Goal: Task Accomplishment & Management: Use online tool/utility

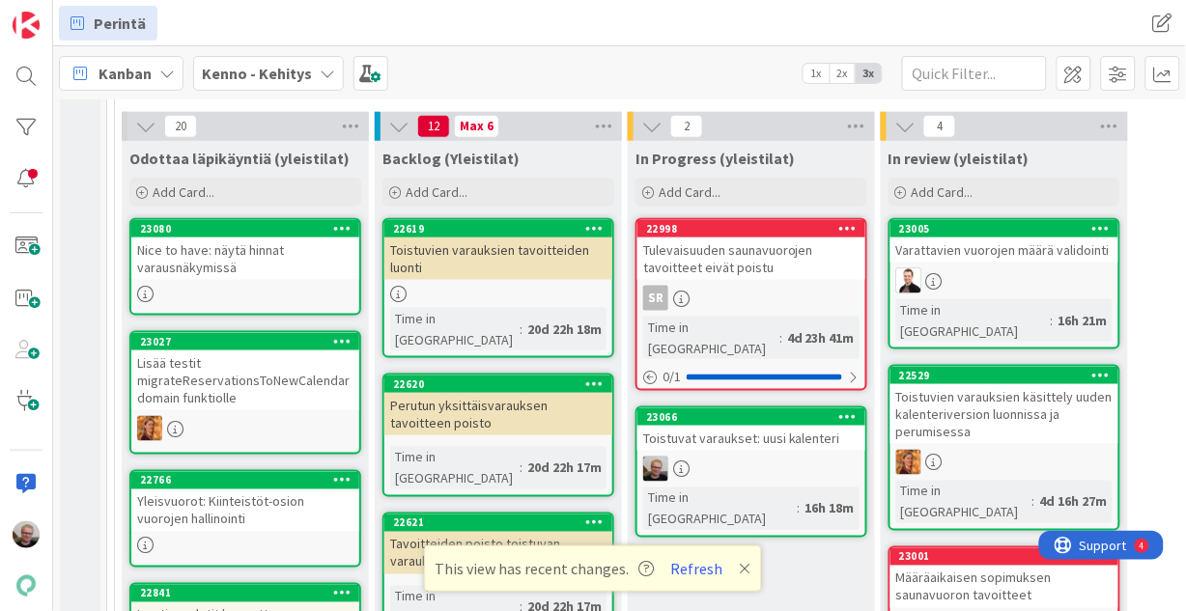
scroll to position [382, 0]
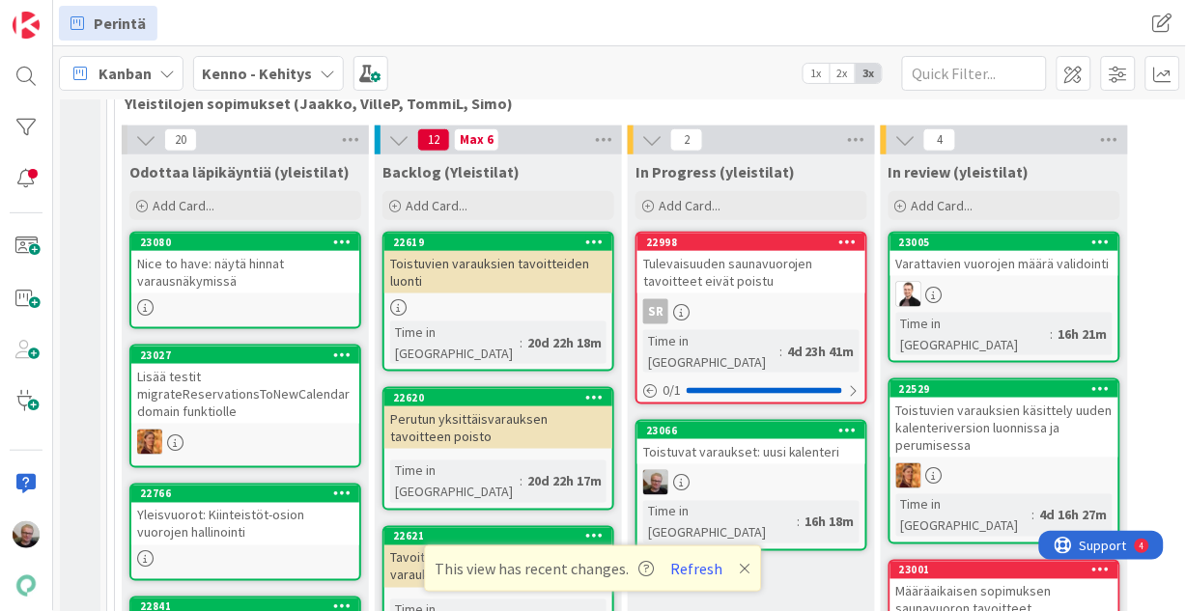
click at [440, 211] on span "Add Card..." at bounding box center [437, 205] width 62 height 17
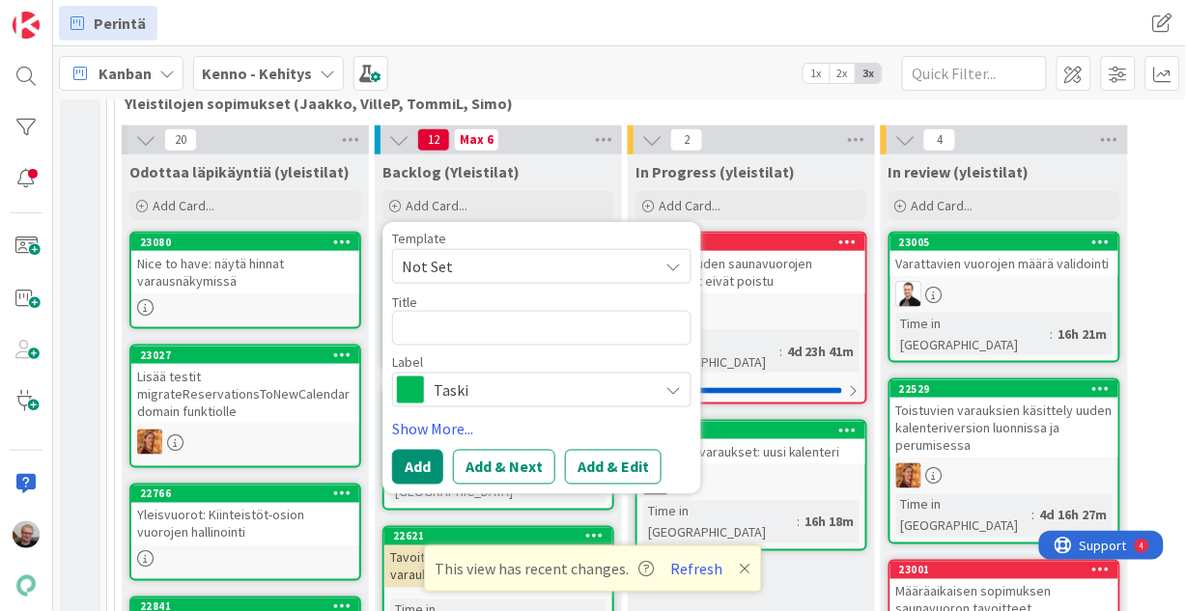
click at [669, 391] on icon at bounding box center [672, 389] width 15 height 15
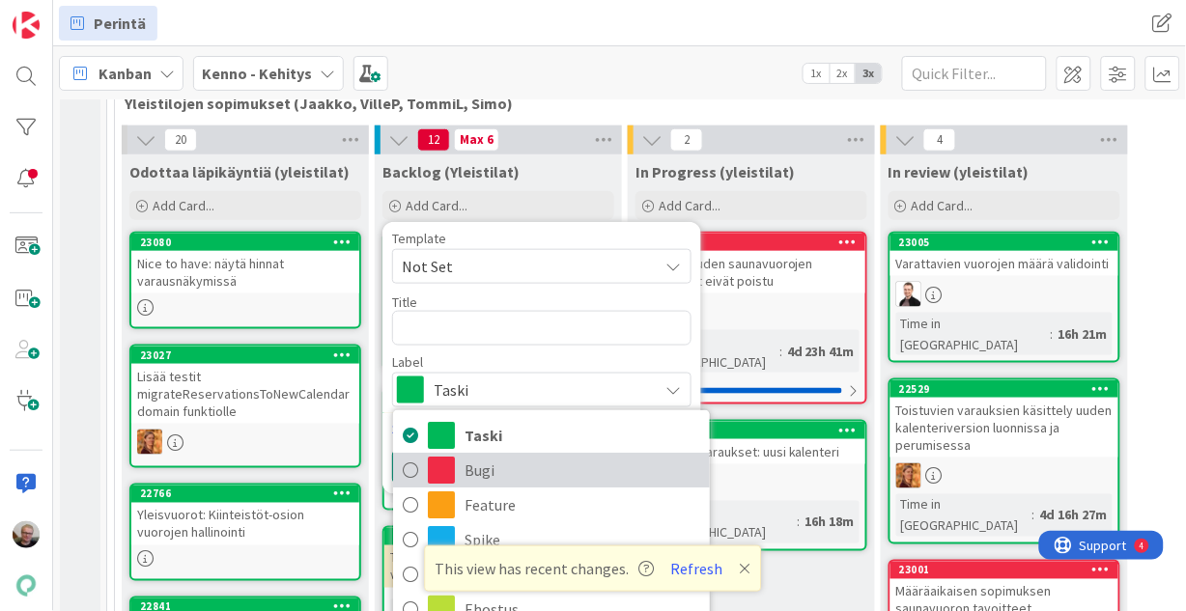
click at [493, 470] on span "Bugi" at bounding box center [582, 470] width 236 height 29
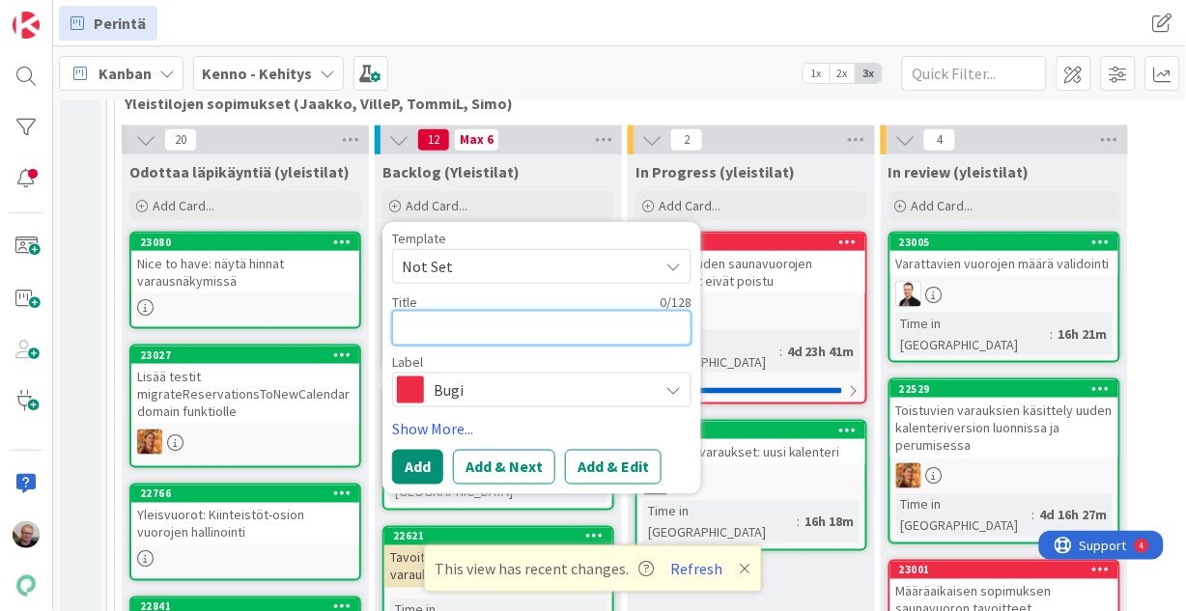
click at [418, 323] on textarea at bounding box center [541, 328] width 299 height 35
type textarea "V"
type textarea "x"
type textarea "Va"
type textarea "x"
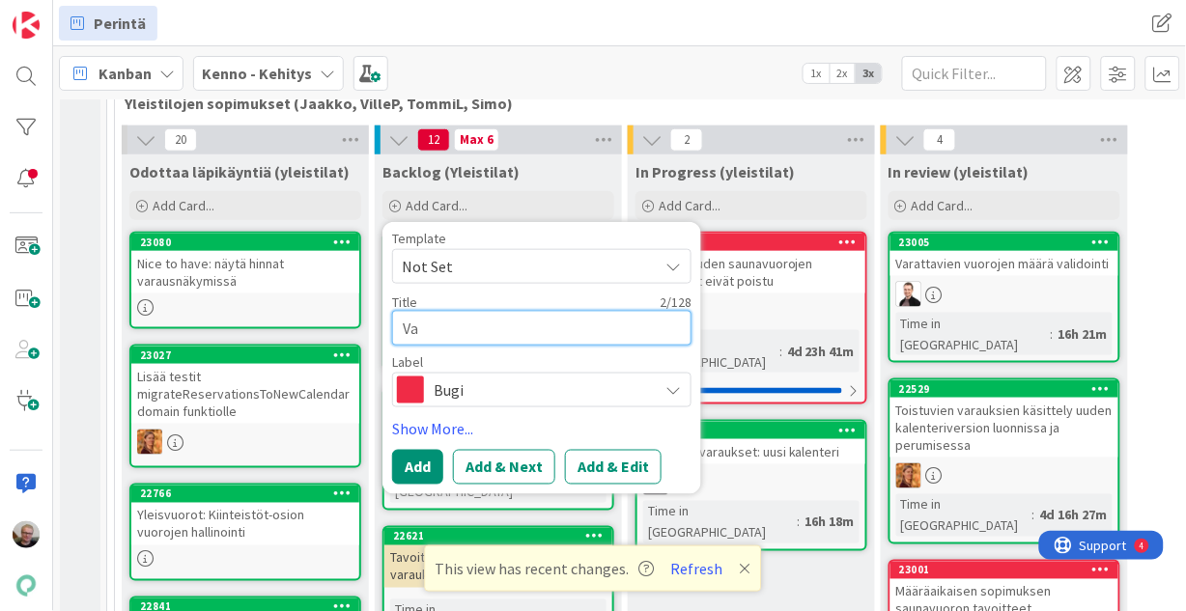
type textarea "Var"
type textarea "x"
type textarea "Vara"
type textarea "x"
type textarea "Varau"
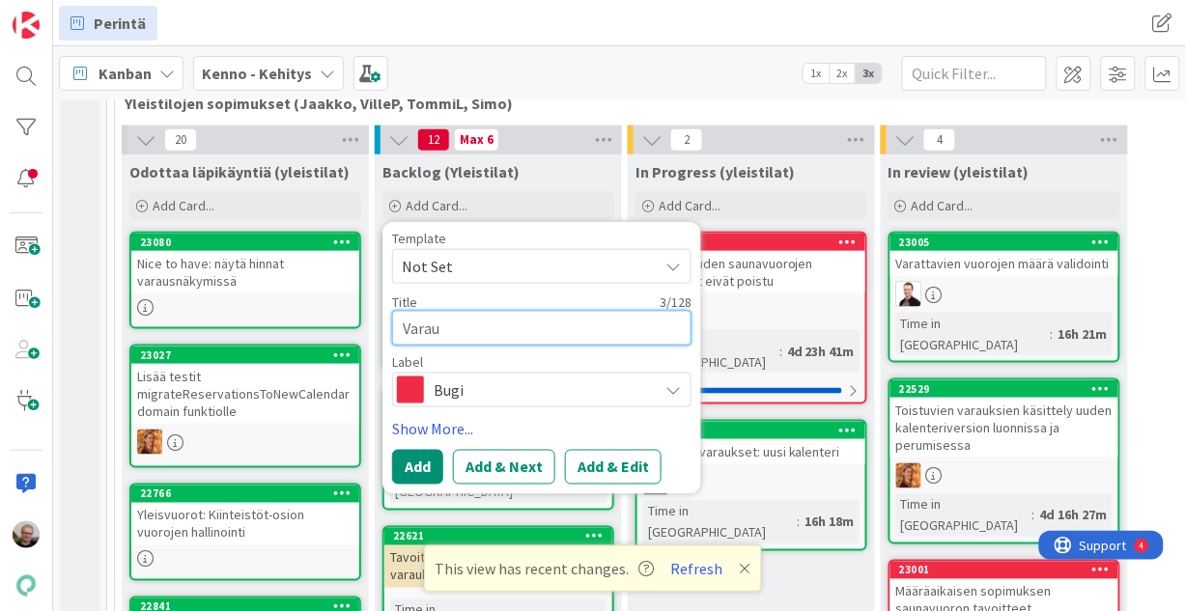
type textarea "x"
type textarea "Varauk"
type textarea "x"
type textarea "Varauks"
type textarea "x"
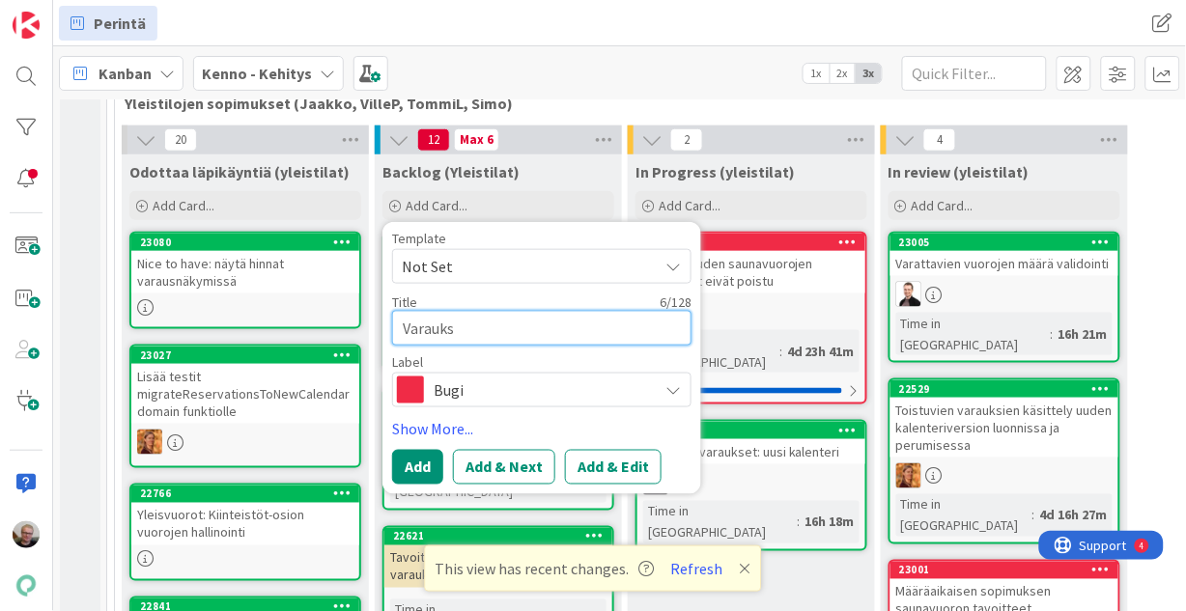
type textarea "Varauksi"
type textarea "x"
type textarea "Varauksia"
type textarea "x"
type textarea "Varauksia"
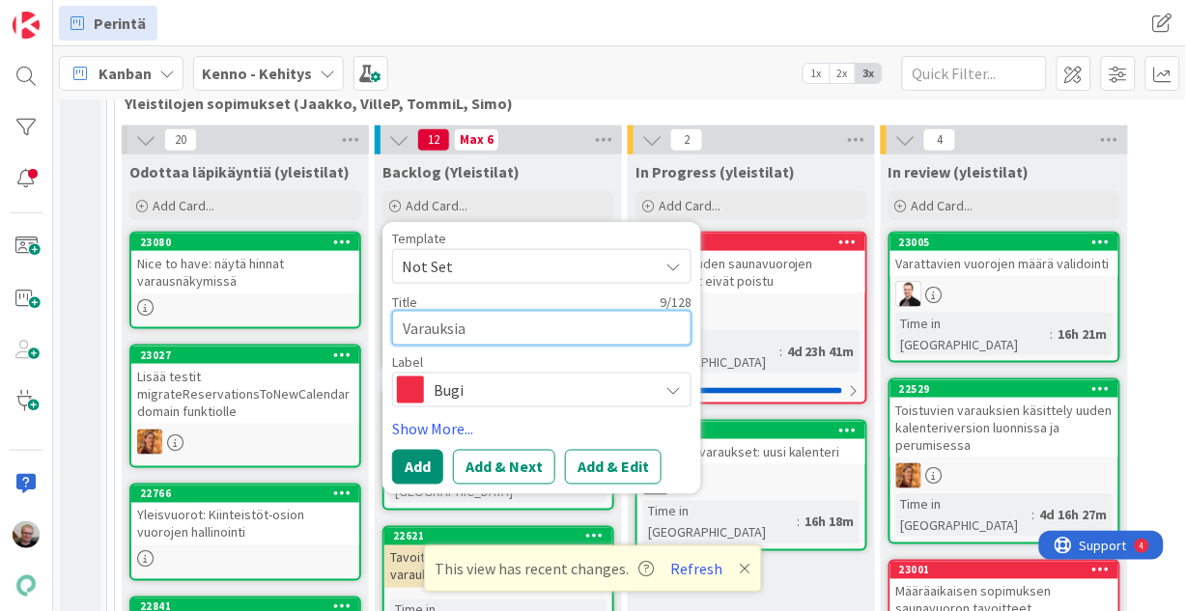
type textarea "x"
type textarea "Varauksia t"
type textarea "x"
type textarea "Varauksia te"
type textarea "x"
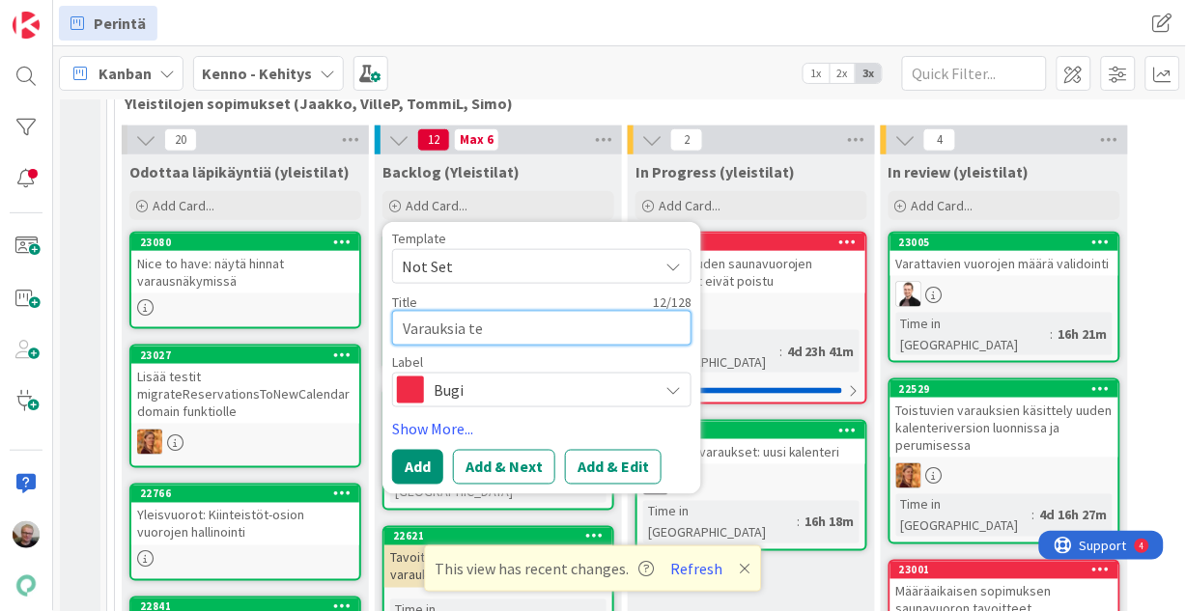
type textarea "Varauksia teh"
type textarea "x"
type textarea "Varauksia tehd"
type textarea "x"
type textarea "Varauksia tehde"
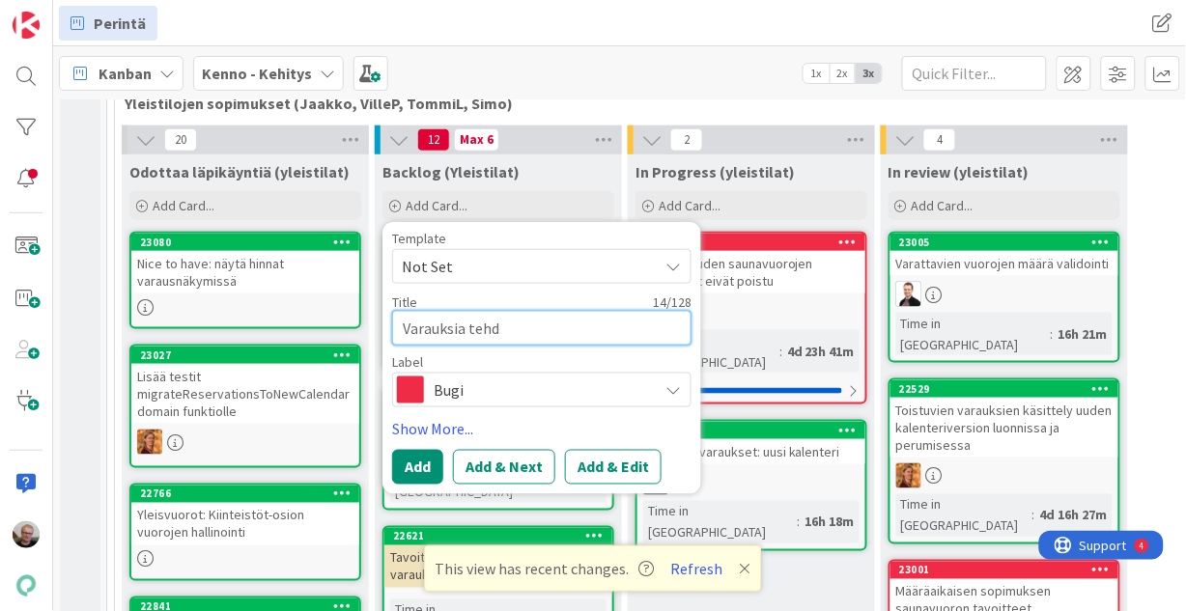
type textarea "x"
type textarea "Varauksia tehdes"
type textarea "x"
type textarea "Varauksia tehdess"
type textarea "x"
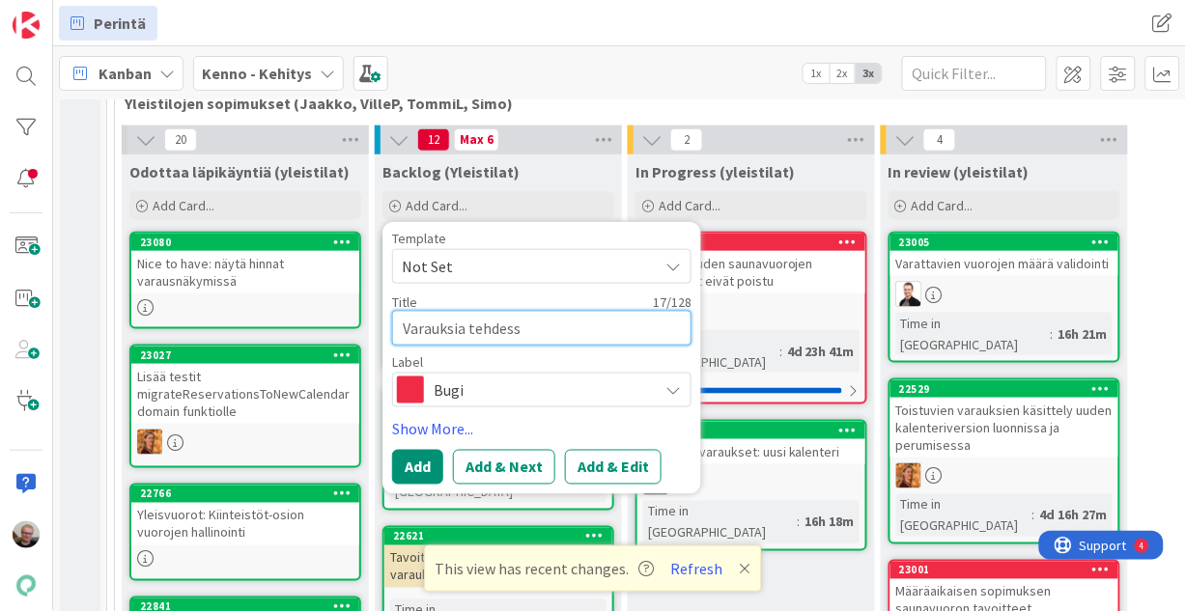
type textarea "Varauksia tehdessä"
type textarea "x"
type textarea "Varauksia tehdessä"
type textarea "x"
type textarea "Varauksia tehdessä"
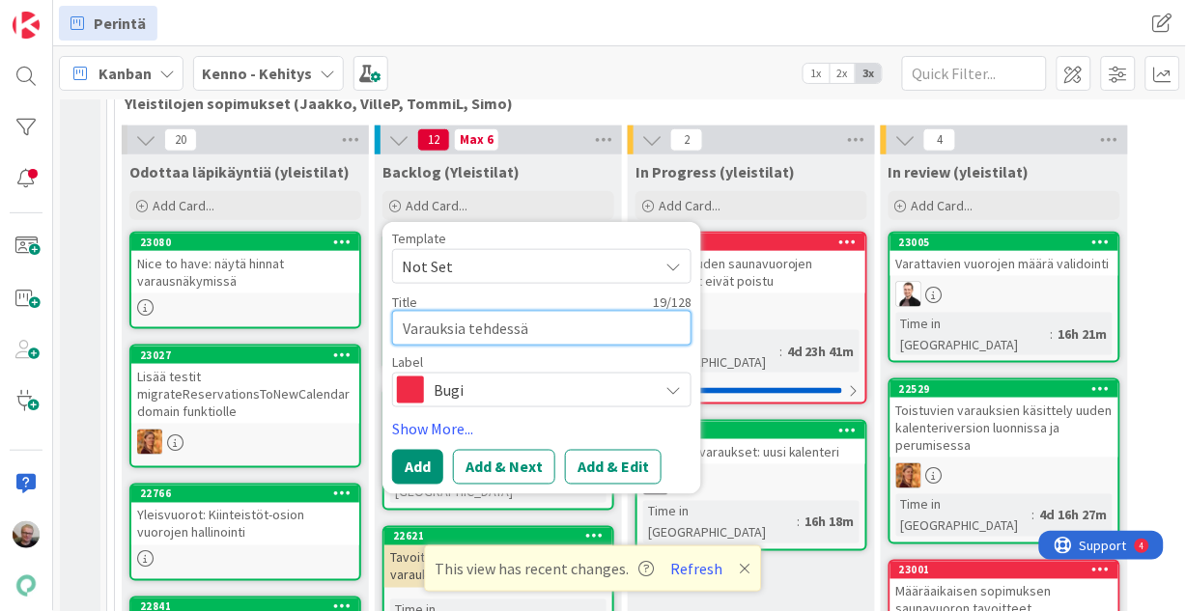
type textarea "x"
type textarea "Varauksia tehdess"
type textarea "x"
type textarea "Varauksia tehde"
type textarea "x"
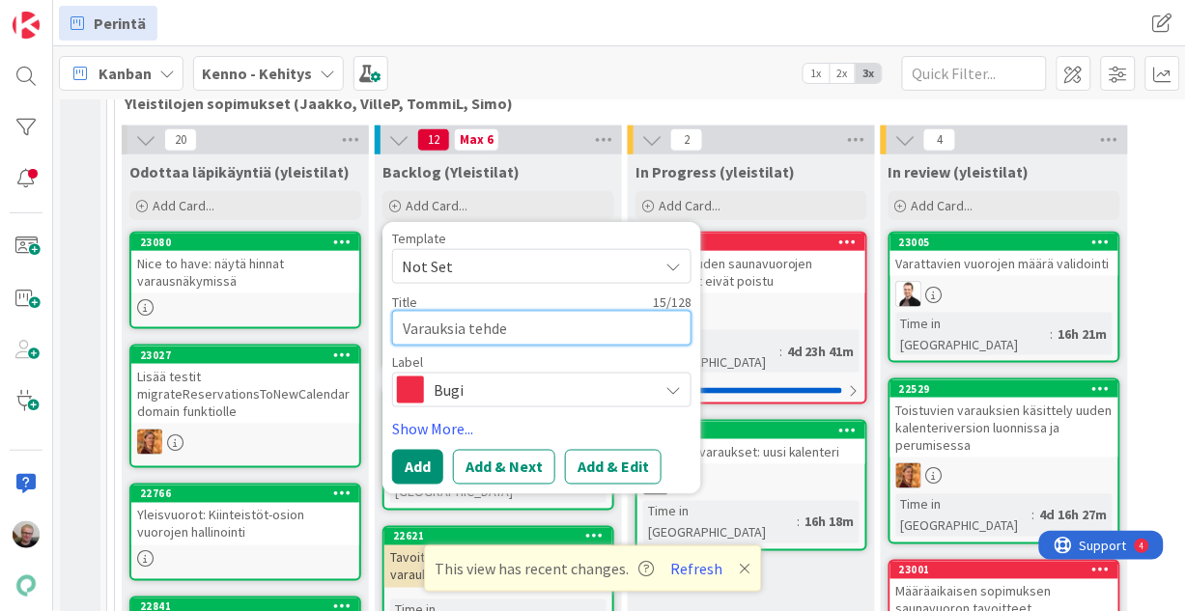
type textarea "Varauksia tehd"
type textarea "x"
type textarea "Varauksia teh"
type textarea "x"
type textarea "Varauksia te"
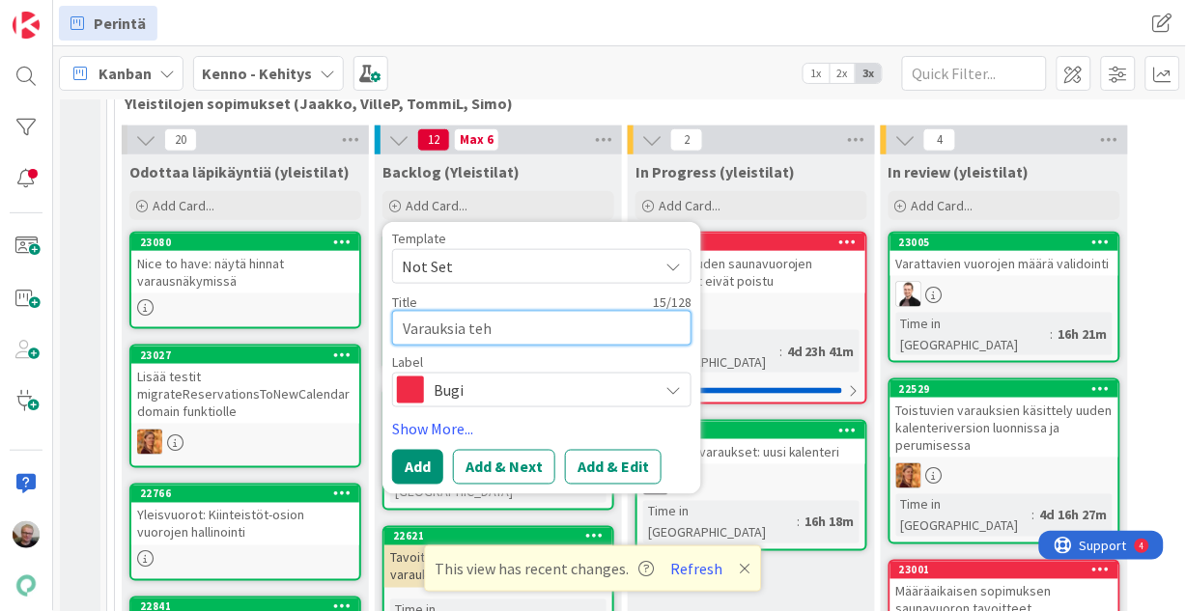
type textarea "x"
type textarea "Varau"
type textarea "x"
type textarea "V"
type textarea "x"
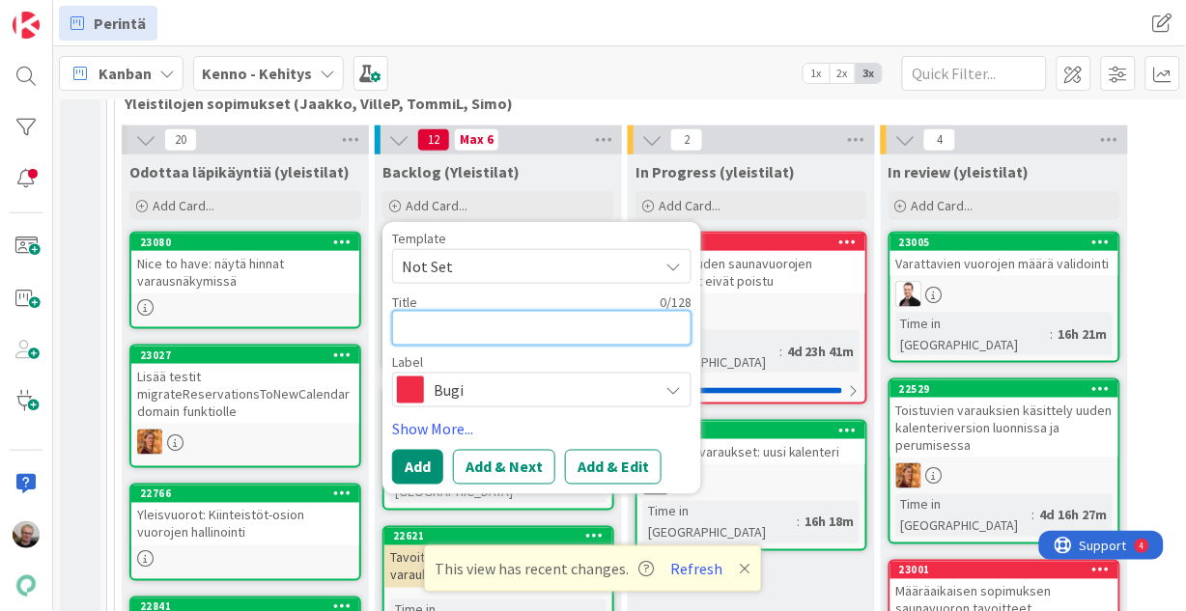
type textarea "Y"
type textarea "x"
type textarea "Yk"
type textarea "x"
type textarea "Yks"
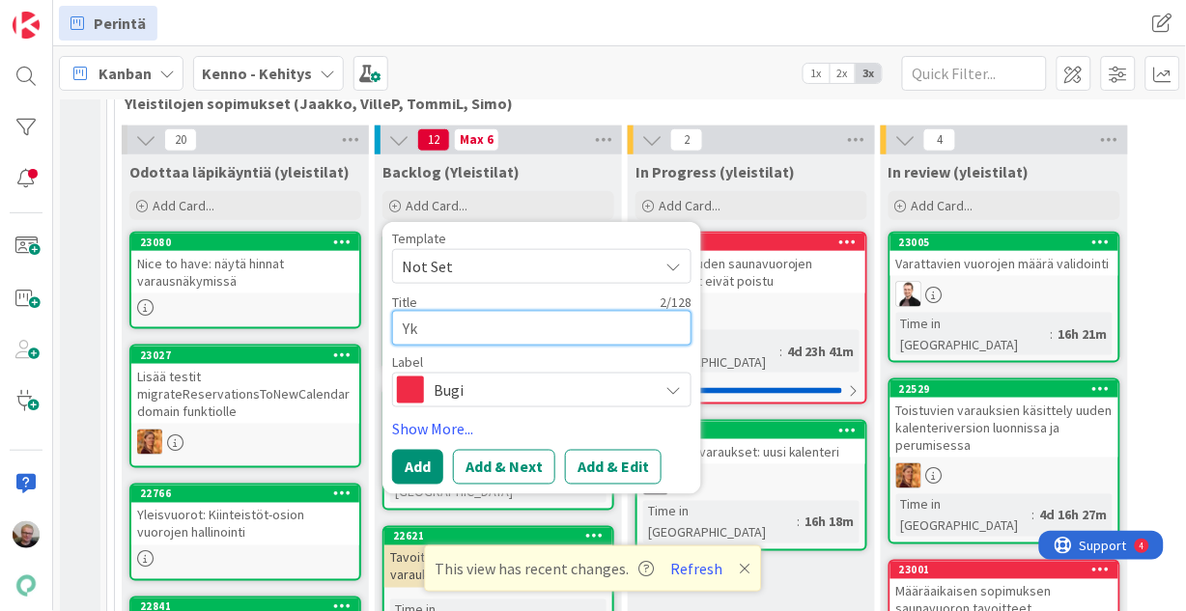
type textarea "x"
type textarea "Yksi"
type textarea "x"
type textarea "Yksit"
type textarea "x"
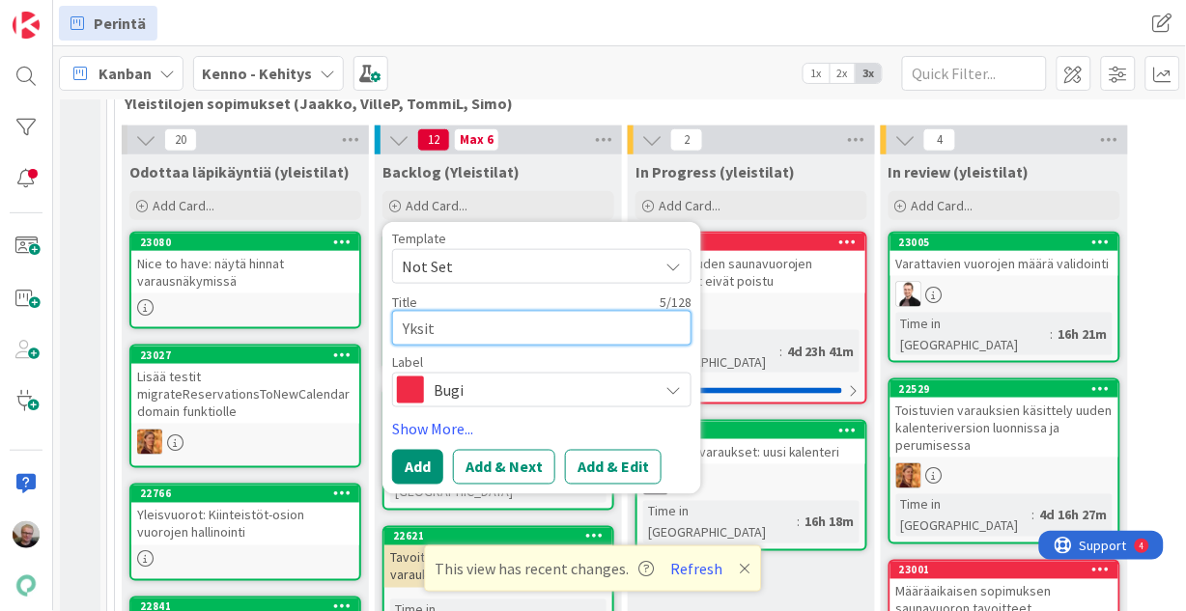
type textarea "Yksitt"
type textarea "x"
type textarea "Yksittä"
type textarea "x"
type textarea "Yksittäi"
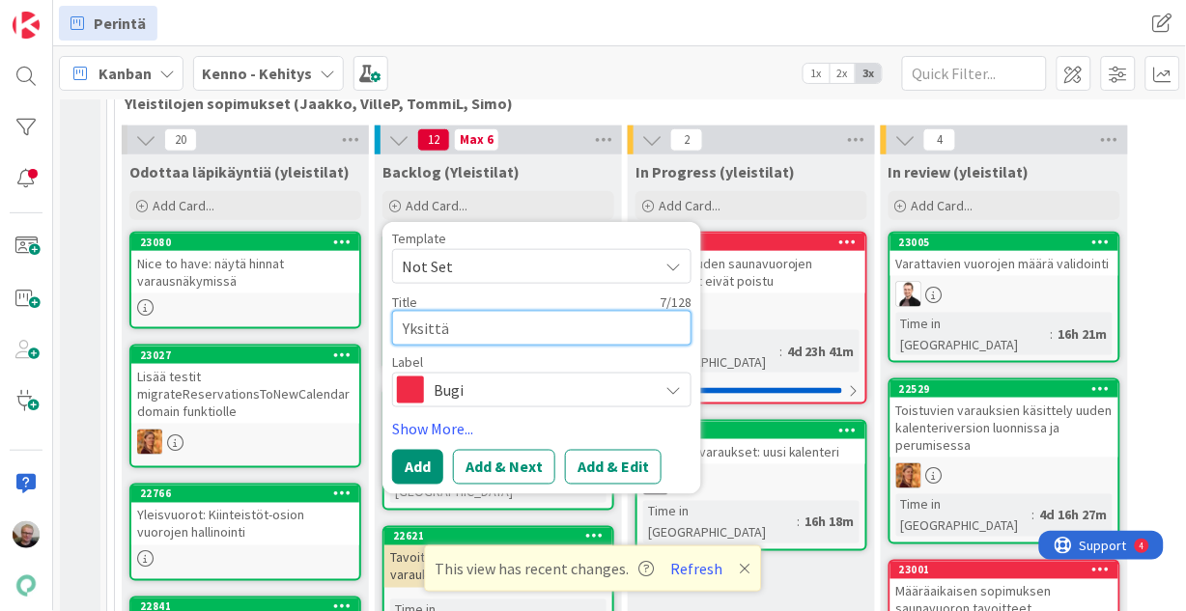
type textarea "x"
type textarea "Yksittäis"
type textarea "x"
type textarea "Yksittäisv"
type textarea "x"
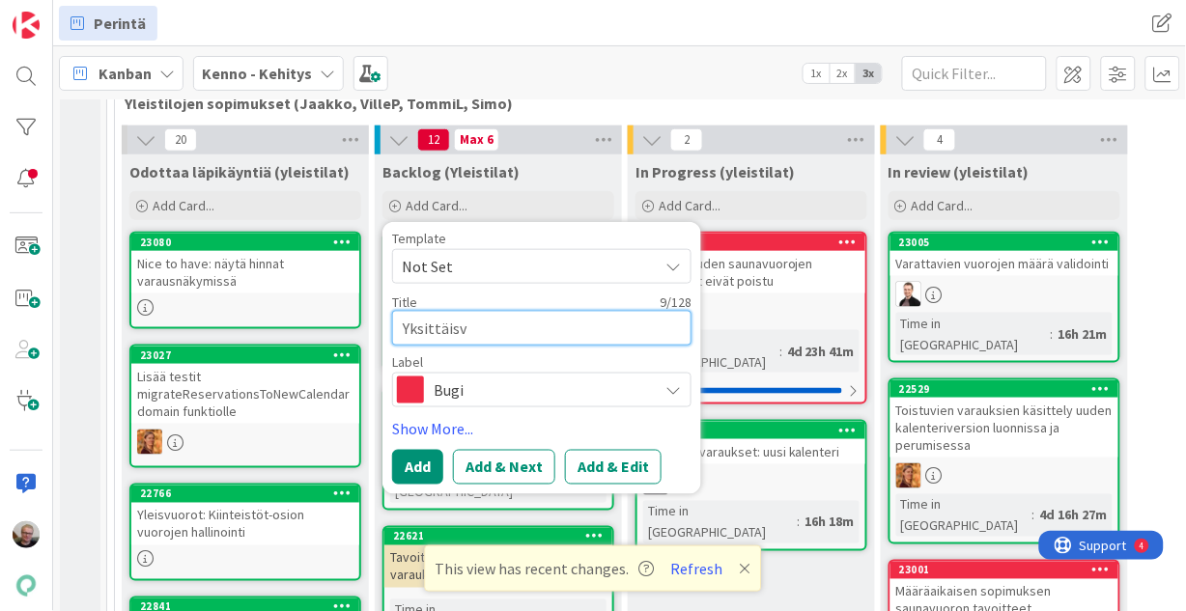
type textarea "Yksittäisva"
type textarea "x"
type textarea "Yksittäisvar"
type textarea "x"
type textarea "Yksittäisvara"
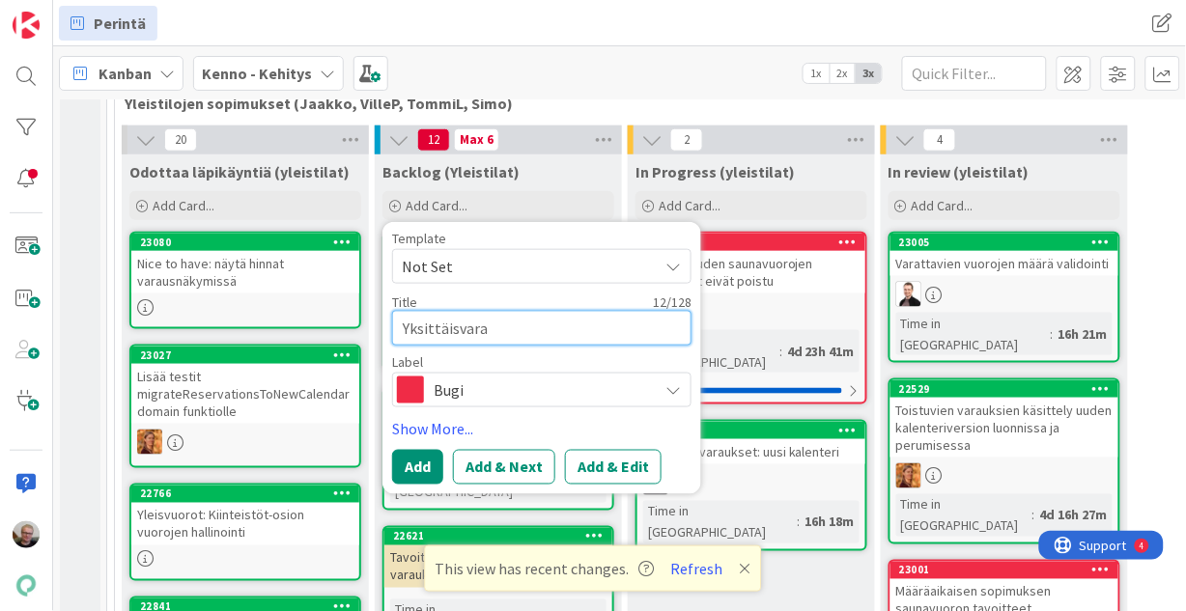
type textarea "x"
type textarea "Yksittäisvarau"
type textarea "x"
type textarea "Yksittäisvaraus"
type textarea "x"
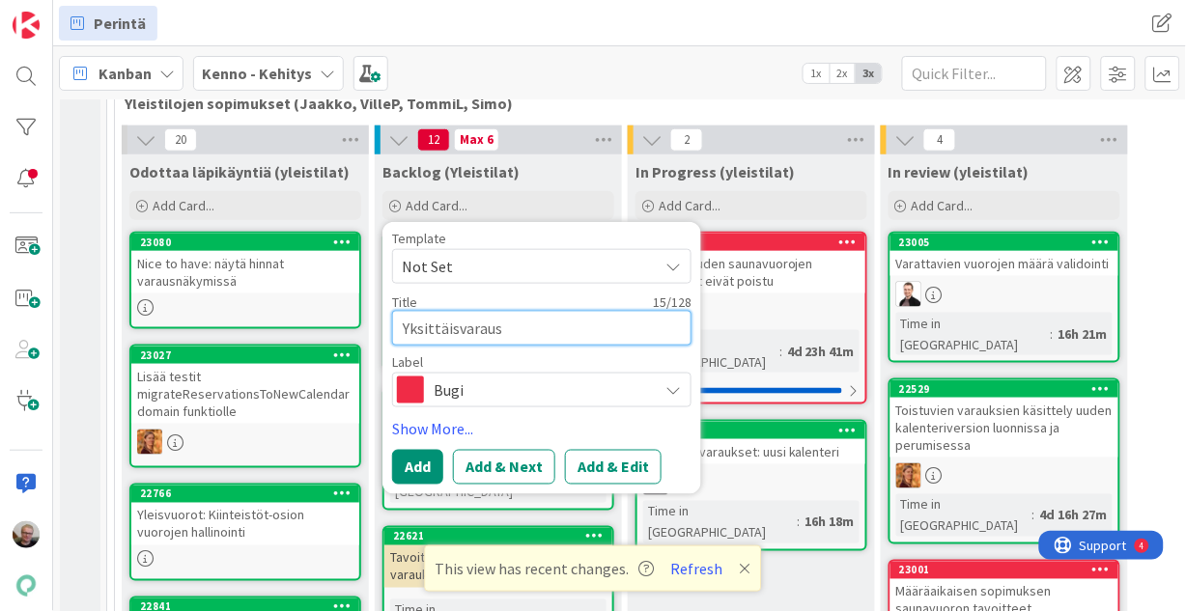
type textarea "Yksittäisvaraus:"
type textarea "x"
type textarea "Yksittäisvaraus:"
type textarea "x"
type textarea "Yksittäisvaraus: t"
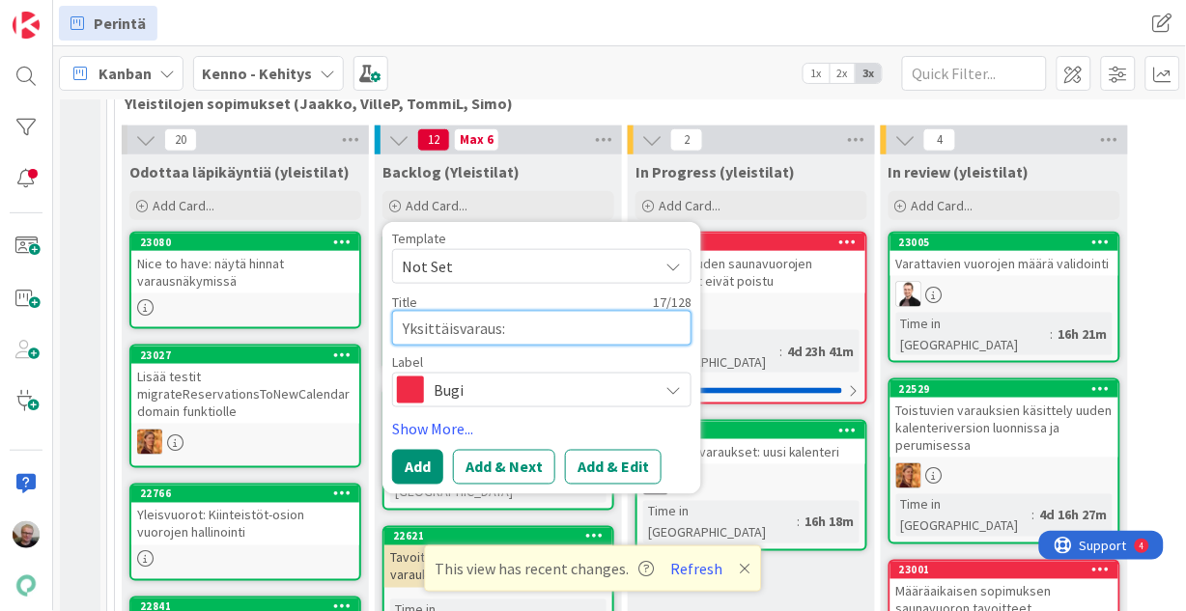
type textarea "x"
type textarea "Yksittäisvaraus: ta"
type textarea "x"
type textarea "Yksittäisvaraus: tar"
type textarea "x"
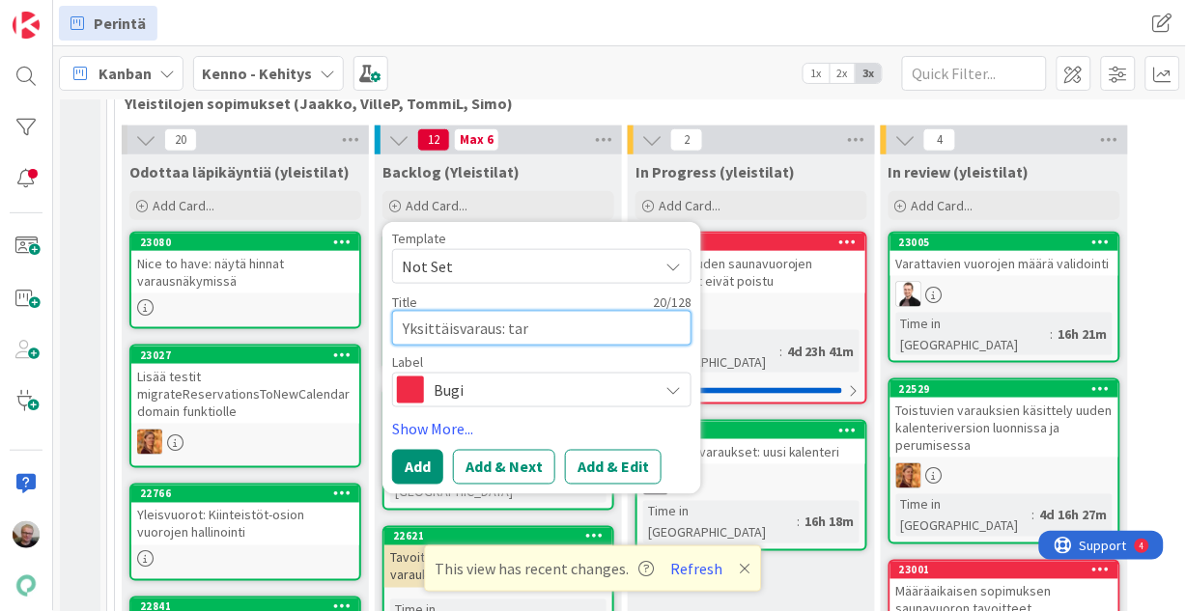
type textarea "Yksittäisvaraus: tark"
type textarea "x"
type textarea "Yksittäisvaraus: [PERSON_NAME]"
type textarea "x"
type textarea "Yksittäisvaraus: [PERSON_NAME]"
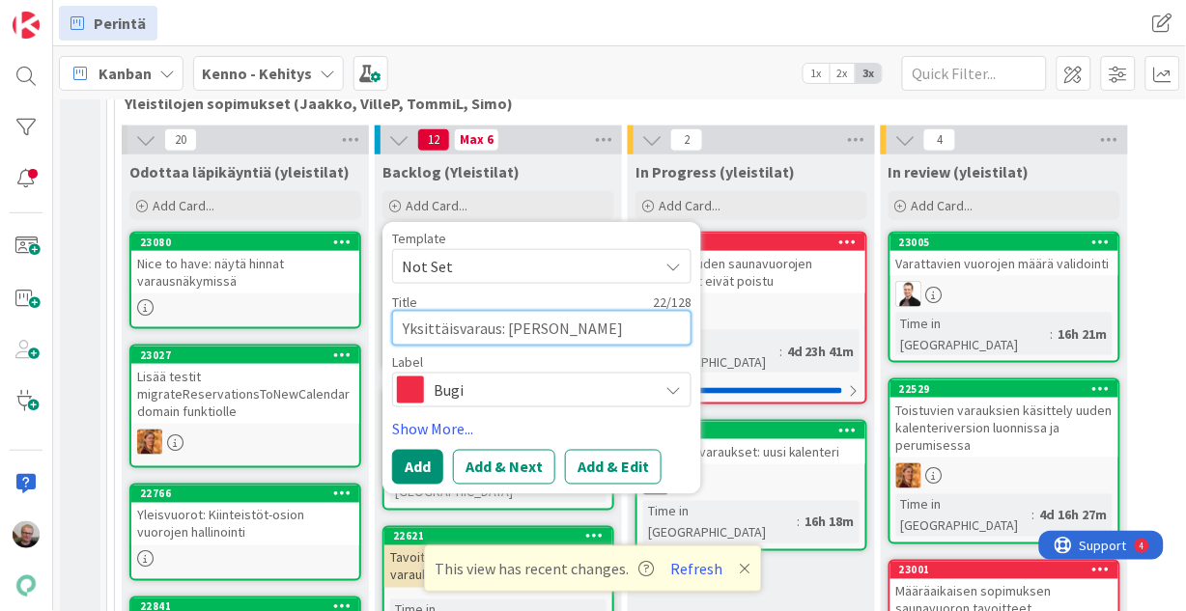
type textarea "x"
type textarea "Yksittäisvaraus: tarkist"
type textarea "x"
type textarea "Yksittäisvaraus: tarkista"
type textarea "x"
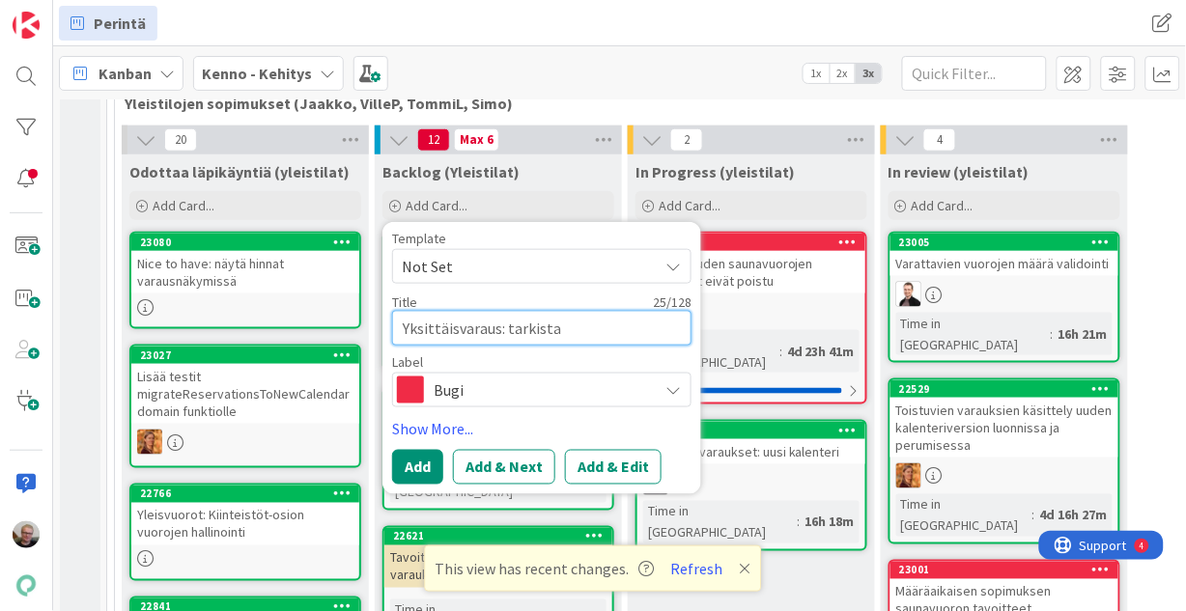
type textarea "Yksittäisvaraus: tarkista"
type textarea "x"
type textarea "Yksittäisvaraus: tarkista e"
type textarea "x"
type textarea "Yksittäisvaraus: tarkista et"
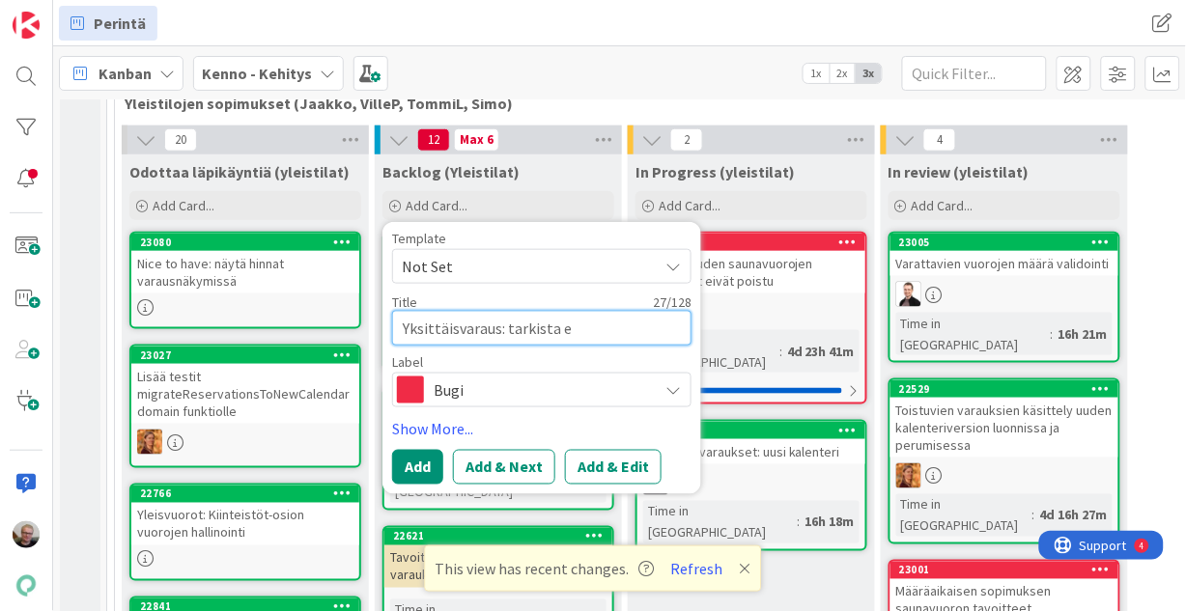
type textarea "x"
type textarea "Yksittäisvaraus: tarkista ett"
type textarea "x"
type textarea "Yksittäisvaraus: tarkista ette"
type textarea "x"
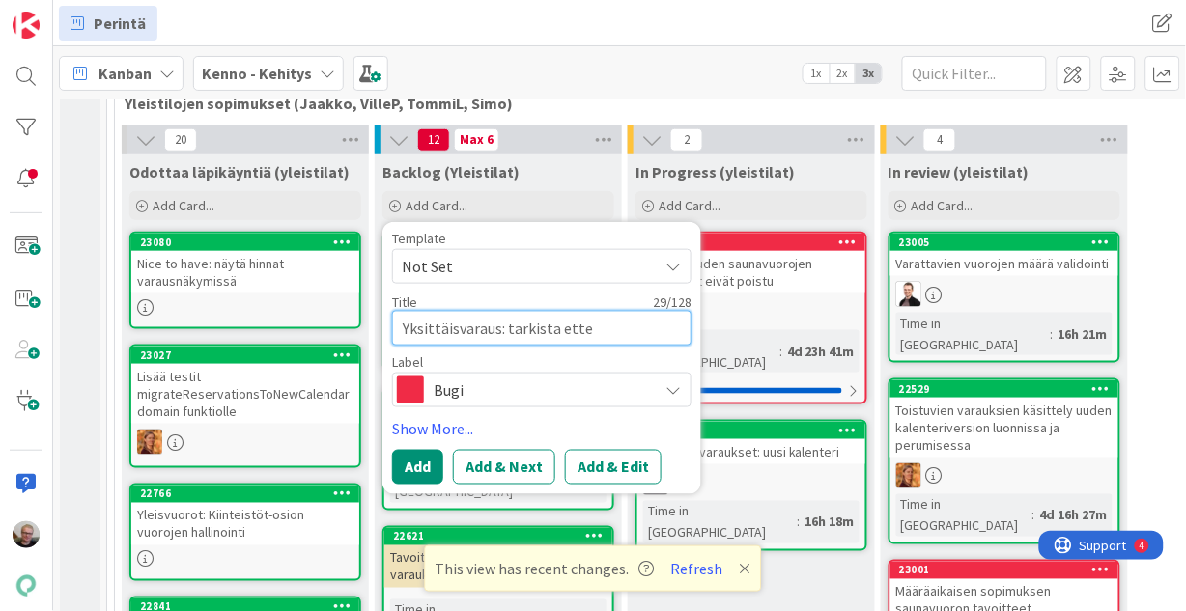
type textarea "Yksittäisvaraus: tarkista ettei"
type textarea "x"
type textarea "Yksittäisvaraus: tarkista ettei"
type textarea "x"
type textarea "Yksittäisvaraus: tarkista ettei s"
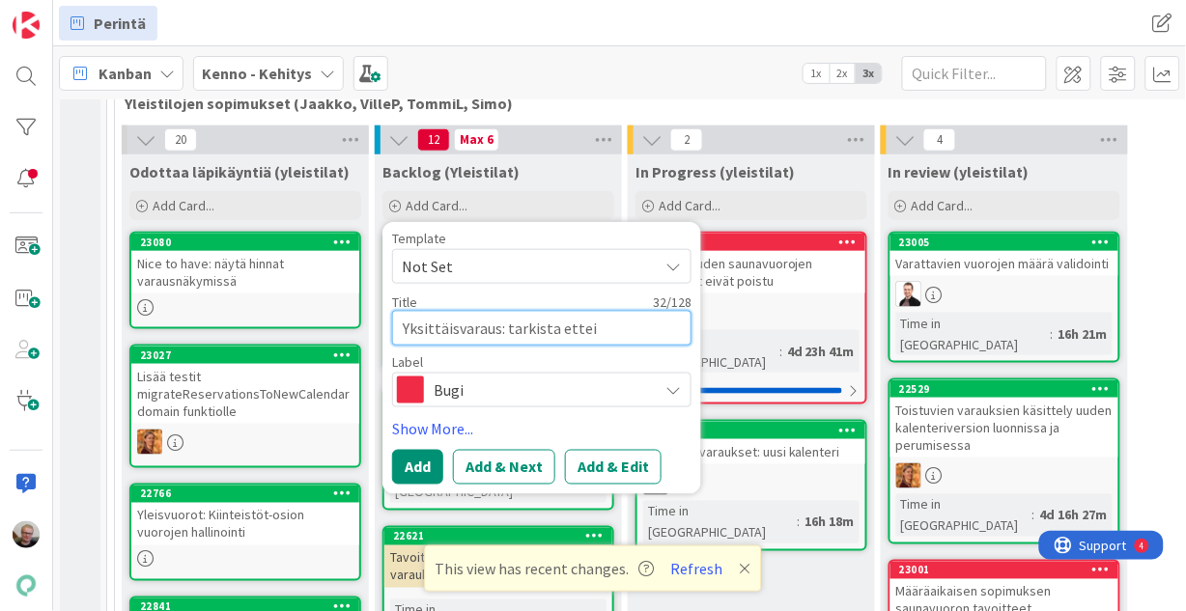
type textarea "x"
type textarea "Yksittäisvaraus: tarkista ettei so"
type textarea "x"
type textarea "Yksittäisvaraus: tarkista ettei sop"
type textarea "x"
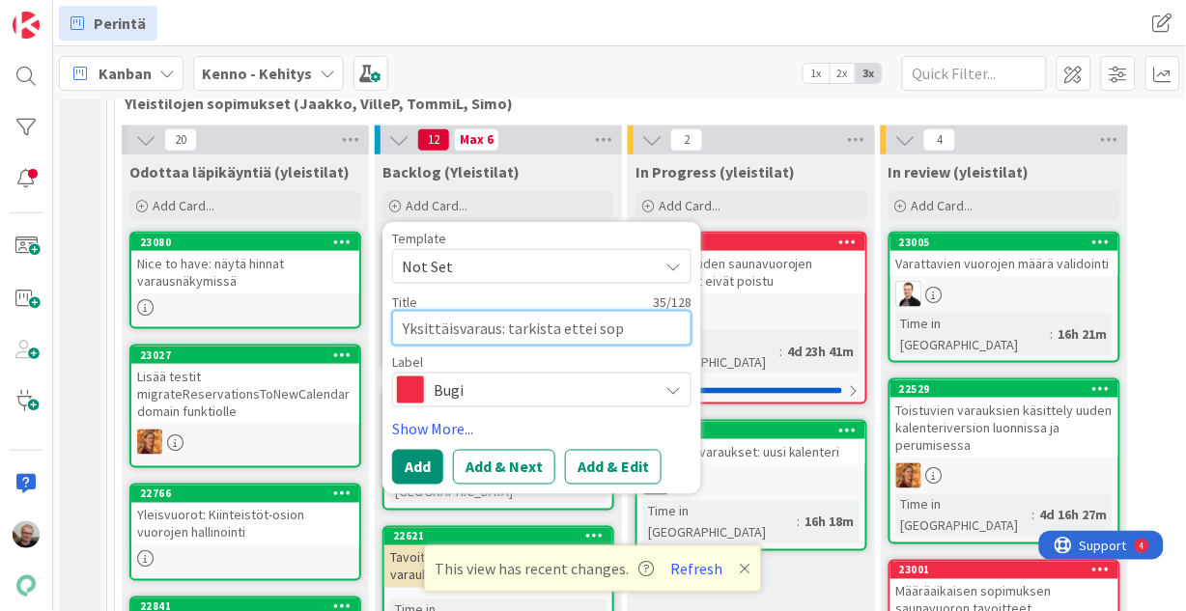
type textarea "Yksittäisvaraus: tarkista ettei sopi"
type textarea "x"
type textarea "Yksittäisvaraus: tarkista ettei sopim"
type textarea "x"
type textarea "Yksittäisvaraus: tarkista ettei sopimu"
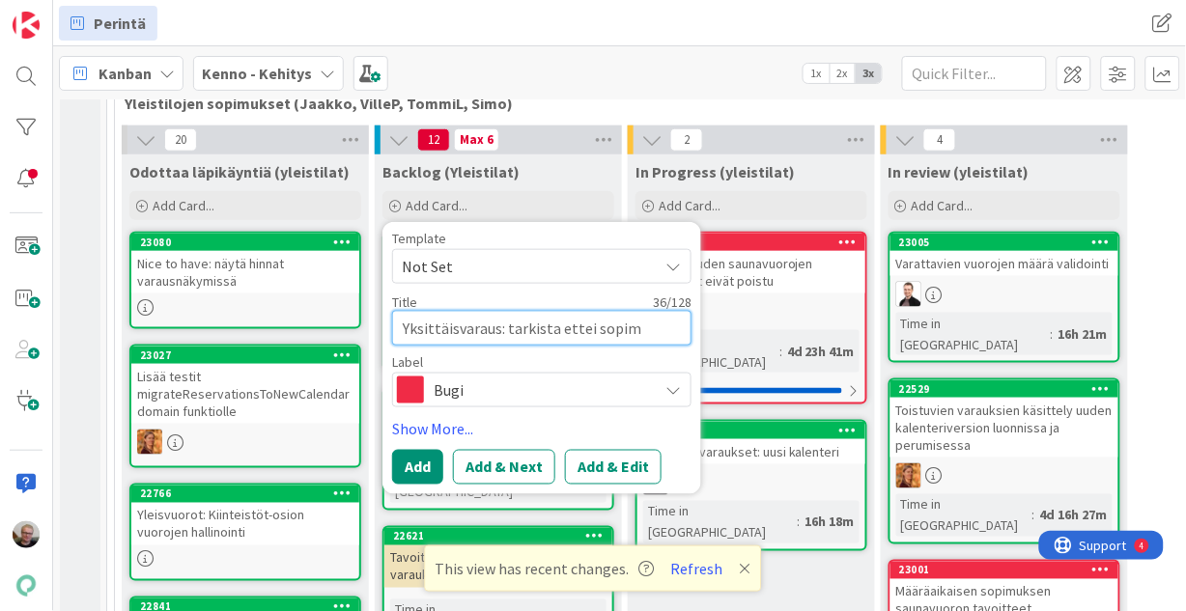
type textarea "x"
type textarea "Yksittäisvaraus: tarkista ettei sopimuk"
type textarea "x"
type textarea "Yksittäisvaraus: tarkista ettei sopimuks"
type textarea "x"
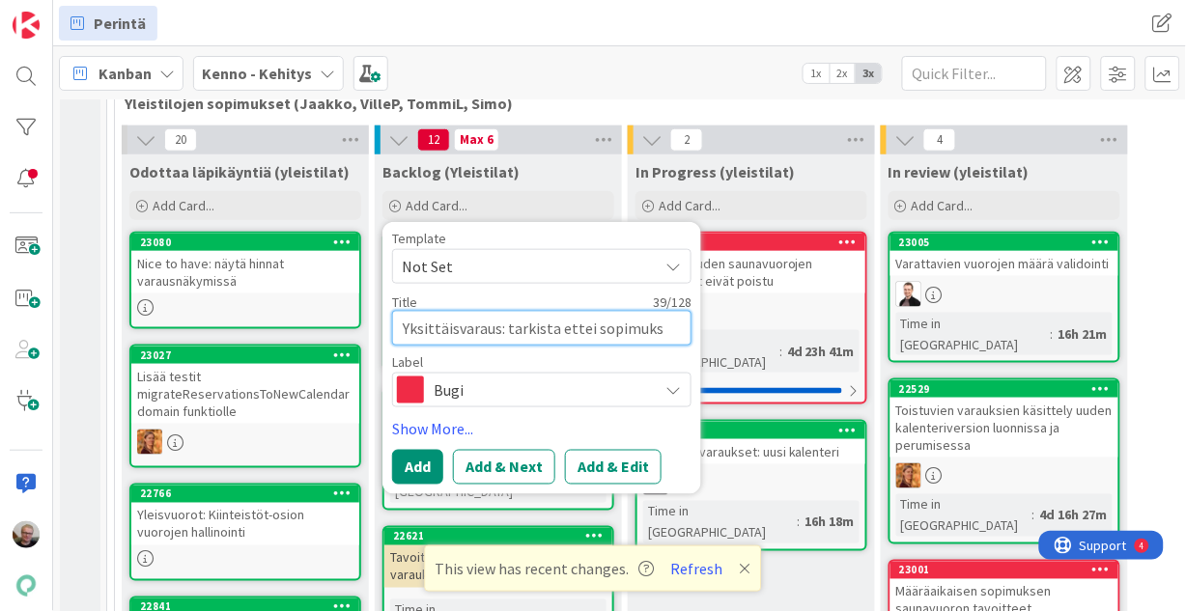
type textarea "Yksittäisvaraus: tarkista ettei sopimukse"
type textarea "x"
type textarea "Yksittäisvaraus: tarkista ettei sopimuksen"
type textarea "x"
type textarea "Yksittäisvaraus: tarkista ettei sopimuksen"
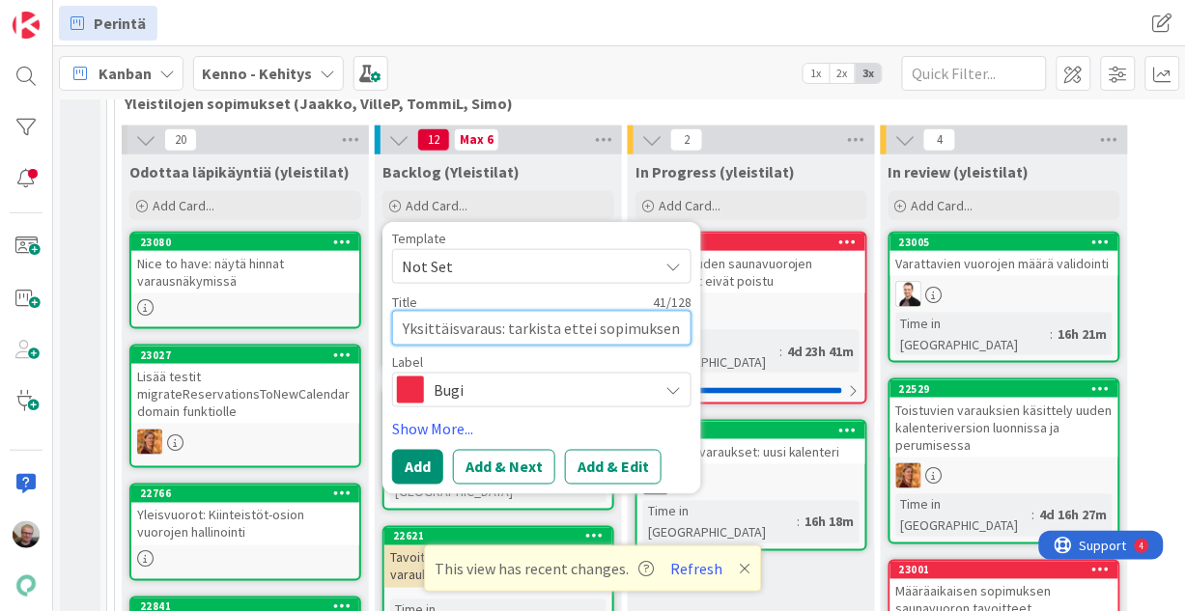
type textarea "x"
type textarea "Yksittäisvaraus: tarkista ettei sopimuksen u"
type textarea "x"
type textarea "Yksittäisvaraus: tarkista ettei sopimuksen ul"
type textarea "x"
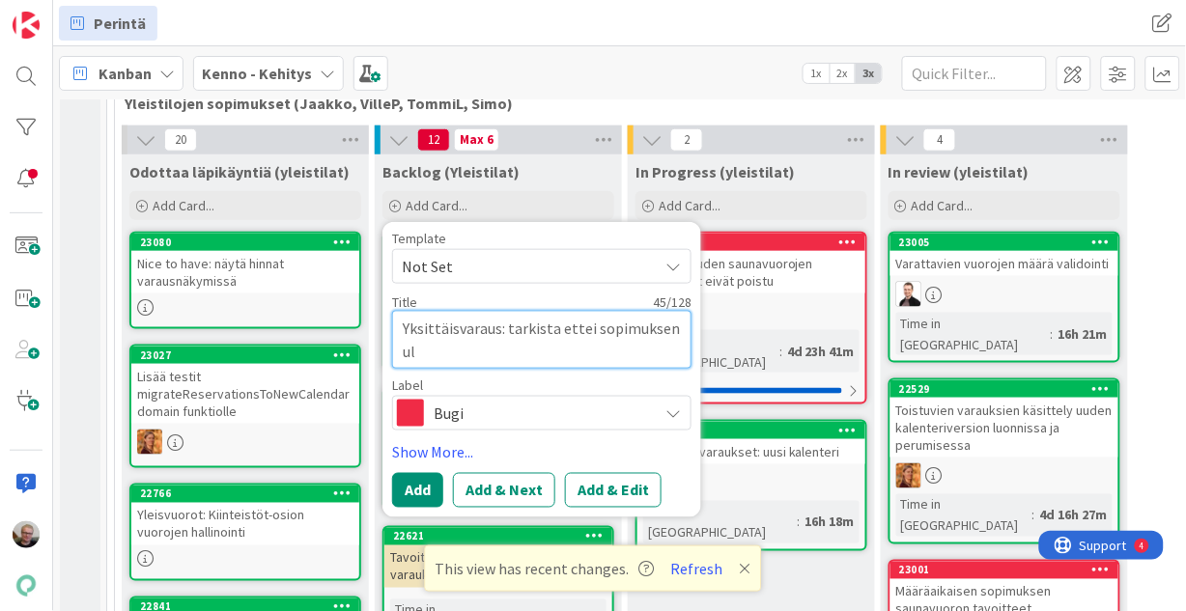
type textarea "Yksittäisvaraus: tarkista ettei sopimuksen ulk"
type textarea "x"
type textarea "Yksittäisvaraus: tarkista ettei sopimuksen ulko"
type textarea "x"
type textarea "Yksittäisvaraus: tarkista ettei sopimuksen ulkop"
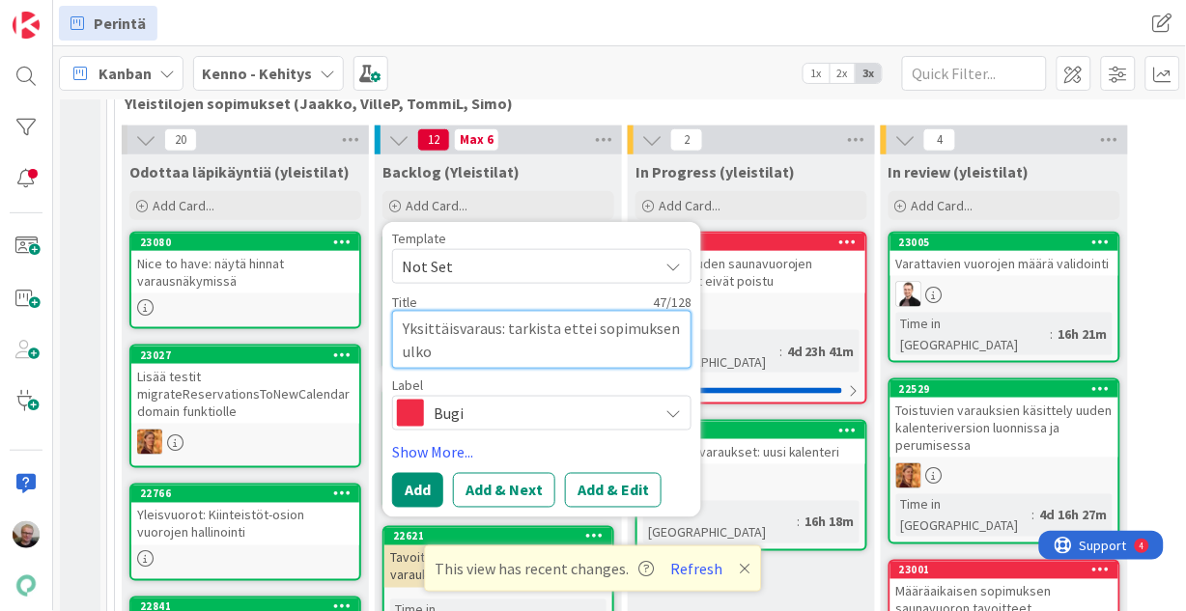
type textarea "x"
type textarea "Yksittäisvaraus: tarkista ettei sopimuksen ulkopu"
type textarea "x"
type textarea "Yksittäisvaraus: tarkista ettei sopimuksen ulkopuo"
type textarea "x"
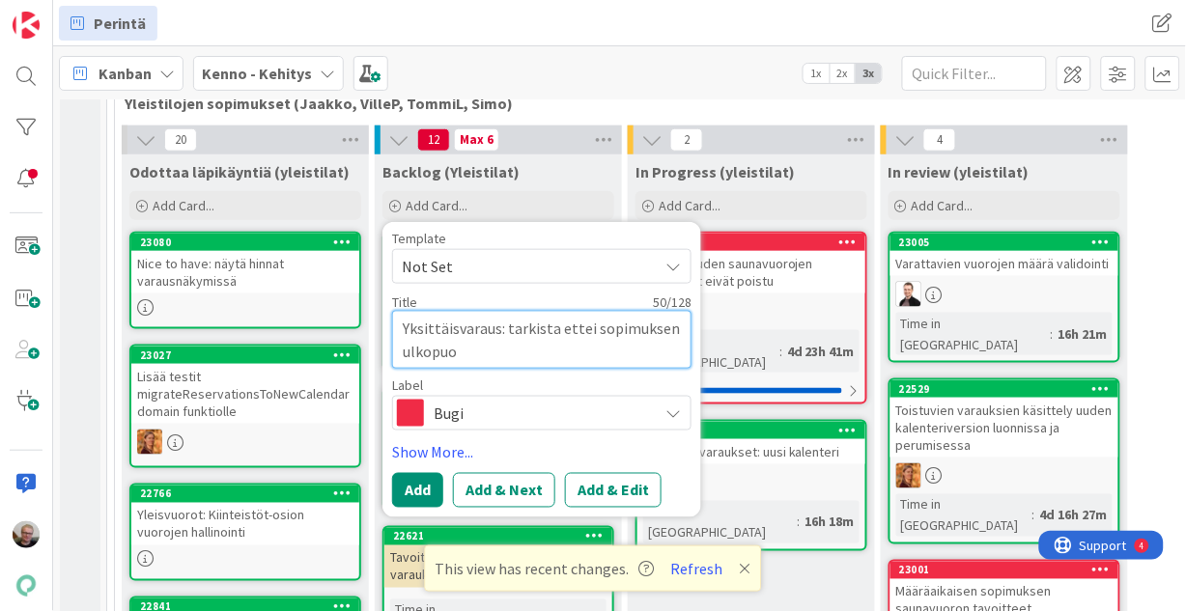
type textarea "Yksittäisvaraus: tarkista ettei sopimuksen ulkopuol"
type textarea "x"
type textarea "Yksittäisvaraus: tarkista ettei sopimuksen ulkopuole"
type textarea "x"
type textarea "Yksittäisvaraus: tarkista ettei sopimuksen ulkopuolel"
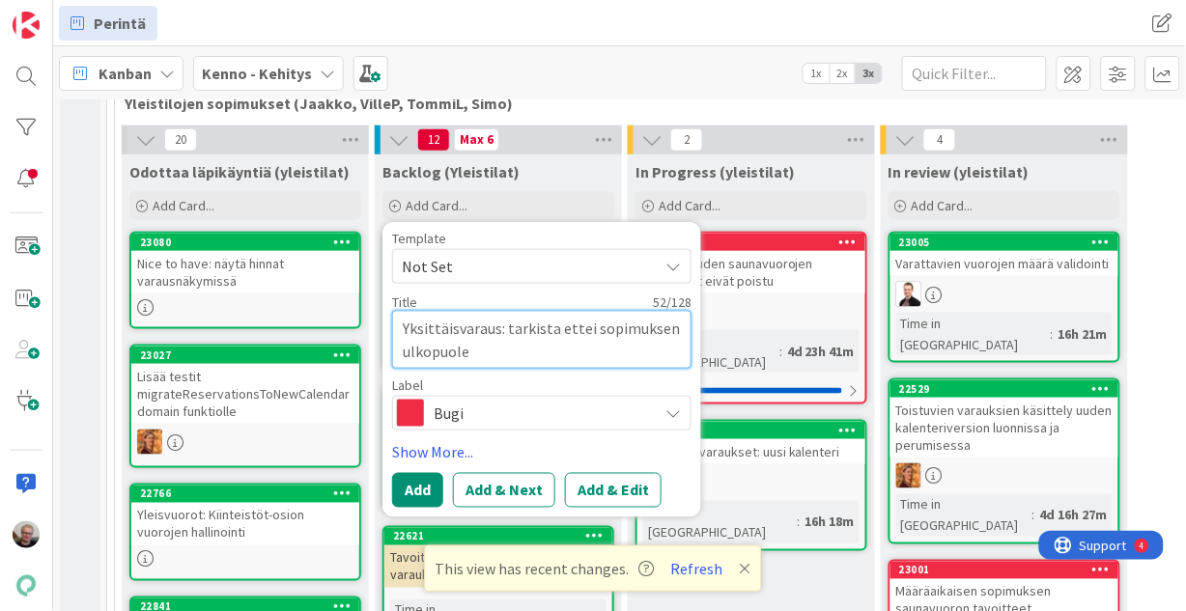
type textarea "x"
type textarea "Yksittäisvaraus: tarkista ettei sopimuksen ulkopuolell"
type textarea "x"
type textarea "Yksittäisvaraus: tarkista ettei sopimuksen ulkopuolelle"
type textarea "x"
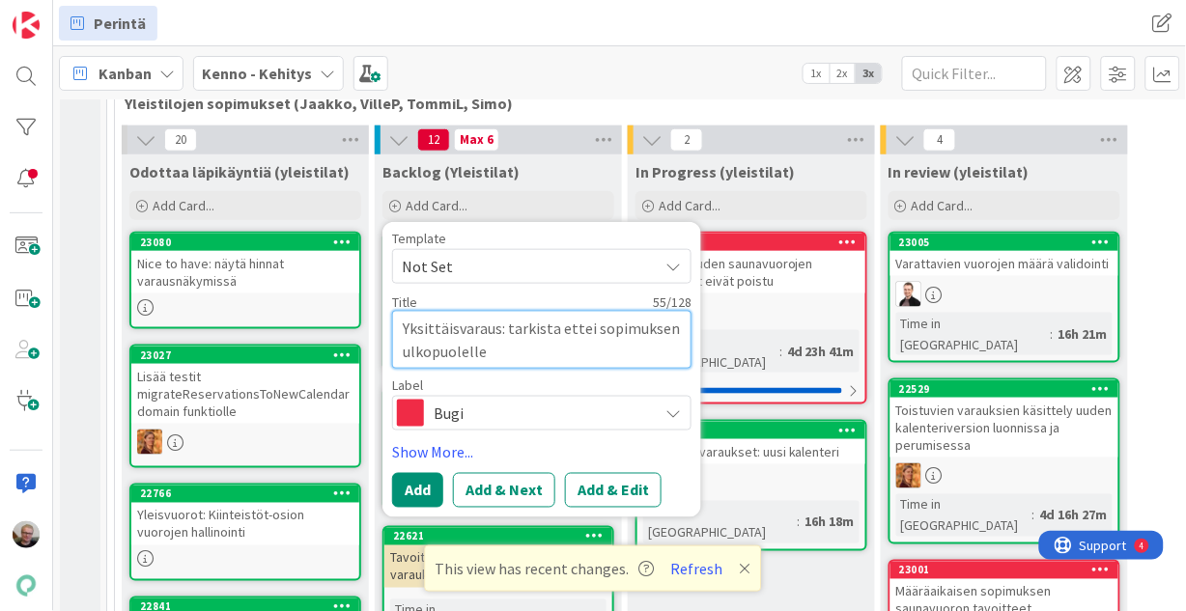
type textarea "Yksittäisvaraus: tarkista ettei sopimuksen ulkopuolellea"
type textarea "x"
type textarea "Yksittäisvaraus: tarkista ettei sopimuksen ulkopuolelle"
type textarea "x"
type textarea "Yksittäisvaraus: tarkista ettei sopimuksen ulkopuolell"
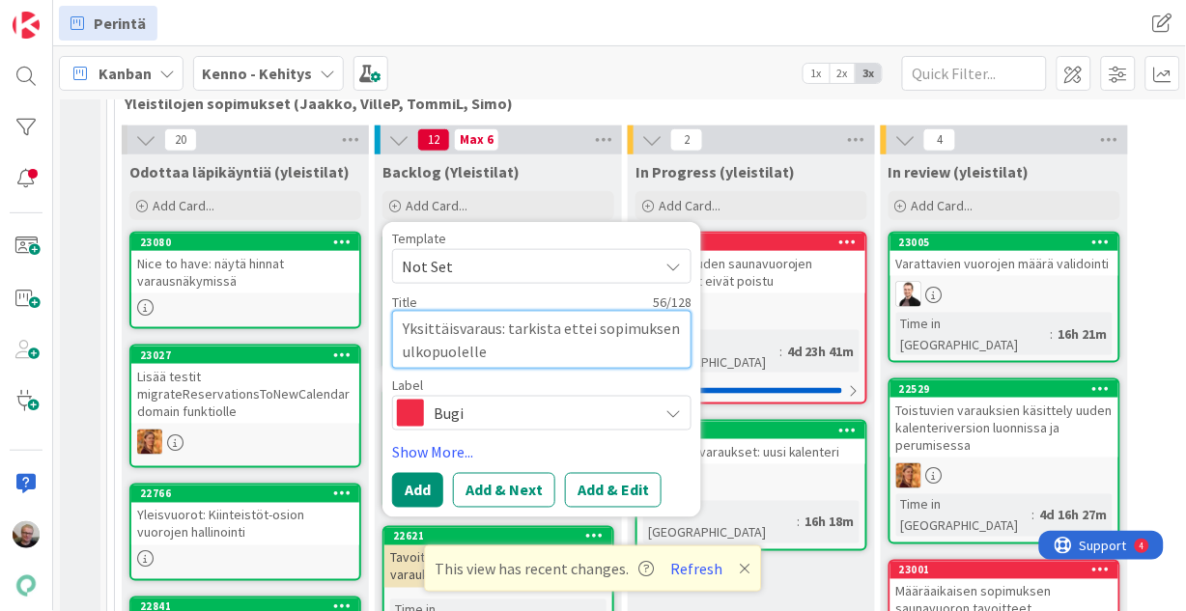
type textarea "x"
type textarea "Yksittäisvaraus: tarkista ettei sopimuksen ulkopuolel"
type textarea "x"
type textarea "Yksittäisvaraus: tarkista ettei sopimuksen ulkopuole"
type textarea "x"
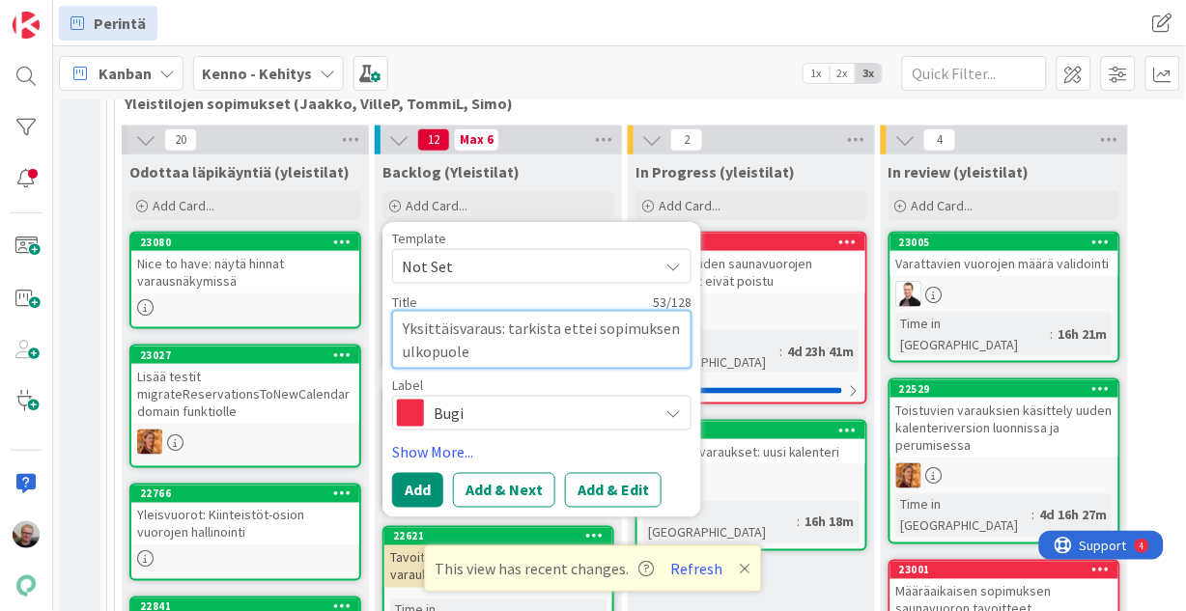
type textarea "Yksittäisvaraus: tarkista ettei sopimuksen ulkopuol"
type textarea "x"
type textarea "Yksittäisvaraus: tarkista ettei sopimuksen ul"
type textarea "x"
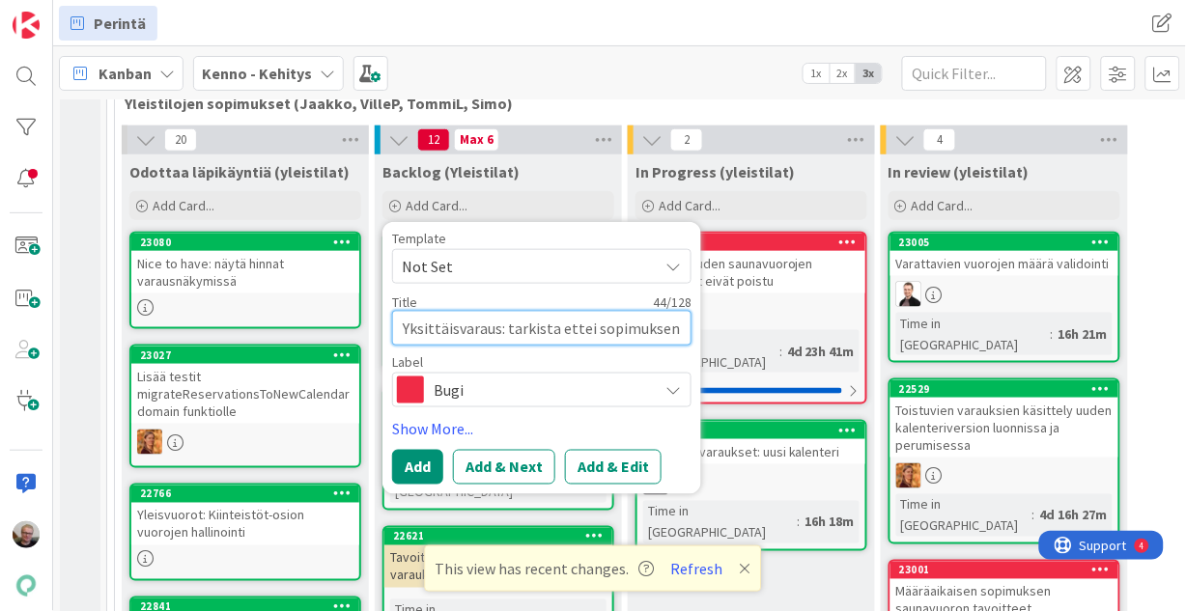
type textarea "Yksittäisvaraus: tarkista ettei sopimuksen u"
type textarea "x"
type textarea "Yksittäisvaraus: tarkista ettei sopimuksen"
type textarea "x"
type textarea "Yksittäisvaraus: tarkista ettei sopimuksen v"
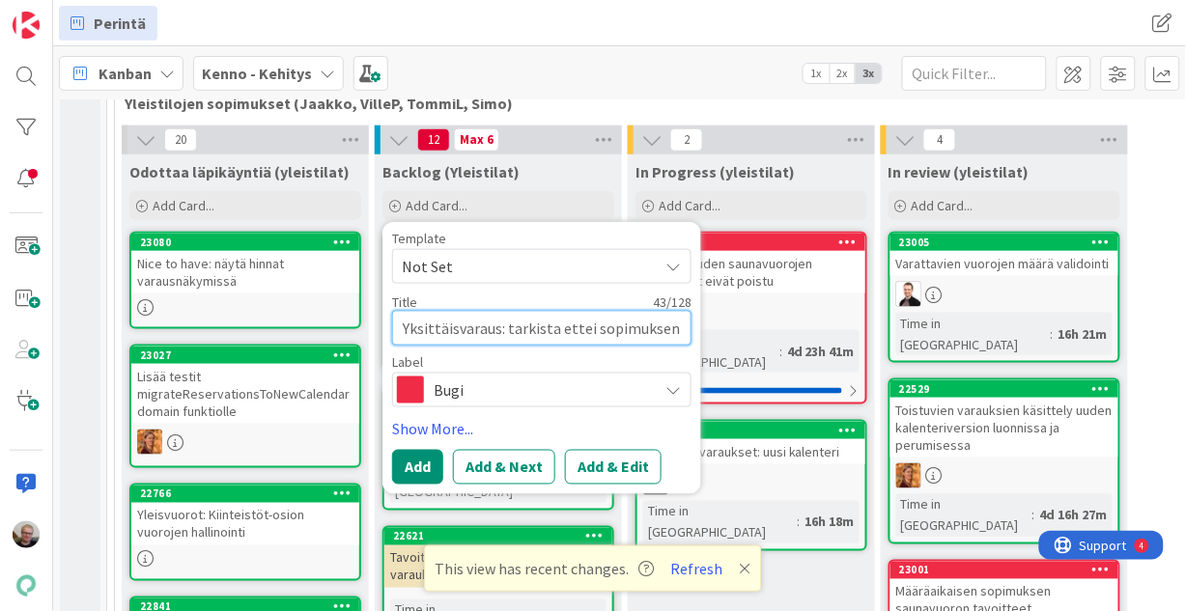
type textarea "x"
type textarea "Yksittäisvaraus: tarkista ettei sopimuksen vo"
type textarea "x"
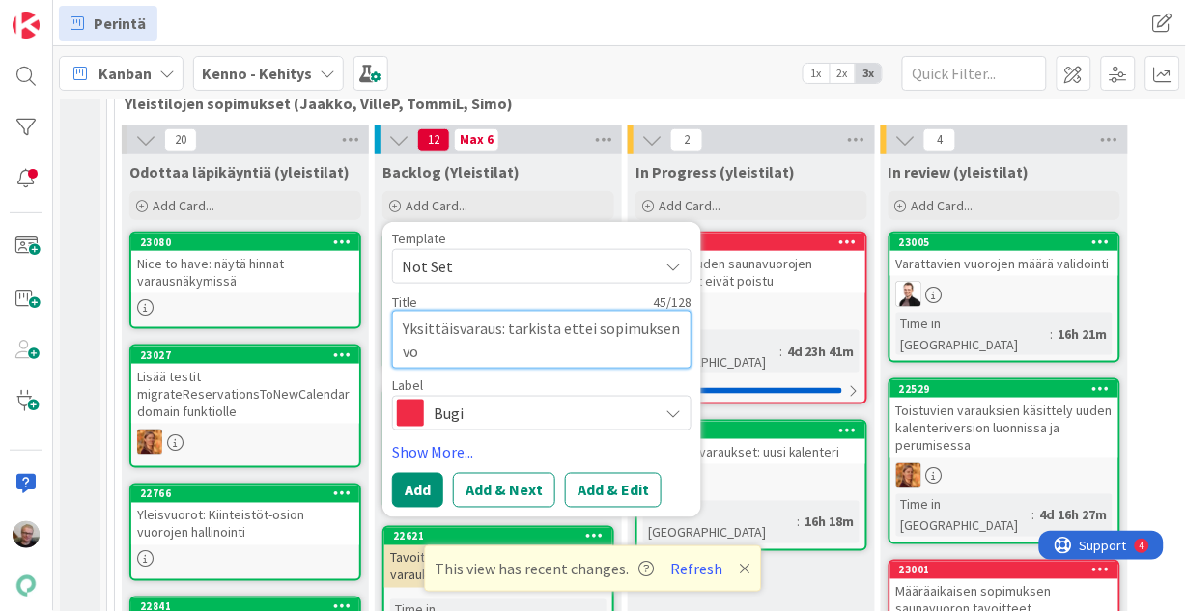
type textarea "Yksittäisvaraus: tarkista ettei sopimuksen voi"
type textarea "x"
type textarea "Yksittäisvaraus: tarkista ettei sopimuksen voim"
type textarea "x"
type textarea "Yksittäisvaraus: tarkista ettei sopimuksen voima"
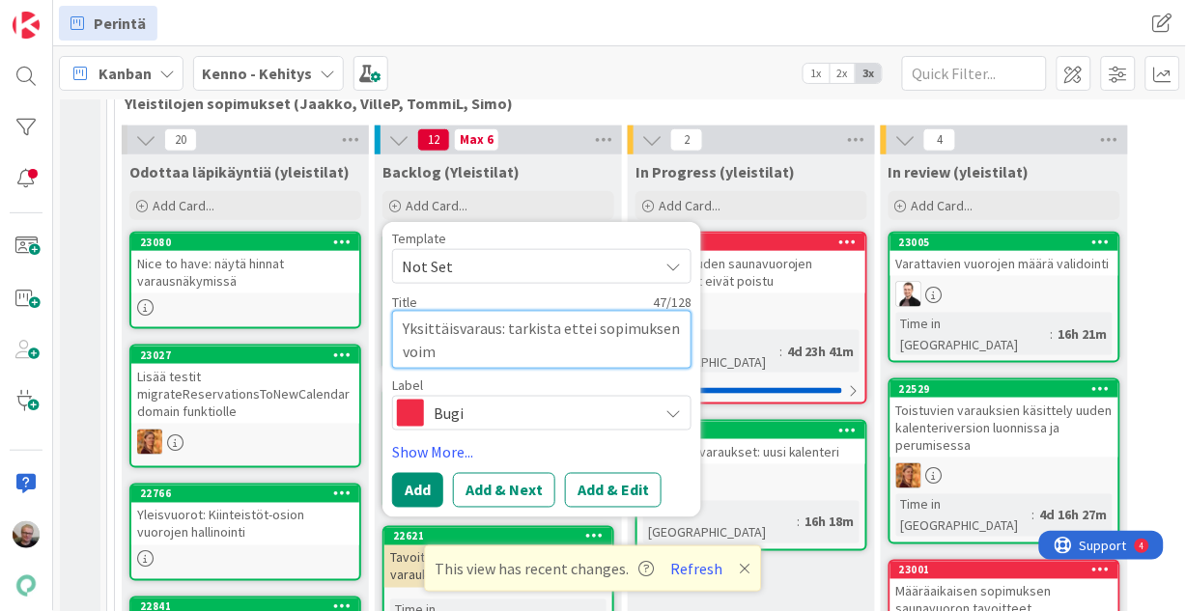
type textarea "x"
type textarea "Yksittäisvaraus: tarkista ettei sopimuksen voimas"
type textarea "x"
type textarea "Yksittäisvaraus: tarkista ettei sopimuksen voimass"
type textarea "x"
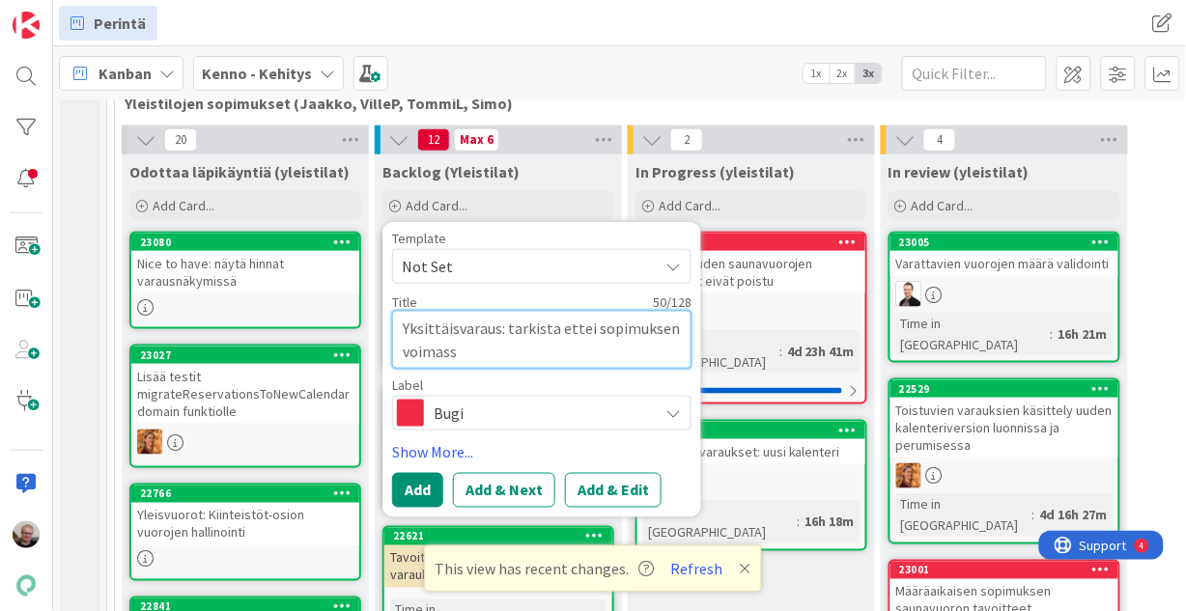
type textarea "Yksittäisvaraus: tarkista ettei sopimuksen voimassa"
type textarea "x"
type textarea "Yksittäisvaraus: tarkista ettei sopimuksen voimassao"
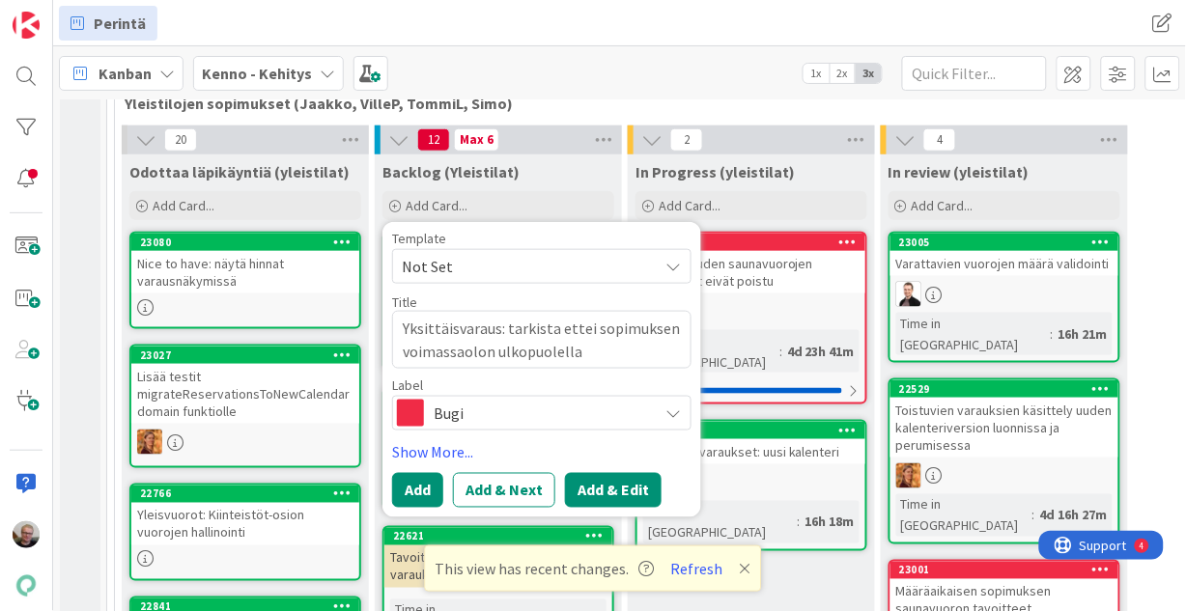
click at [614, 485] on button "Add & Edit" at bounding box center [613, 490] width 97 height 35
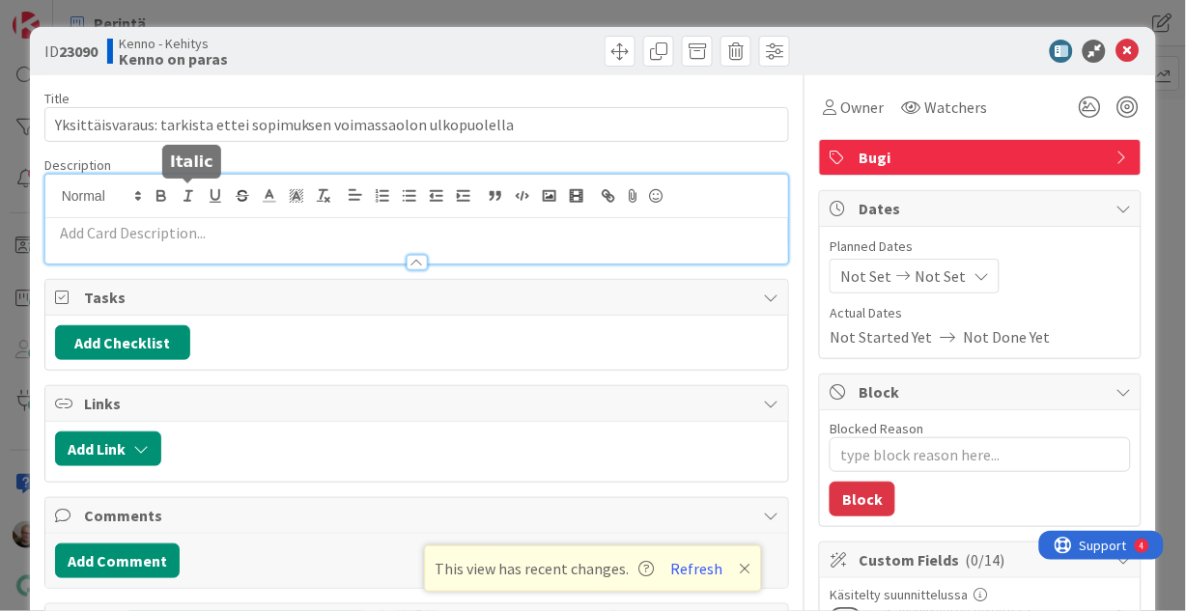
click at [180, 196] on div at bounding box center [417, 219] width 744 height 89
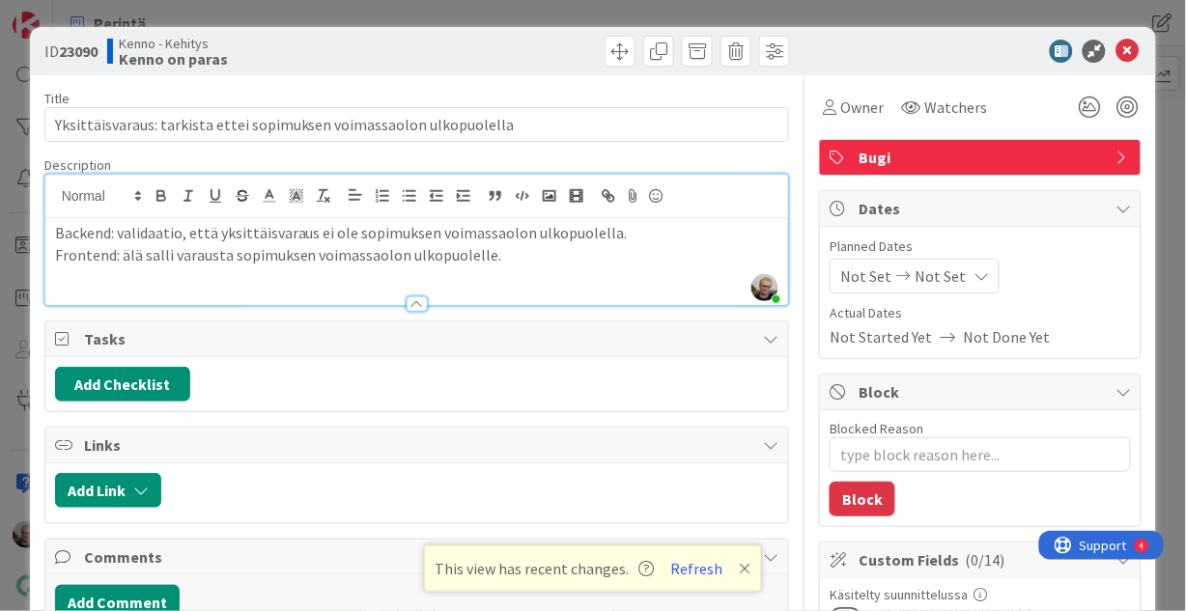
click at [646, 238] on p "Backend: validaatio, että yksittäisvaraus ei ole sopimuksen voimassaolon ulkopu…" at bounding box center [417, 233] width 724 height 22
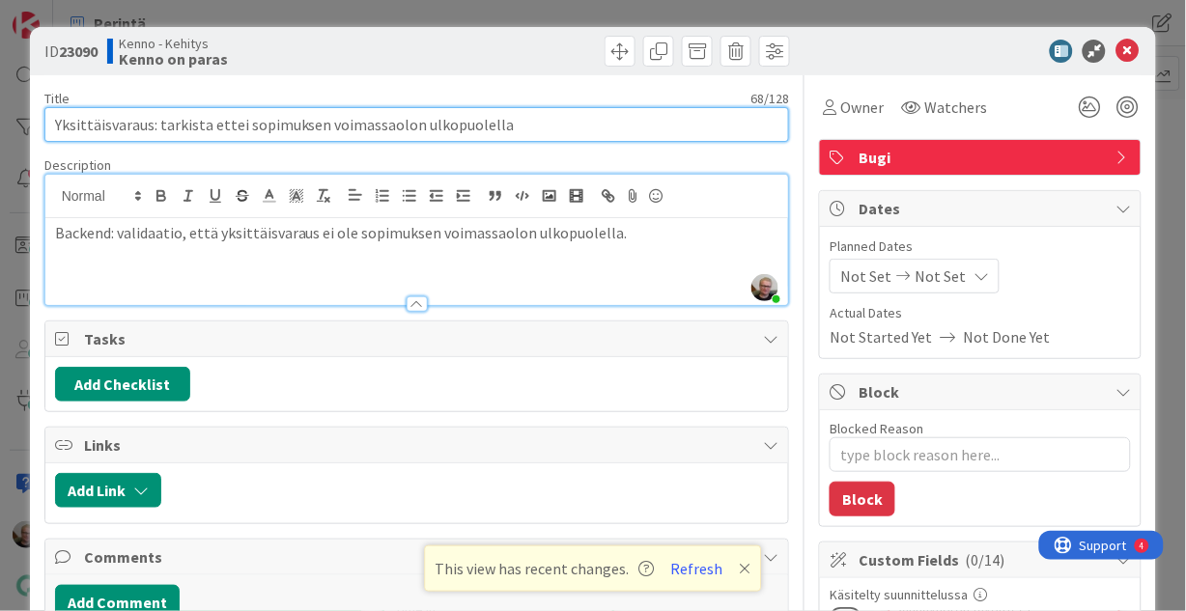
drag, startPoint x: 509, startPoint y: 126, endPoint x: 33, endPoint y: 98, distance: 476.8
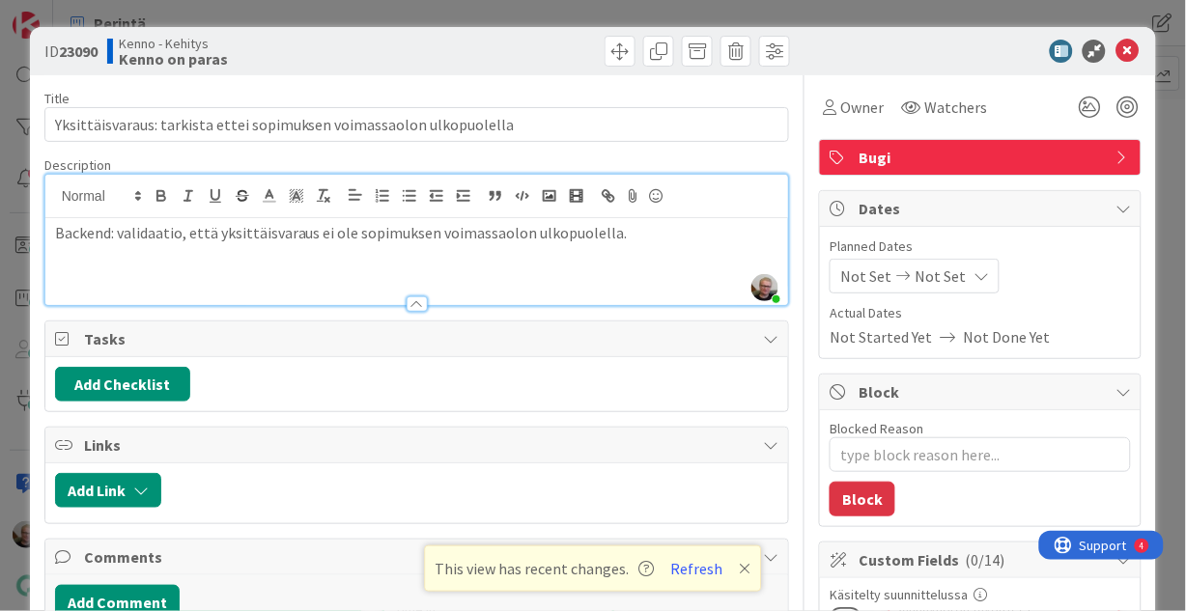
click at [678, 235] on p "Backend: validaatio, että yksittäisvaraus ei ole sopimuksen voimassaolon ulkopu…" at bounding box center [417, 233] width 724 height 22
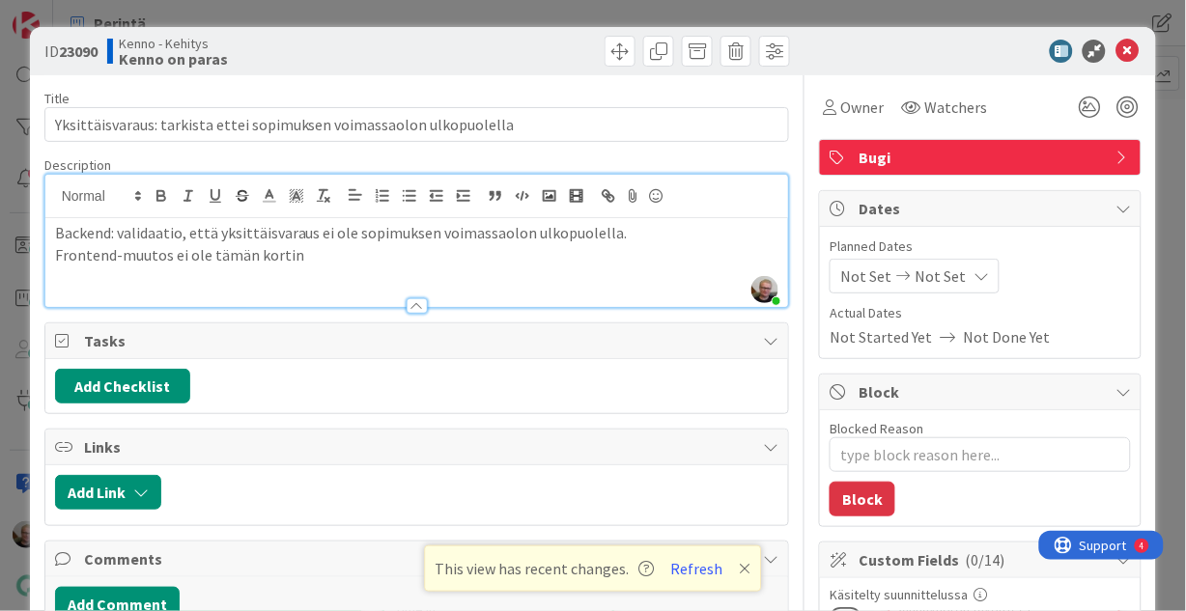
click at [167, 259] on p "Frontend-muutos ei ole tämän kortin" at bounding box center [417, 255] width 724 height 22
click at [205, 252] on p "Frontend-muutokset ei ole tämän kortin" at bounding box center [417, 255] width 724 height 22
click at [348, 262] on p "Frontend-muutokset eivät ole tämän kortin" at bounding box center [417, 255] width 724 height 22
click at [1118, 50] on icon at bounding box center [1126, 51] width 23 height 23
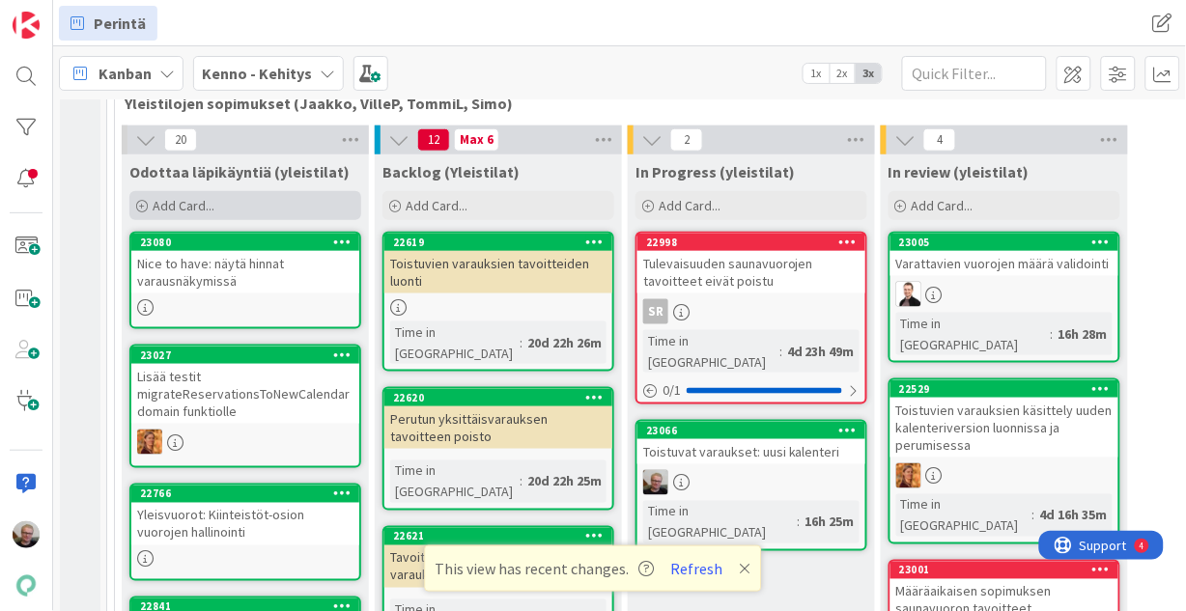
drag, startPoint x: 1118, startPoint y: 50, endPoint x: 207, endPoint y: 202, distance: 924.1
click at [207, 202] on span "Add Card..." at bounding box center [184, 205] width 62 height 17
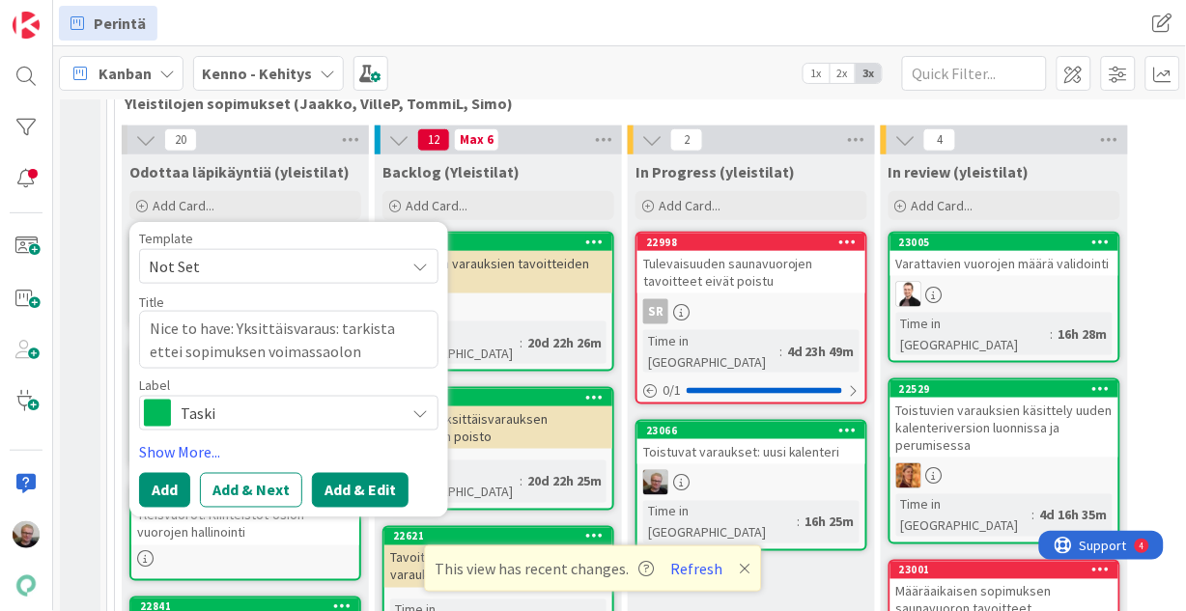
click at [352, 498] on button "Add & Edit" at bounding box center [360, 490] width 97 height 35
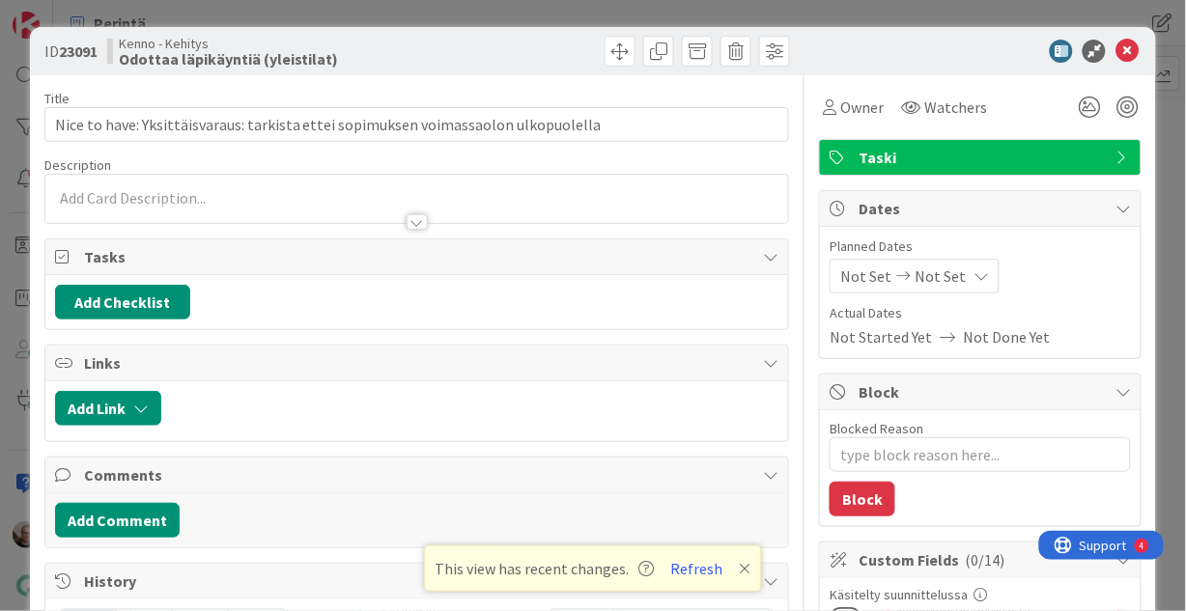
click at [109, 192] on p at bounding box center [417, 198] width 724 height 22
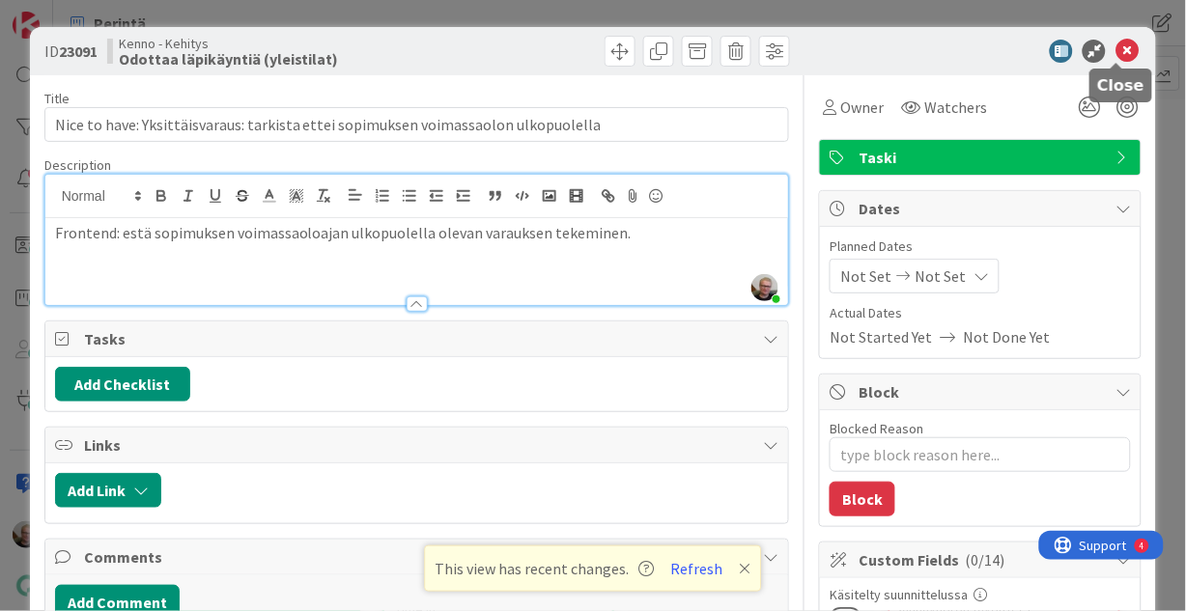
click at [1115, 49] on icon at bounding box center [1126, 51] width 23 height 23
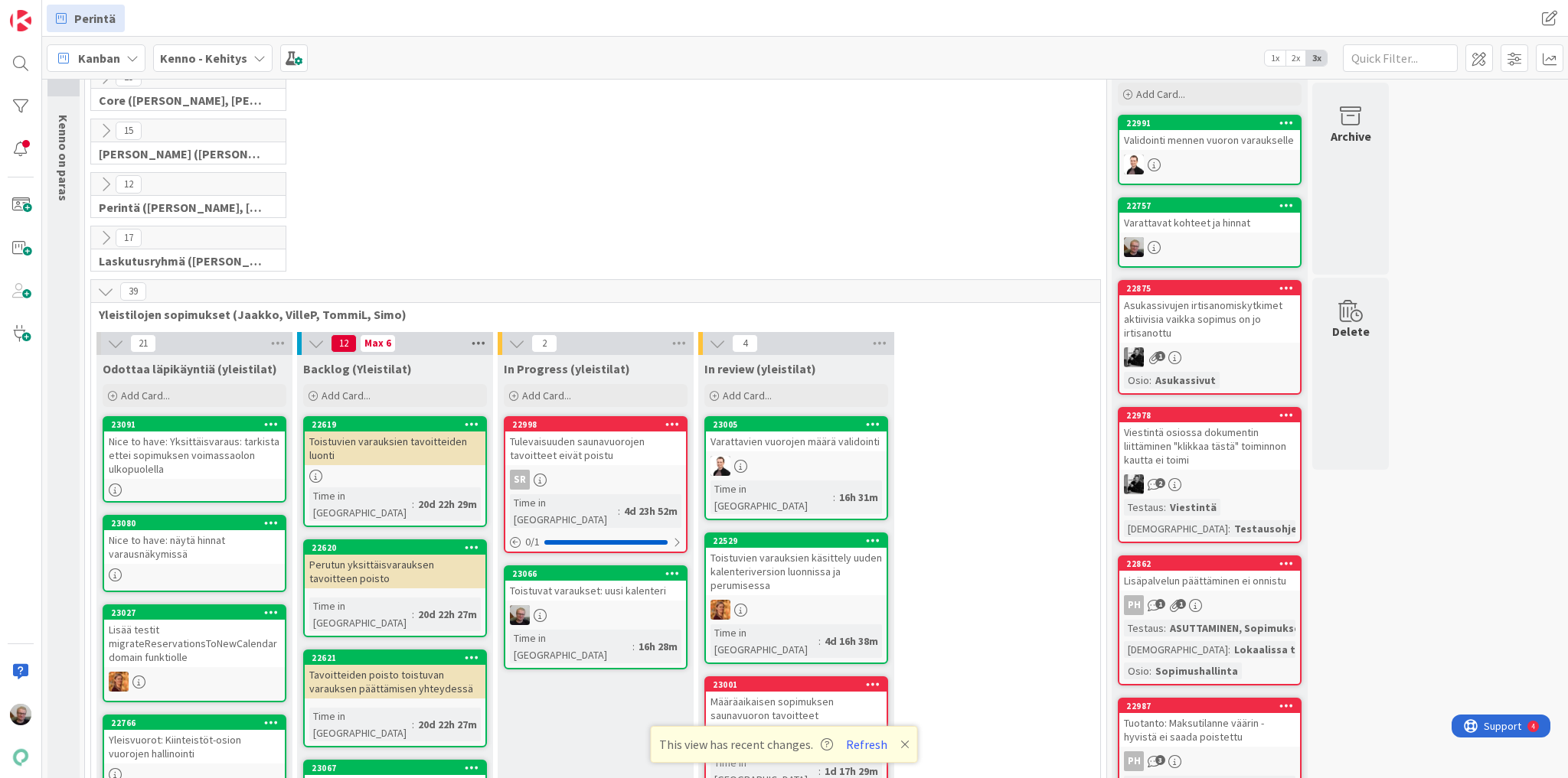
scroll to position [58, 0]
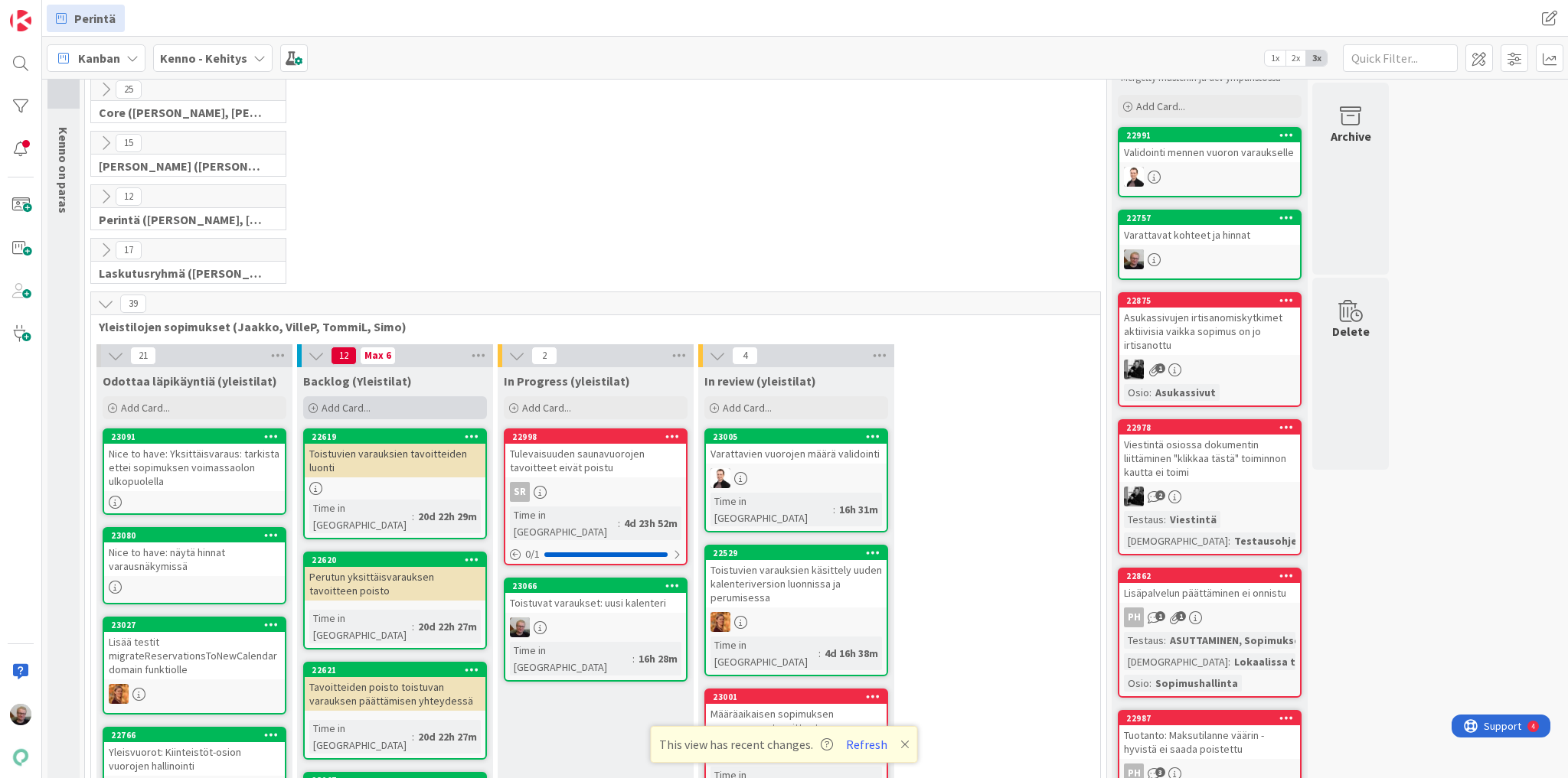
click at [404, 398] on div "Add Card..." at bounding box center [395, 407] width 184 height 23
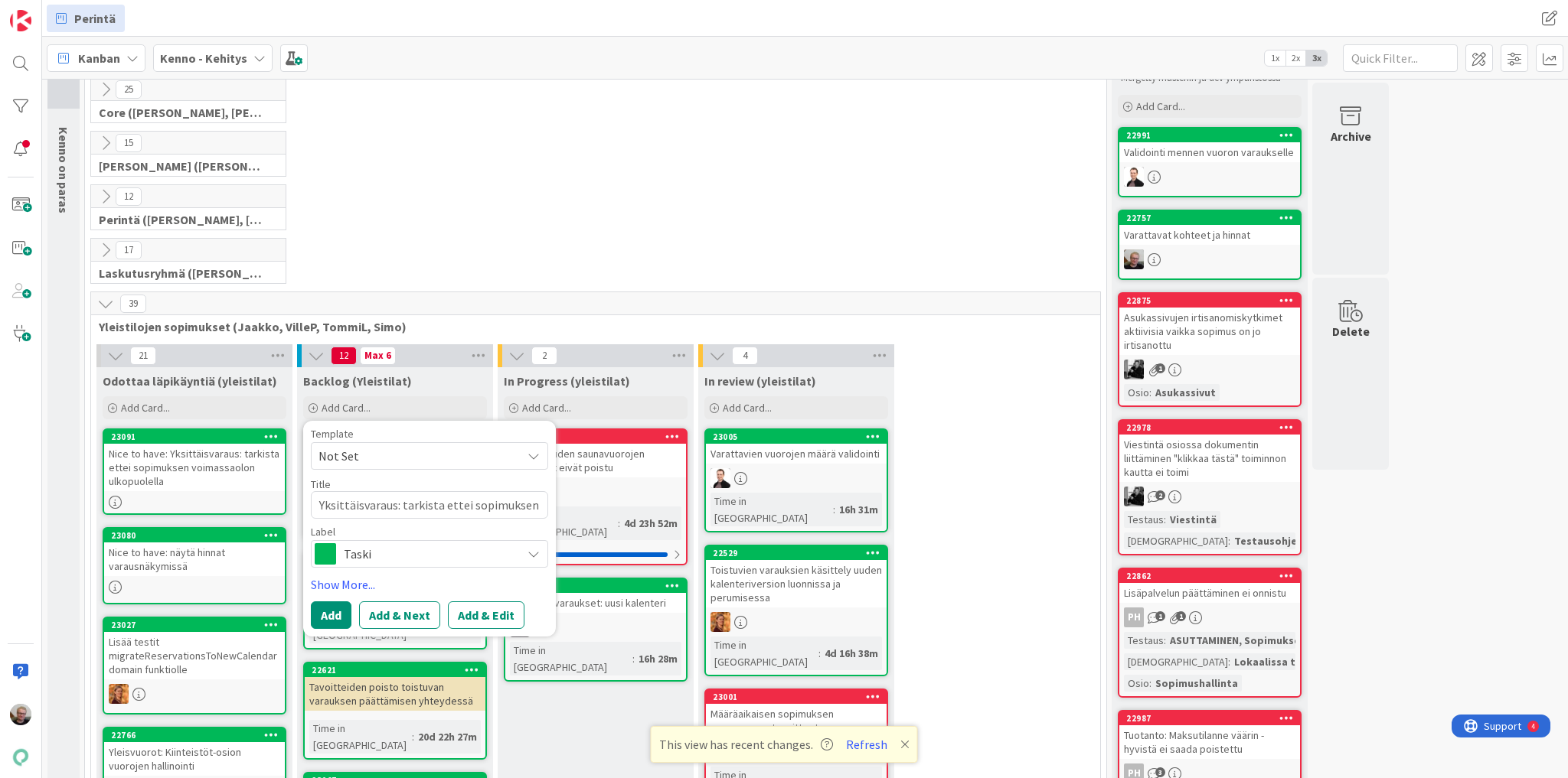
click at [408, 483] on span "Taski" at bounding box center [429, 554] width 170 height 21
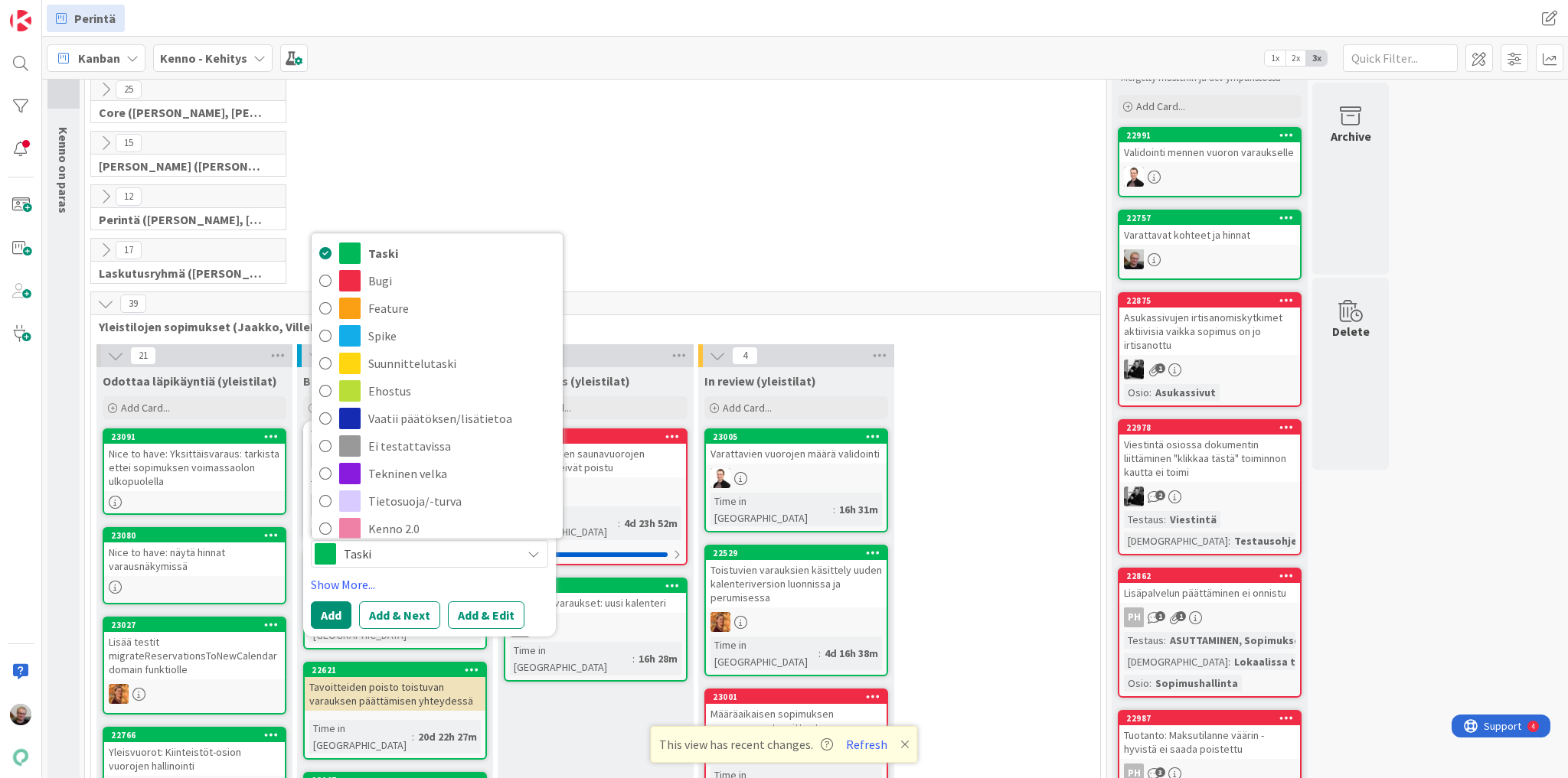
click at [171, 468] on div "Nice to have: Yksittäisvaraus: tarkista ettei sopimuksen voimassaolon ulkopuole…" at bounding box center [194, 467] width 181 height 48
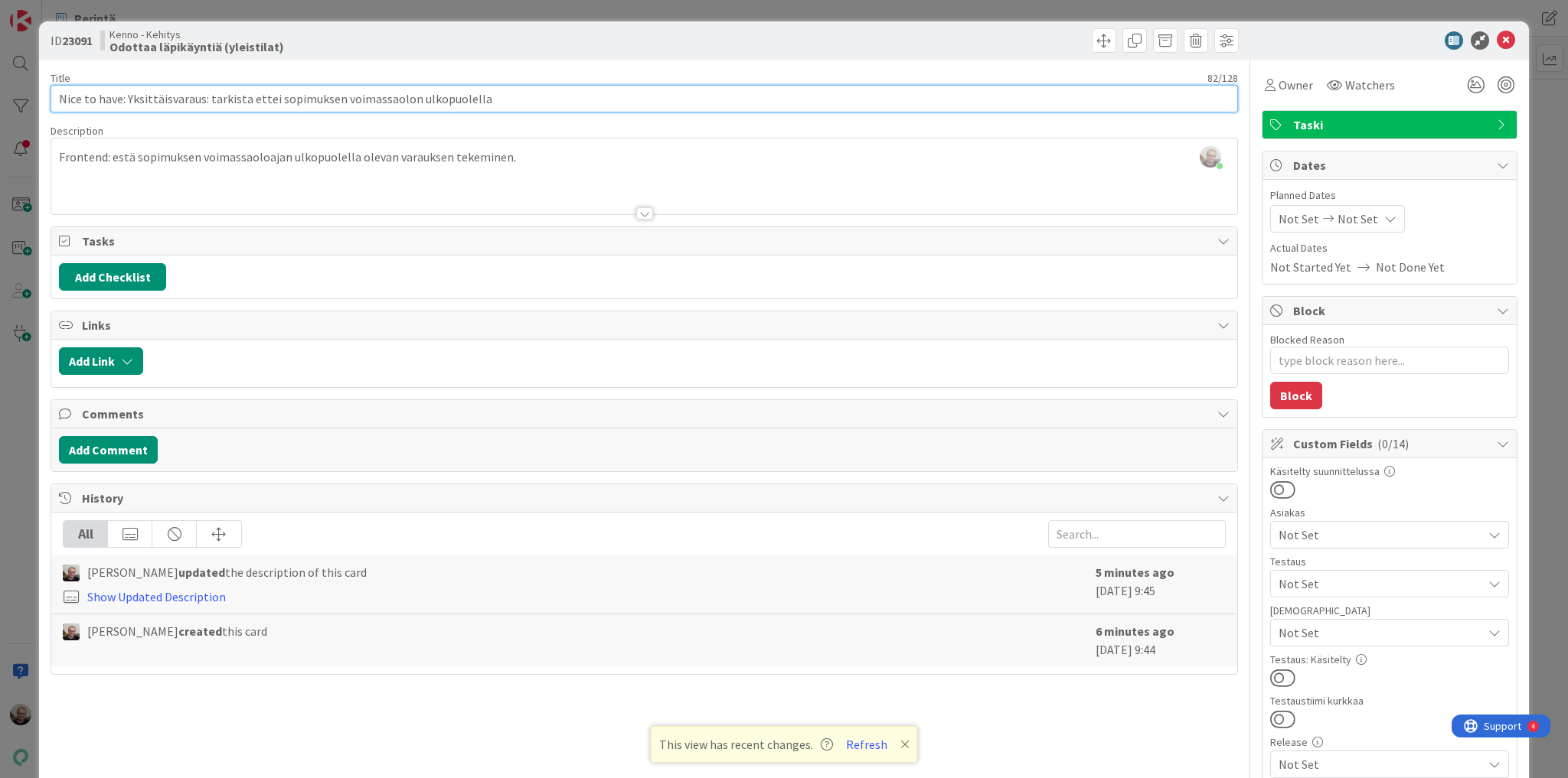
drag, startPoint x: 125, startPoint y: 99, endPoint x: 484, endPoint y: 107, distance: 359.1
click at [484, 107] on input "Nice to have: Yksittäisvaraus: tarkista ettei sopimuksen voimassaolon ulkopuole…" at bounding box center [644, 98] width 1187 height 28
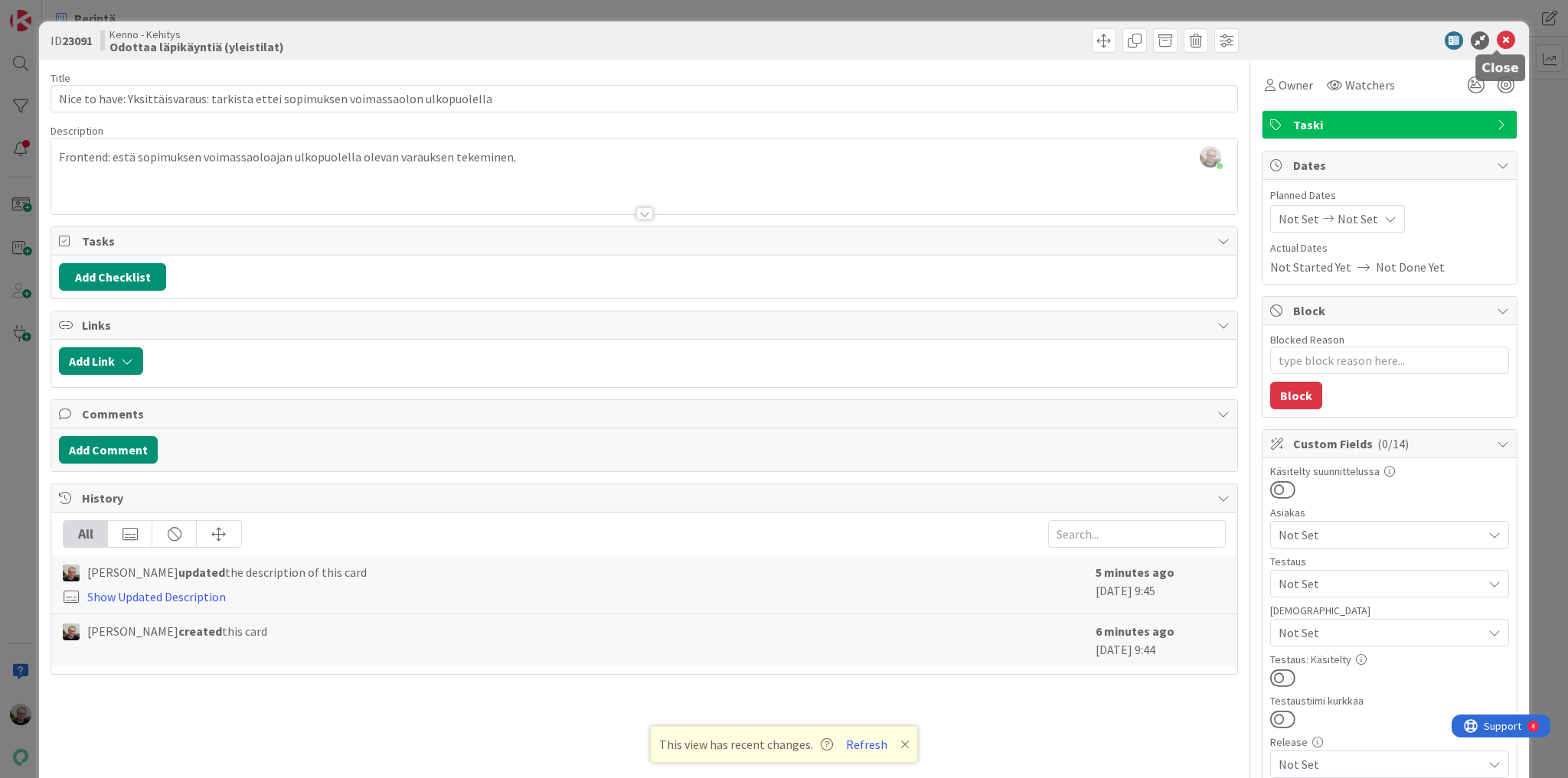
click at [939, 35] on icon at bounding box center [1505, 40] width 18 height 18
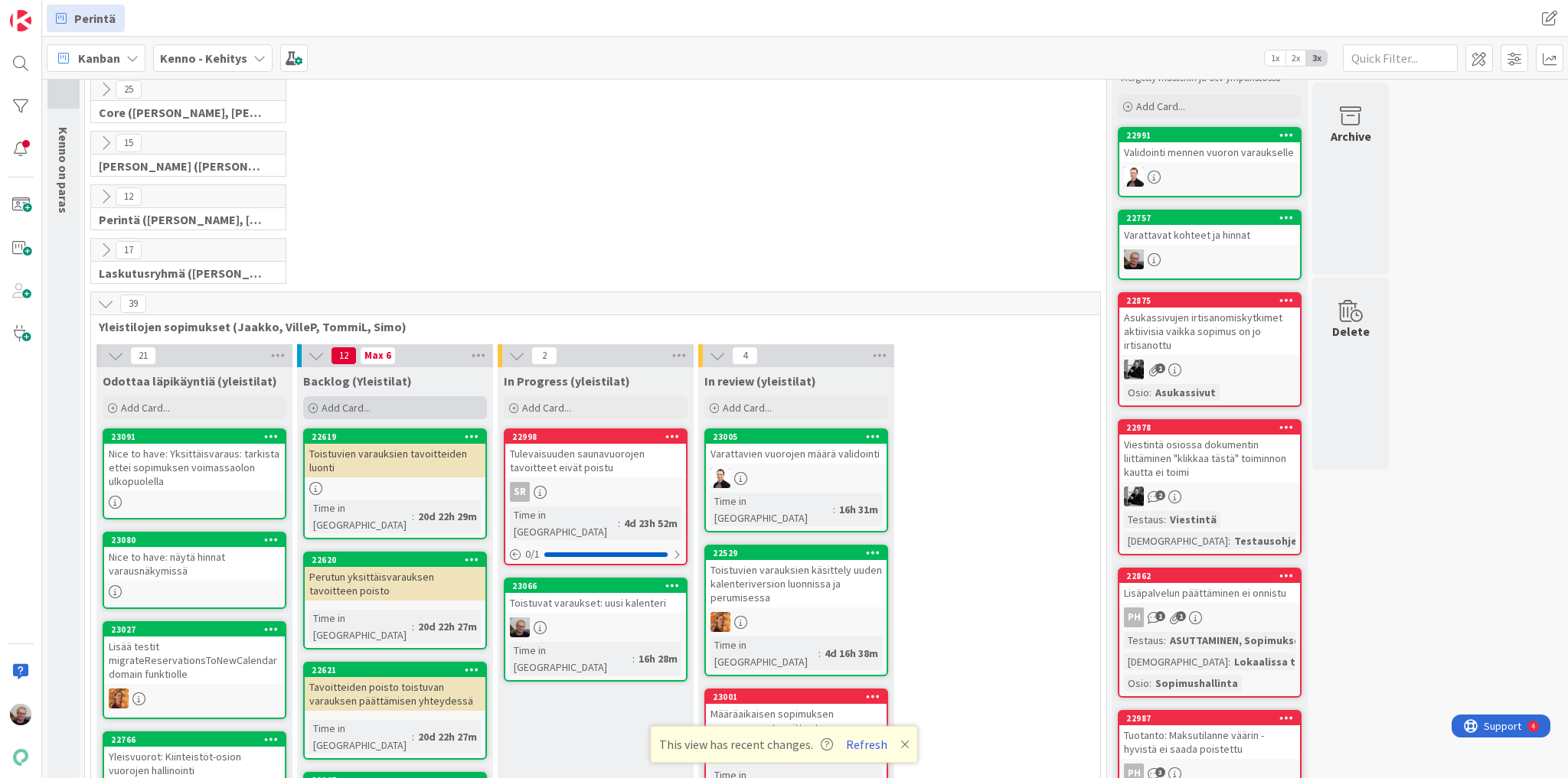
click at [342, 413] on div "Add Card..." at bounding box center [395, 407] width 184 height 23
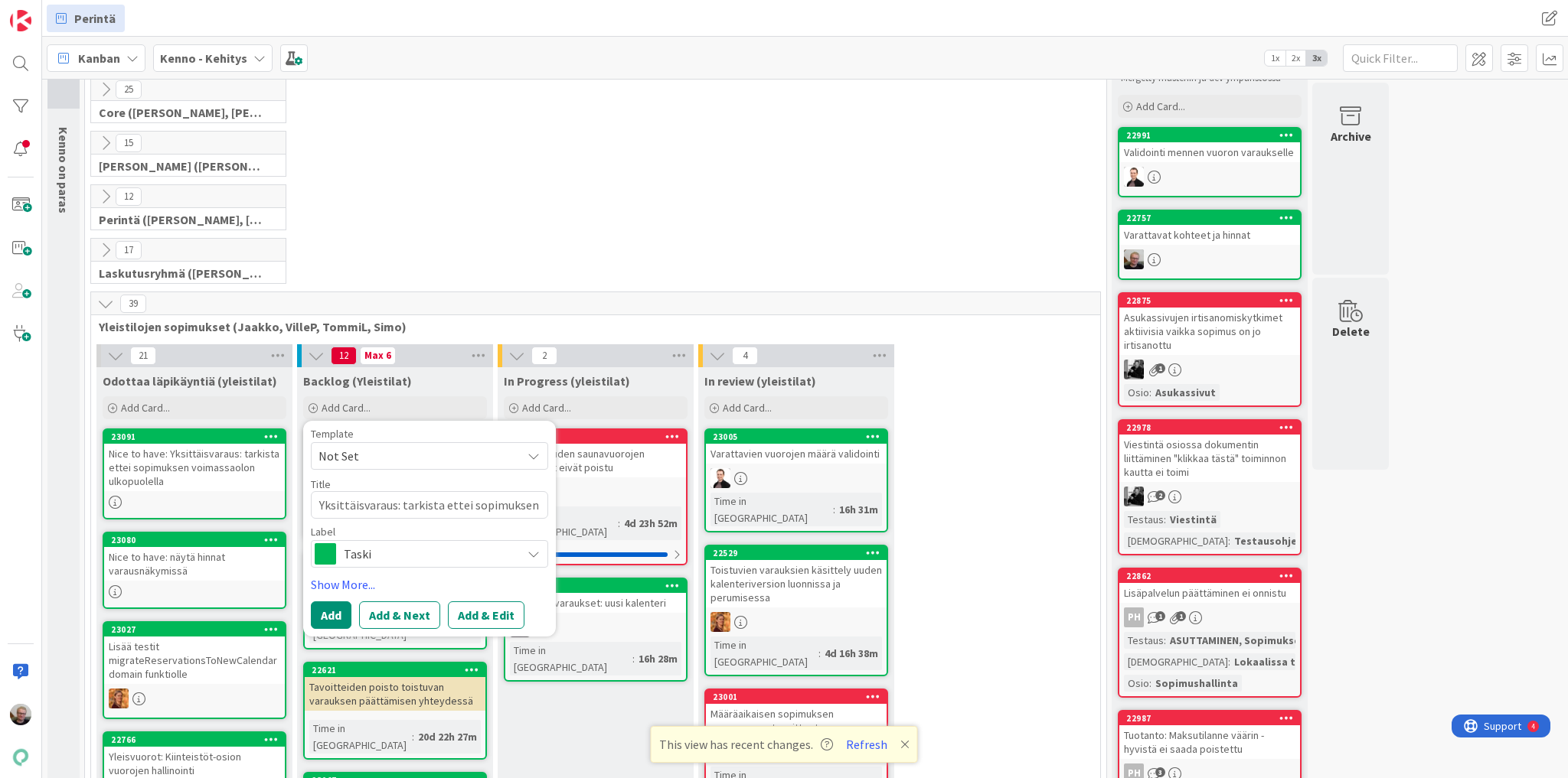
click at [361, 483] on span "Taski" at bounding box center [429, 554] width 170 height 21
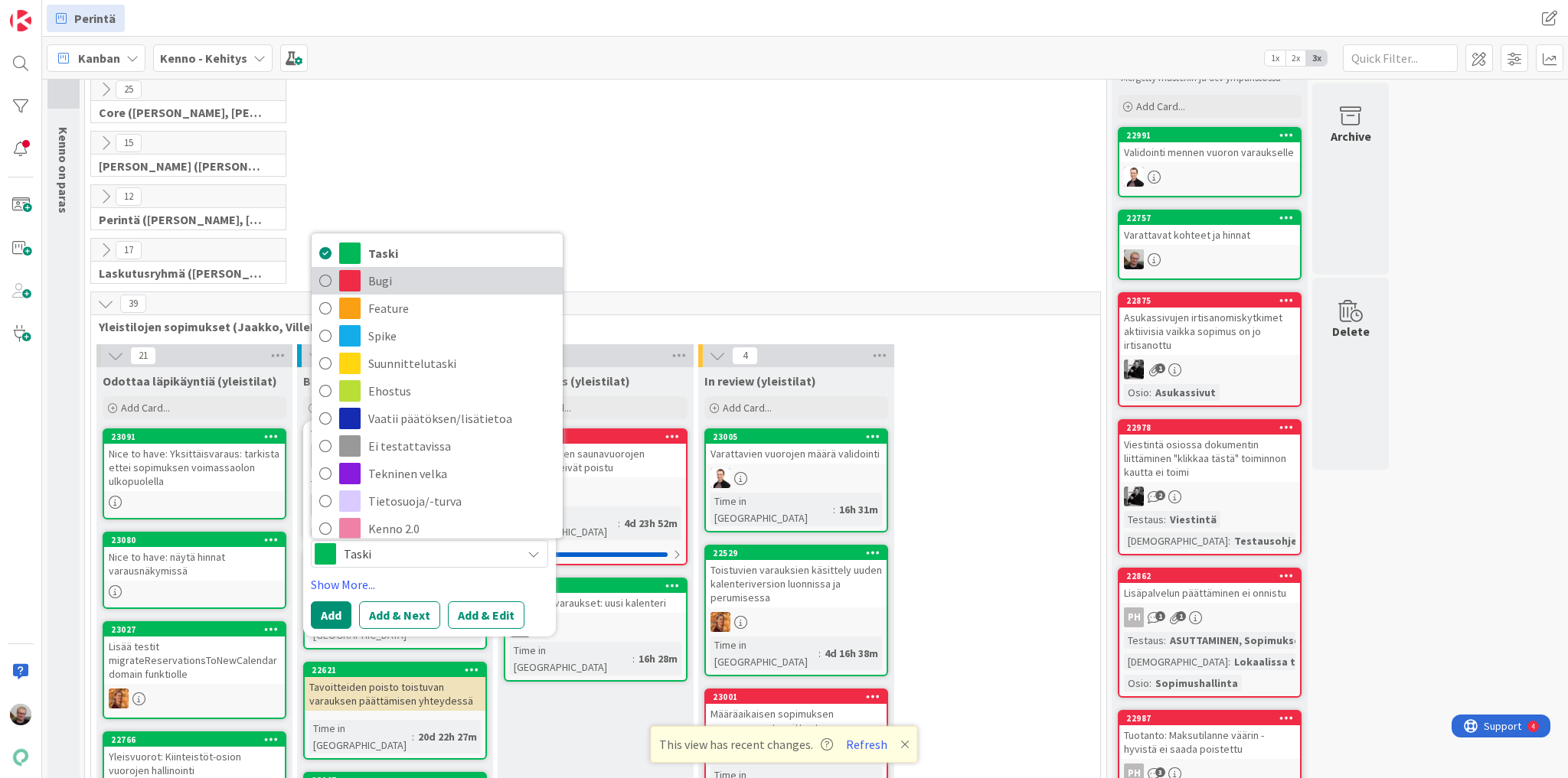
click at [390, 267] on link "Bugi" at bounding box center [437, 280] width 251 height 28
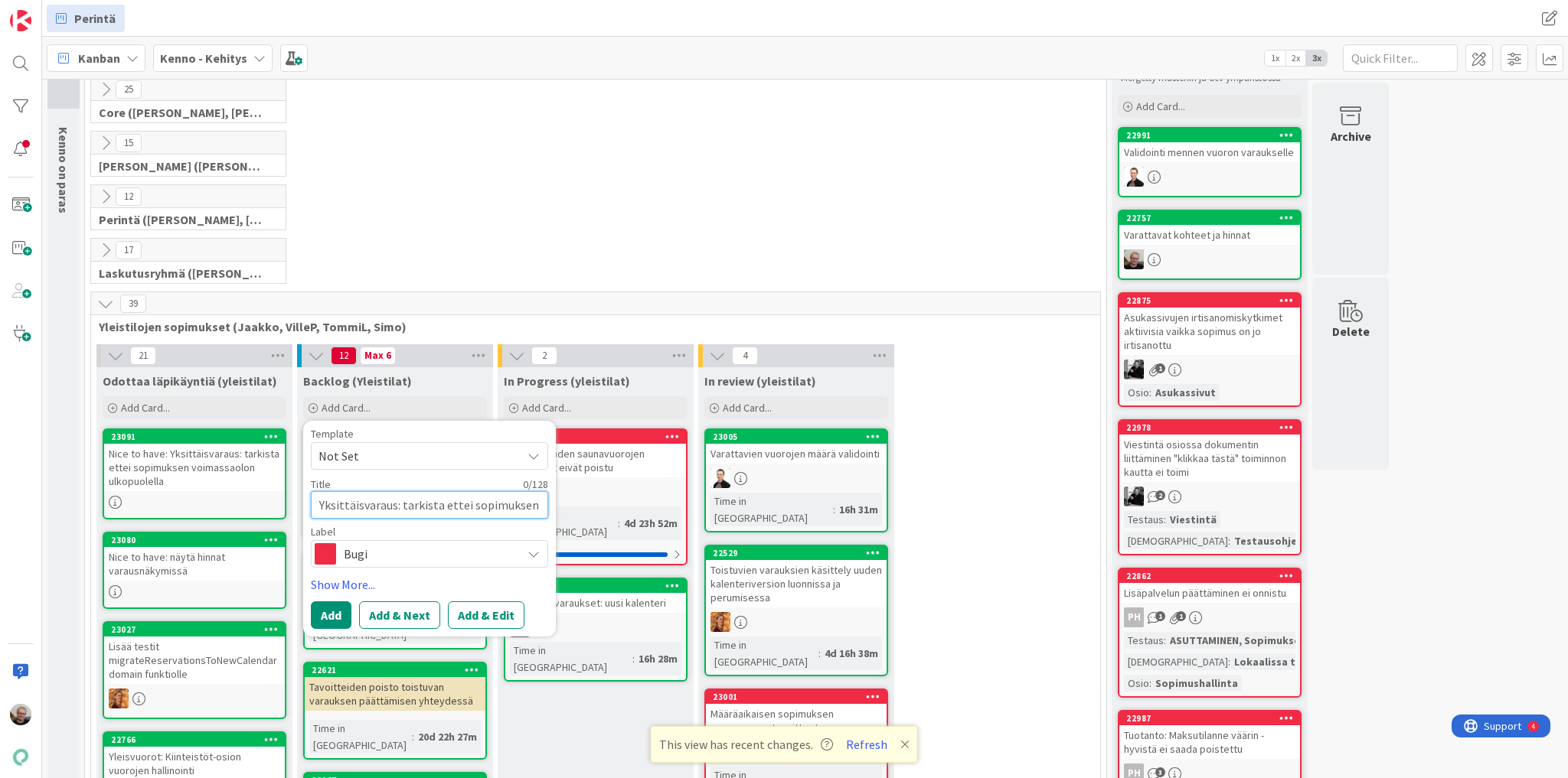
click at [344, 483] on textarea "Yksittäisvaraus: tarkista ettei sopimuksen voimassaolon ulkopuolella" at bounding box center [429, 505] width 237 height 28
paste textarea "Yksittäisvaraus: tarkista ettei sopimuksen voimassaolon ulkopuolella"
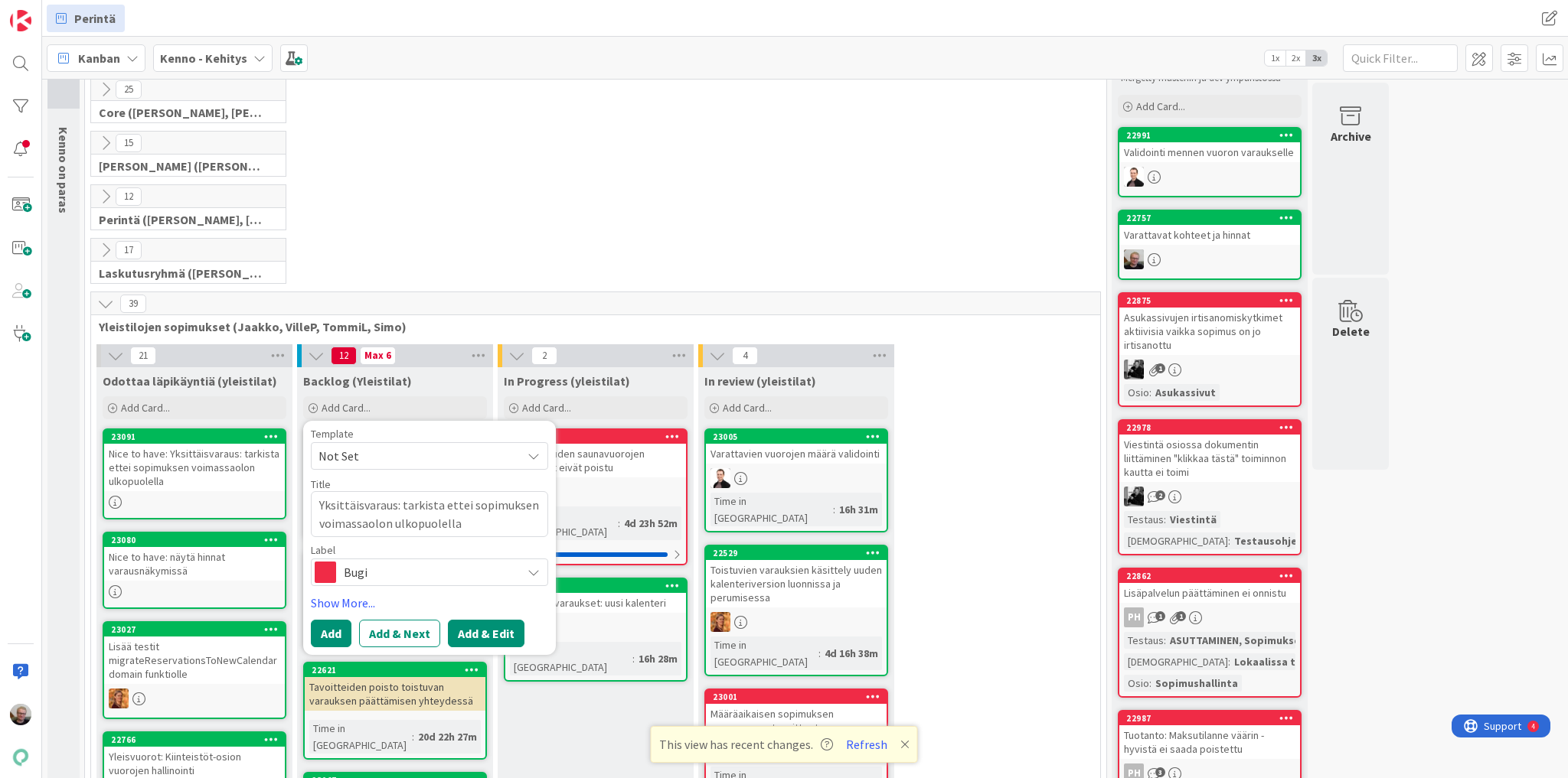
click at [470, 483] on button "Add & Edit" at bounding box center [486, 633] width 77 height 28
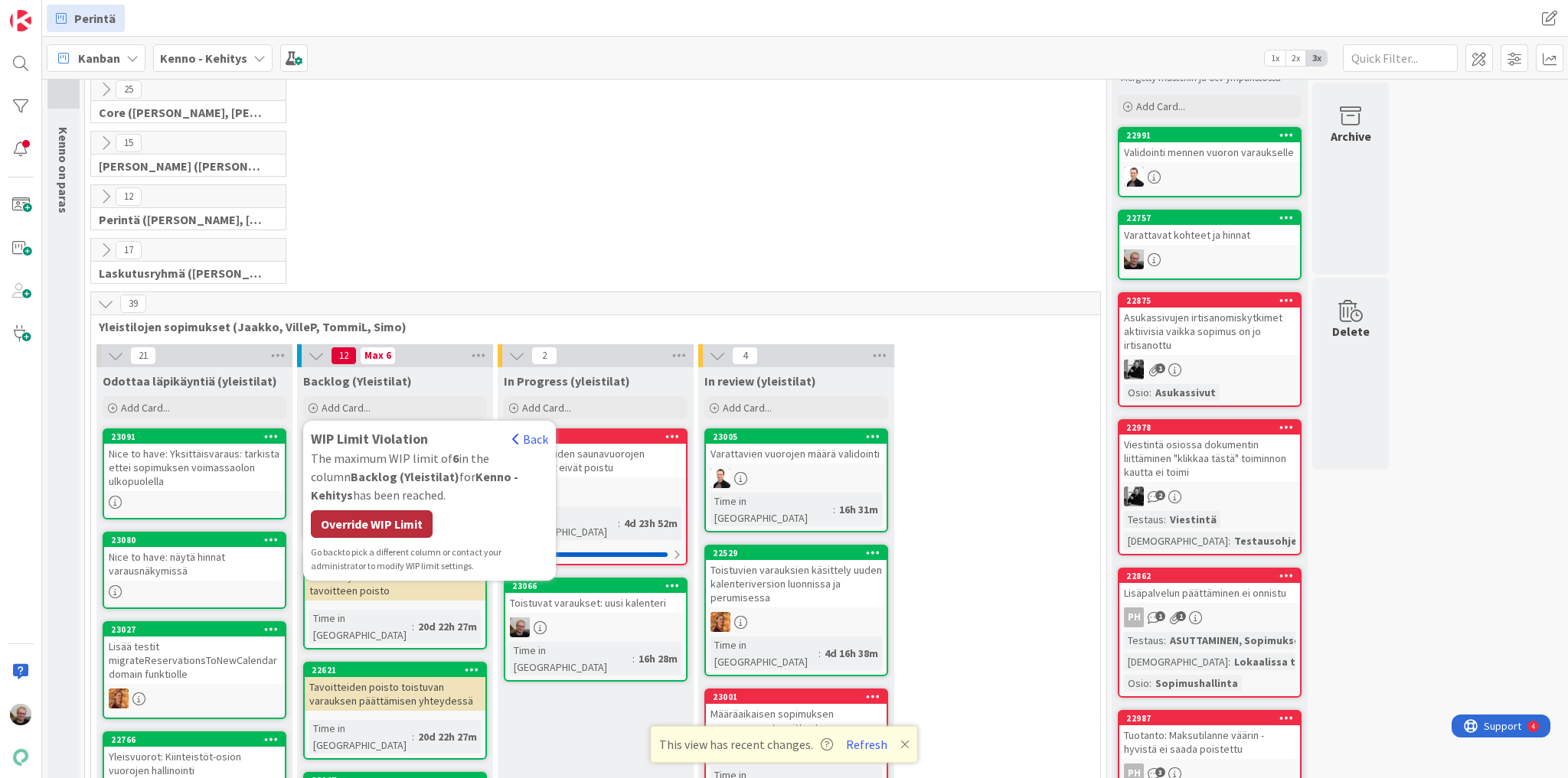
click at [342, 483] on div "Override WIP Limit" at bounding box center [372, 524] width 122 height 28
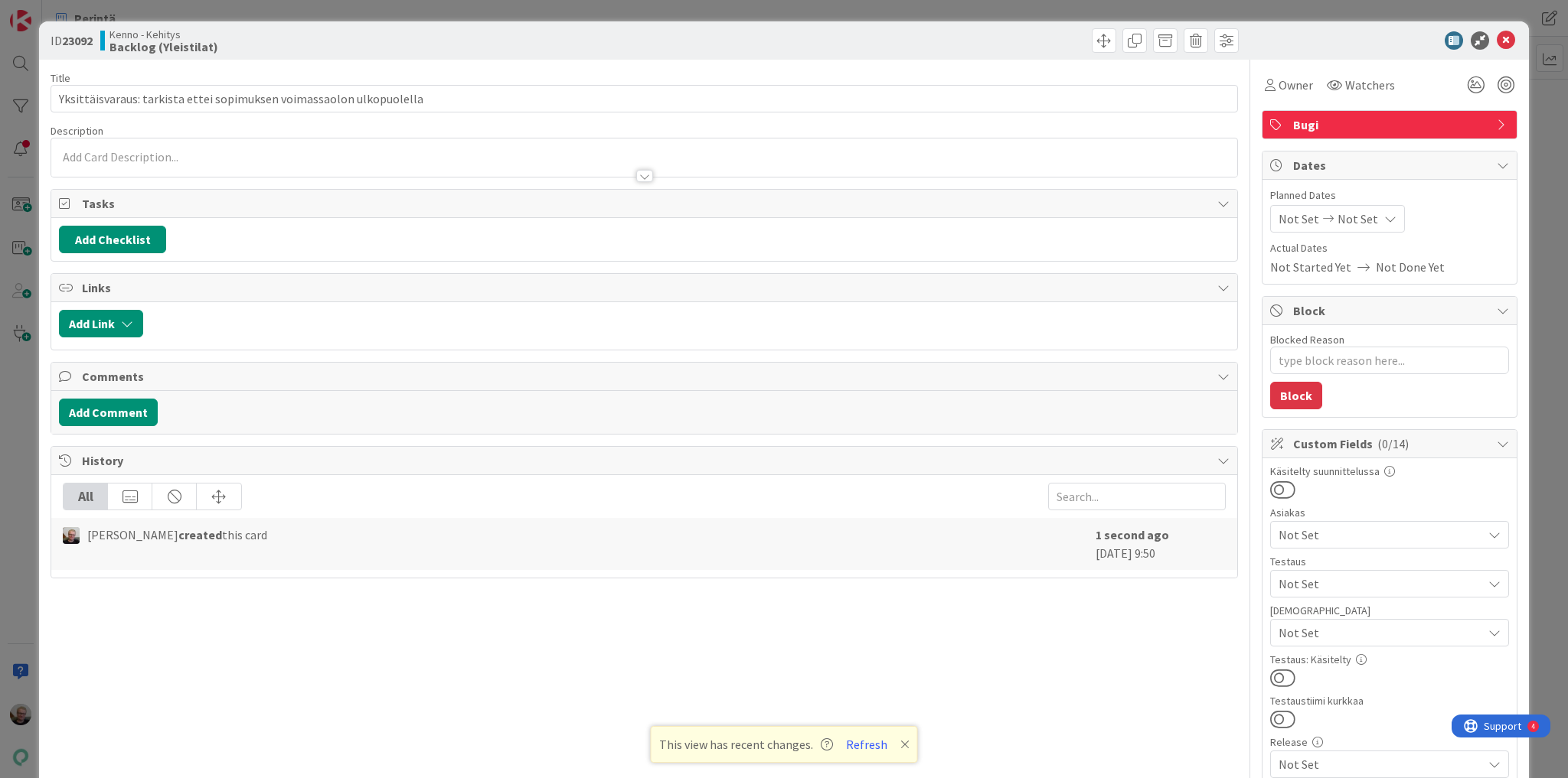
click at [266, 169] on div at bounding box center [644, 169] width 1186 height 16
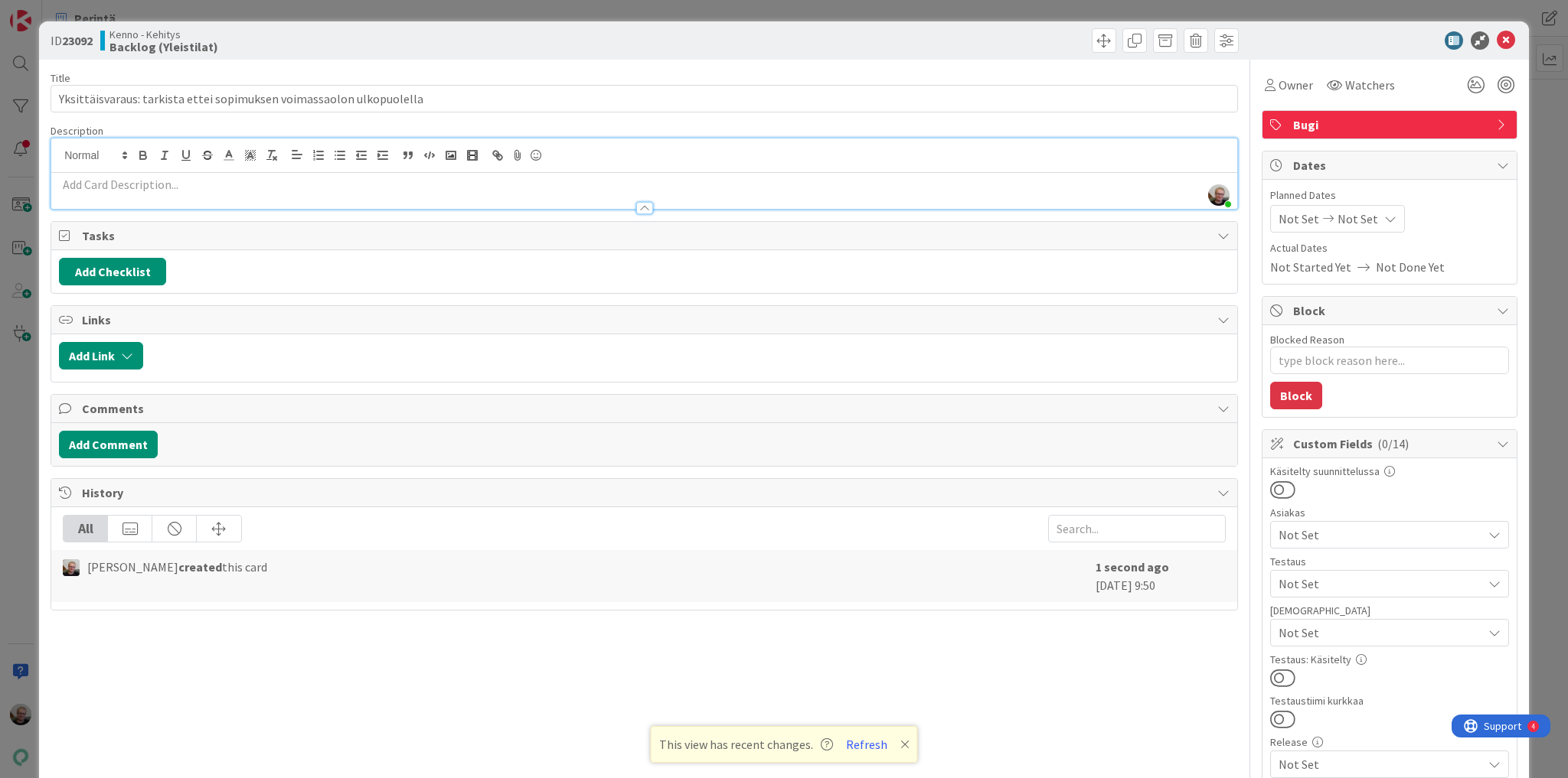
click at [220, 184] on p at bounding box center [644, 185] width 1171 height 17
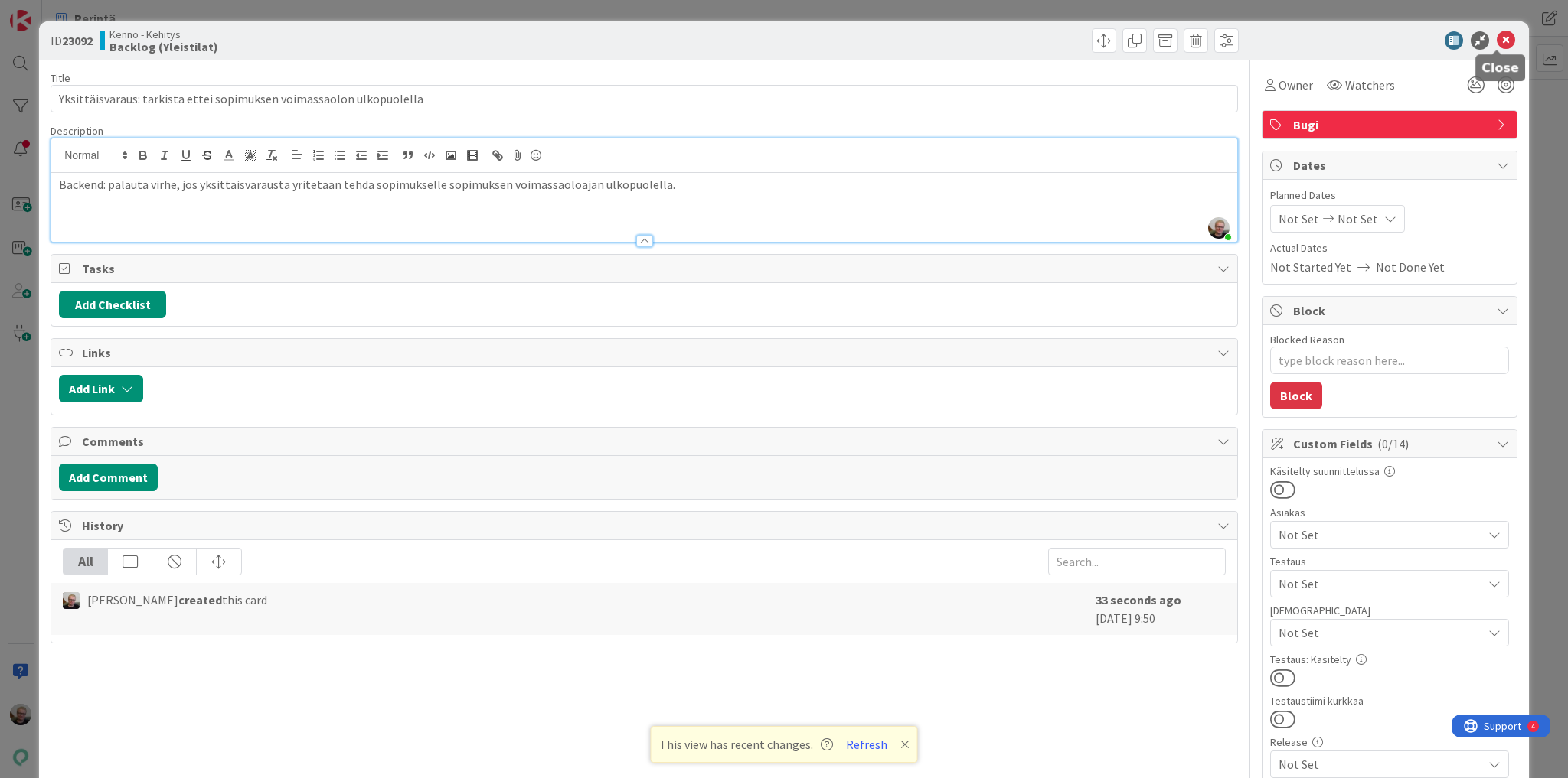
click at [939, 41] on icon at bounding box center [1505, 40] width 18 height 18
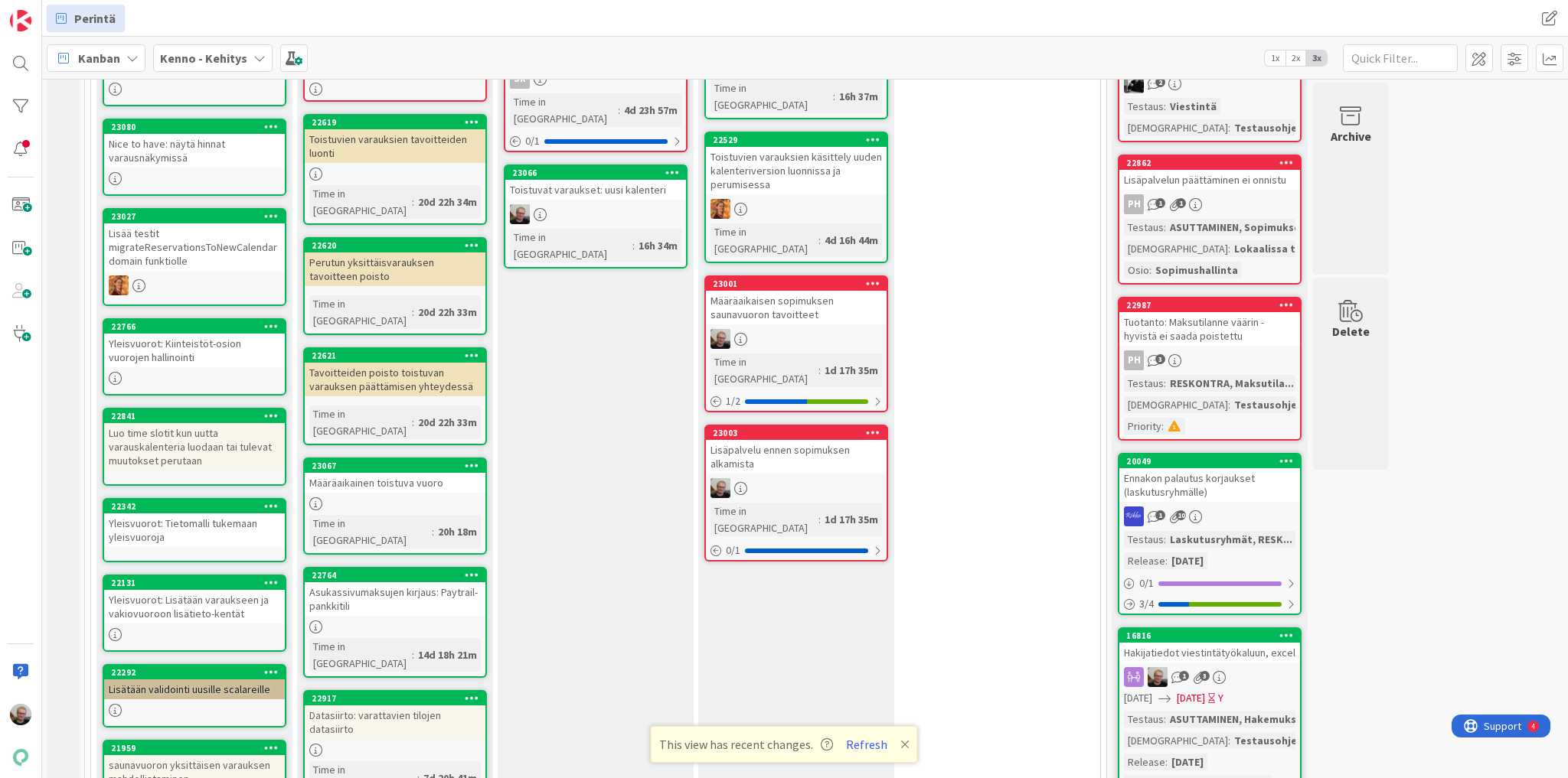
scroll to position [486, 0]
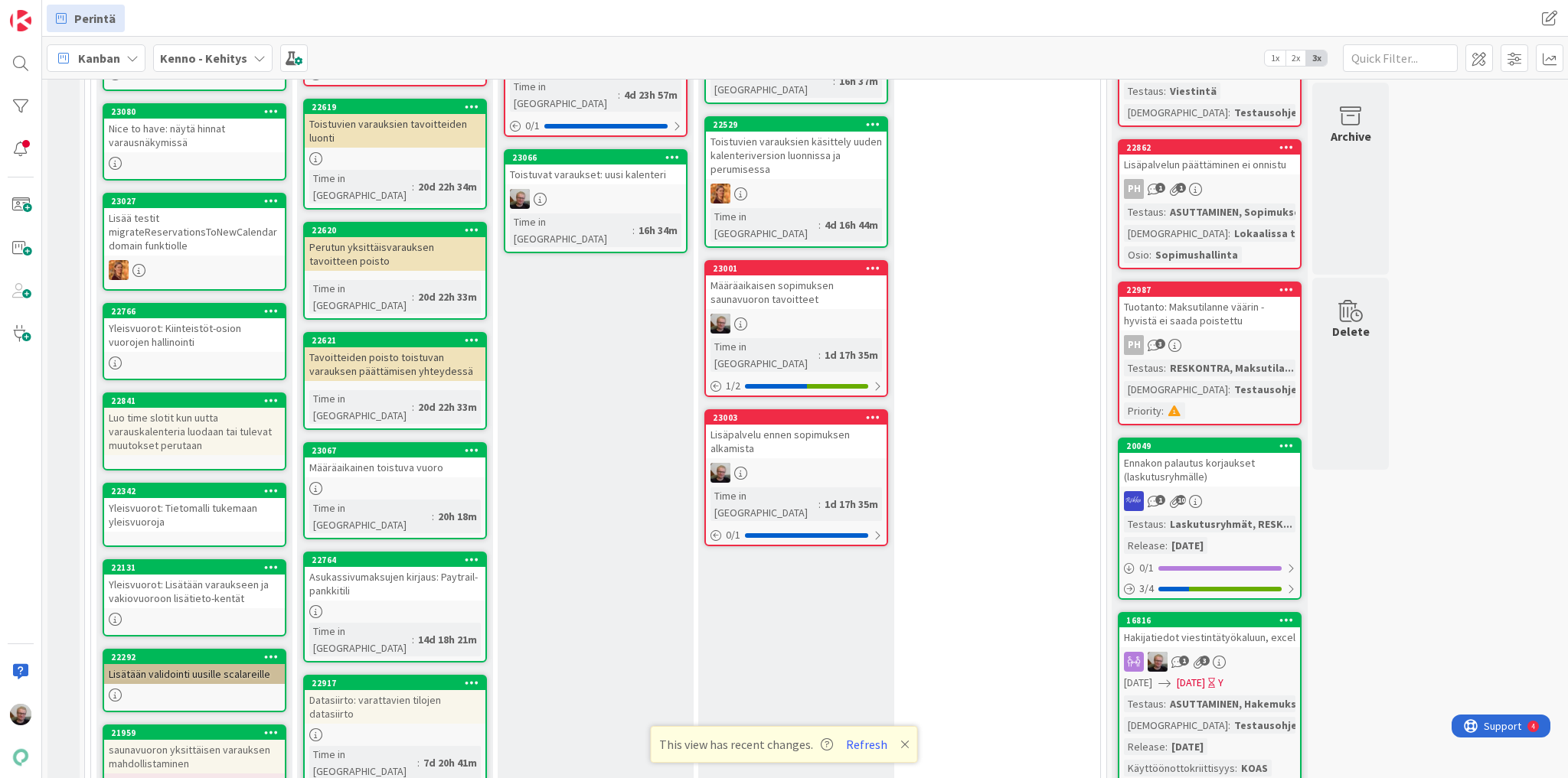
click at [866, 262] on icon at bounding box center [873, 268] width 14 height 11
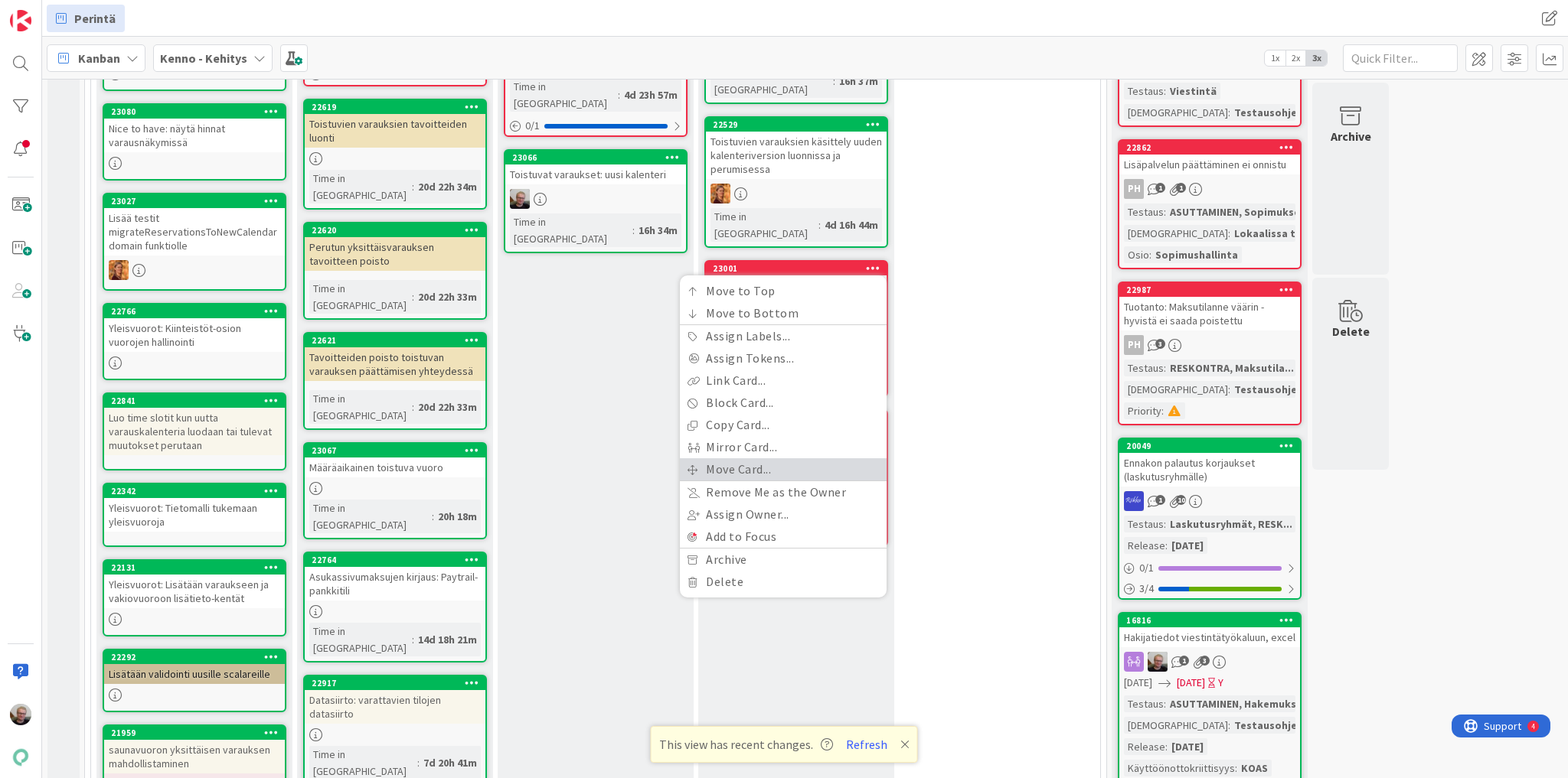
click at [748, 458] on link "Move Card..." at bounding box center [783, 469] width 207 height 22
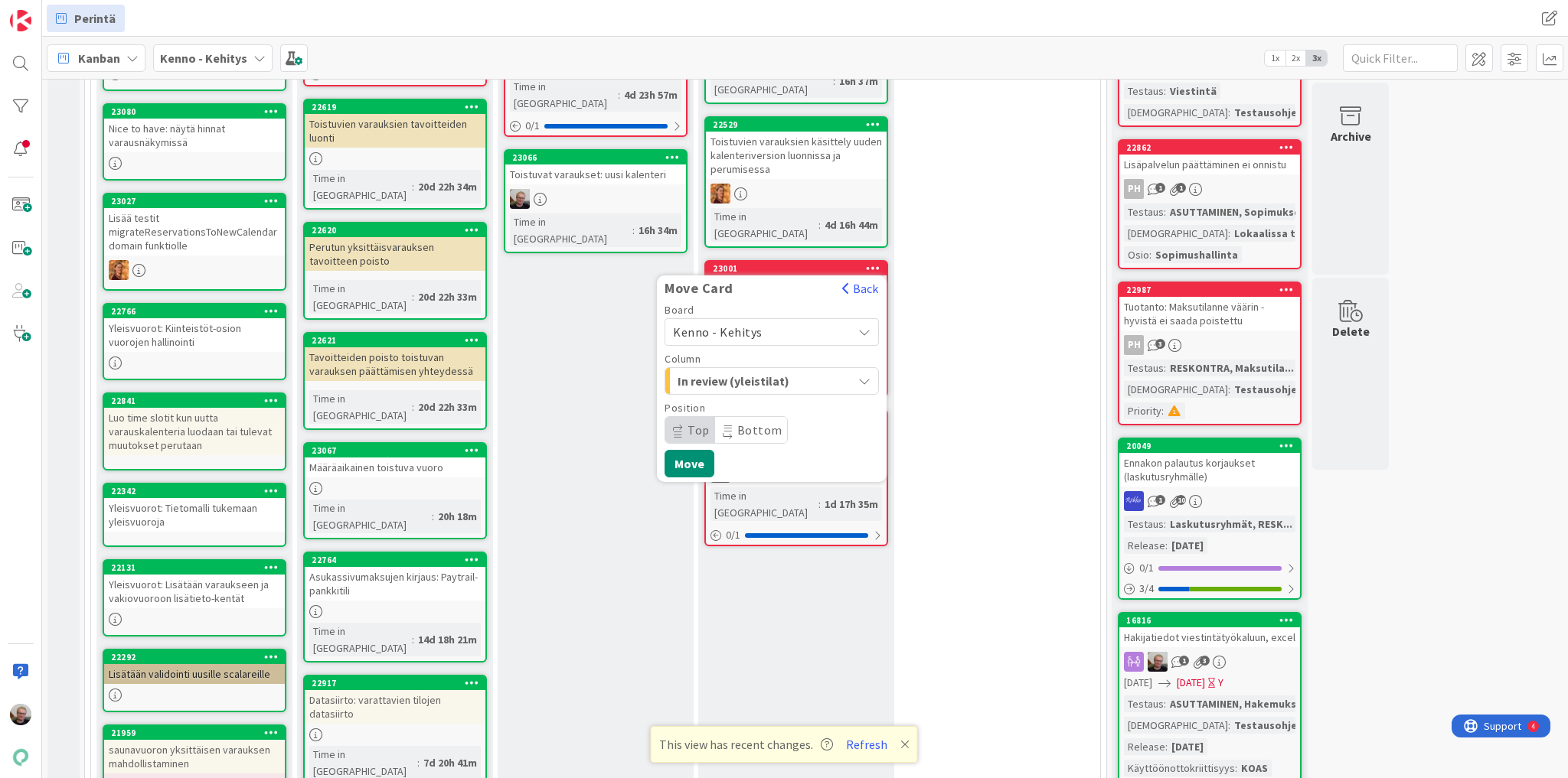
click at [790, 371] on span "In review (yleistilat)" at bounding box center [735, 380] width 115 height 20
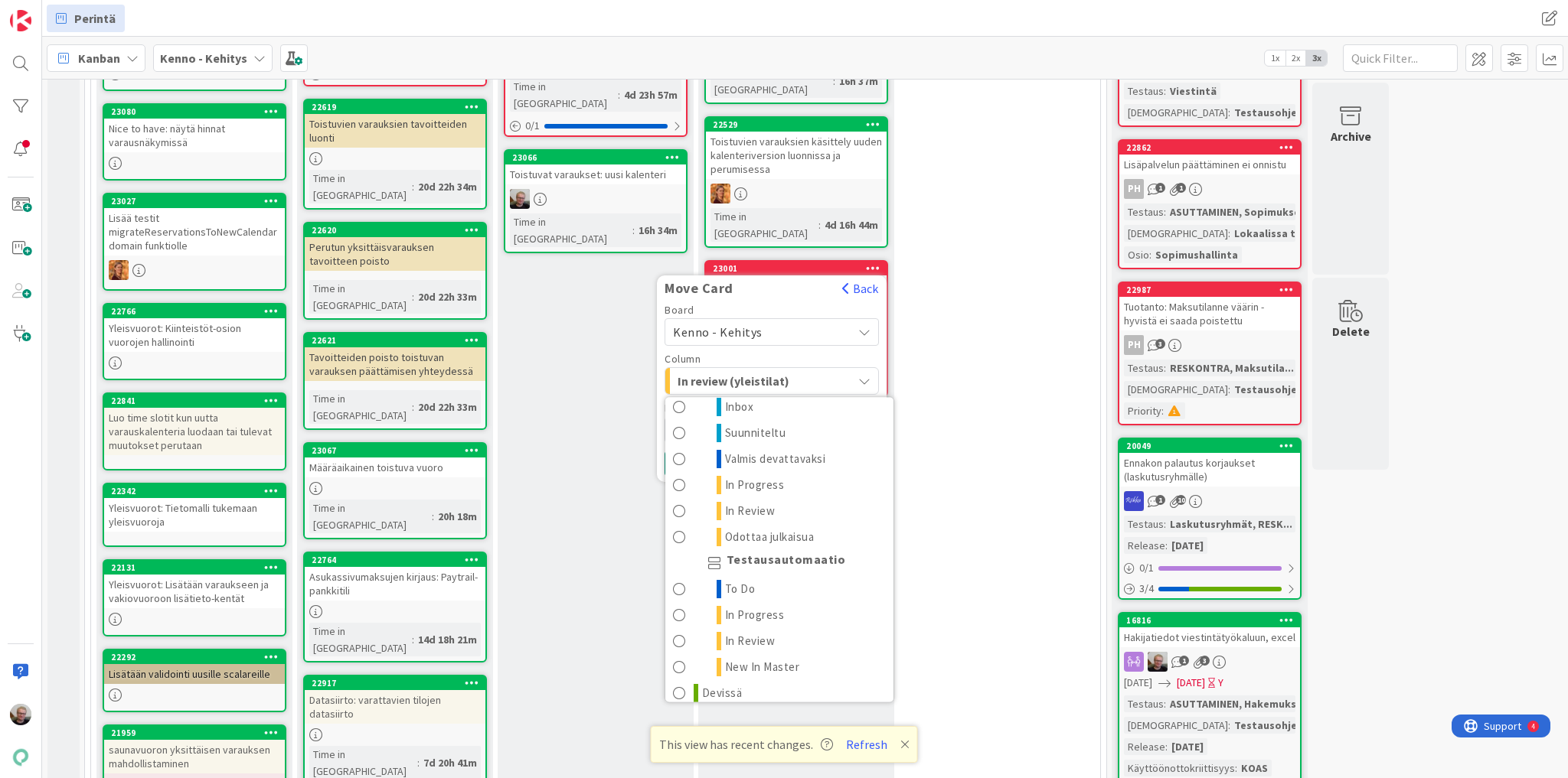
scroll to position [1867, 0]
drag, startPoint x: 889, startPoint y: 390, endPoint x: 821, endPoint y: 653, distance: 271.6
click at [821, 483] on link "Devissä" at bounding box center [779, 682] width 228 height 26
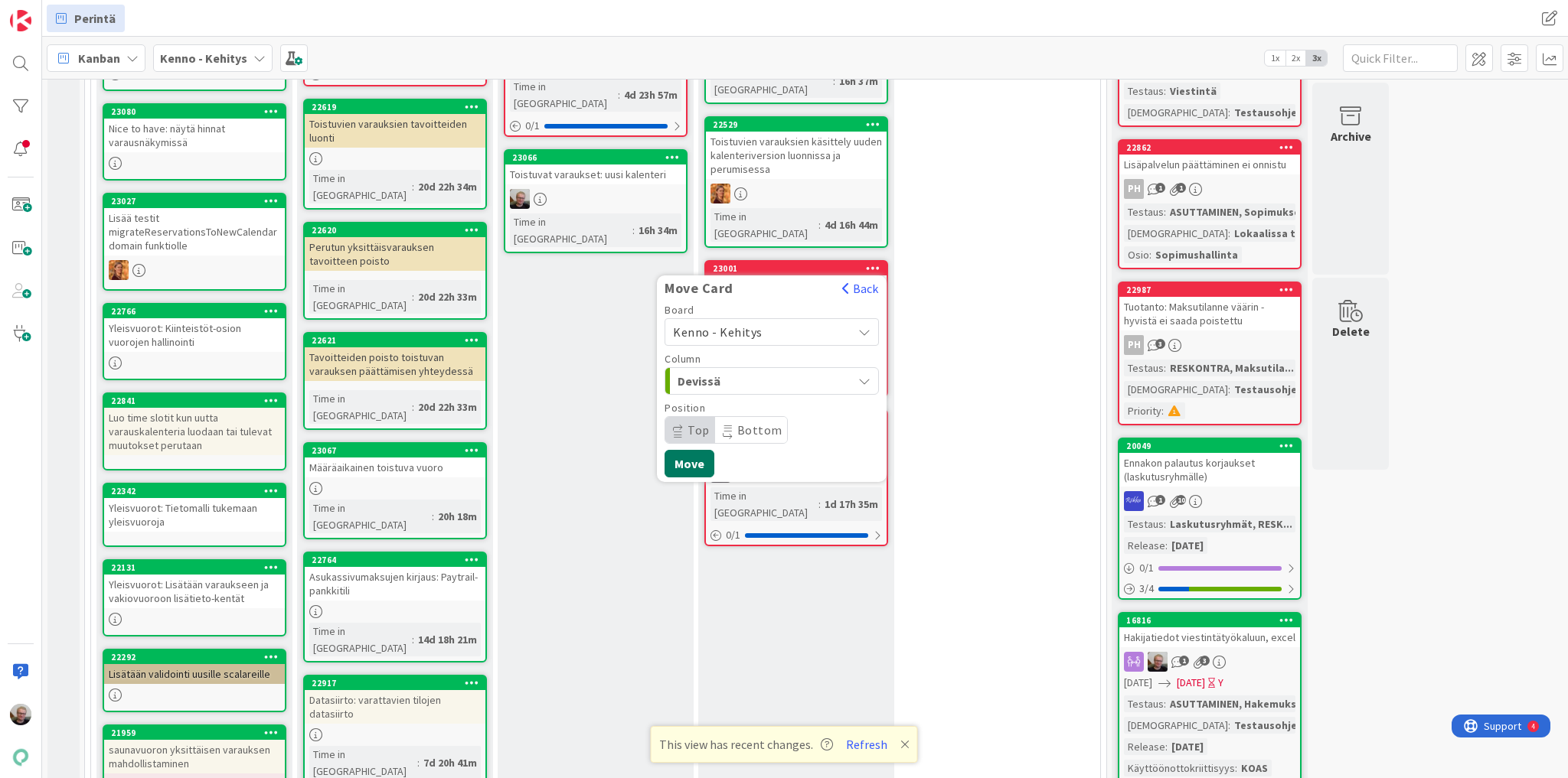
click at [675, 450] on button "Move" at bounding box center [689, 463] width 50 height 28
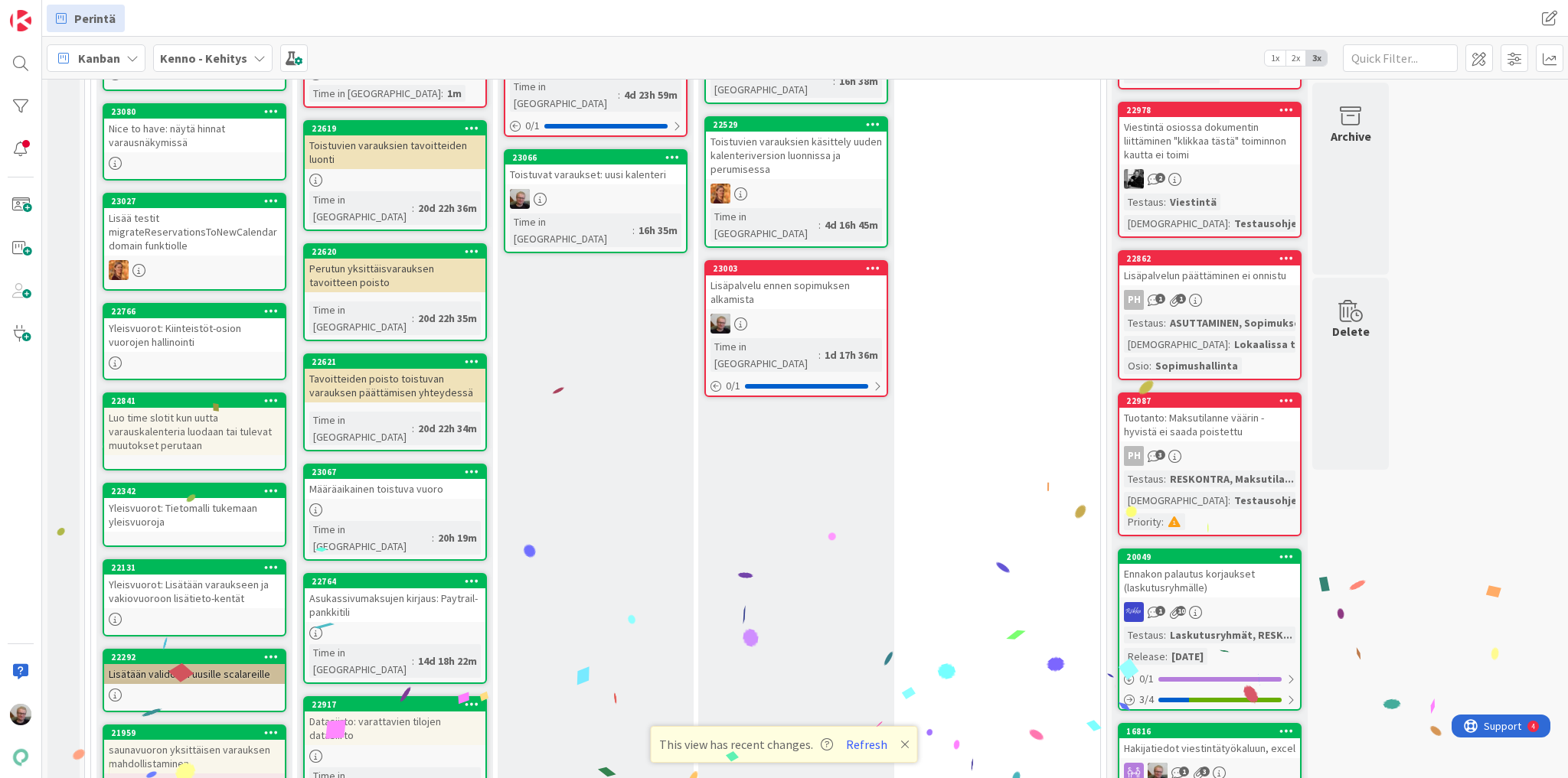
click at [874, 262] on icon at bounding box center [873, 268] width 14 height 11
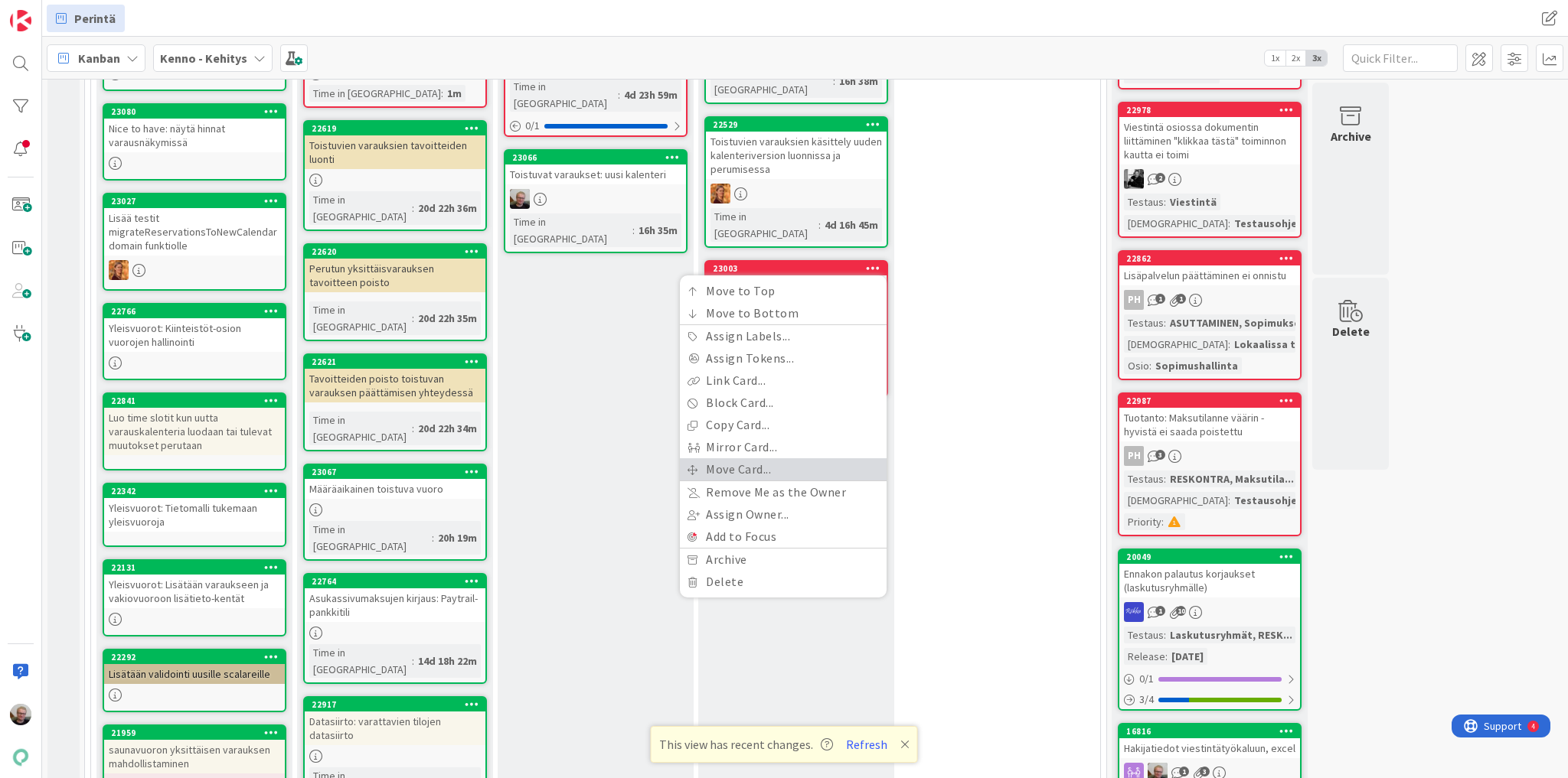
click at [757, 458] on link "Move Card..." at bounding box center [783, 469] width 207 height 22
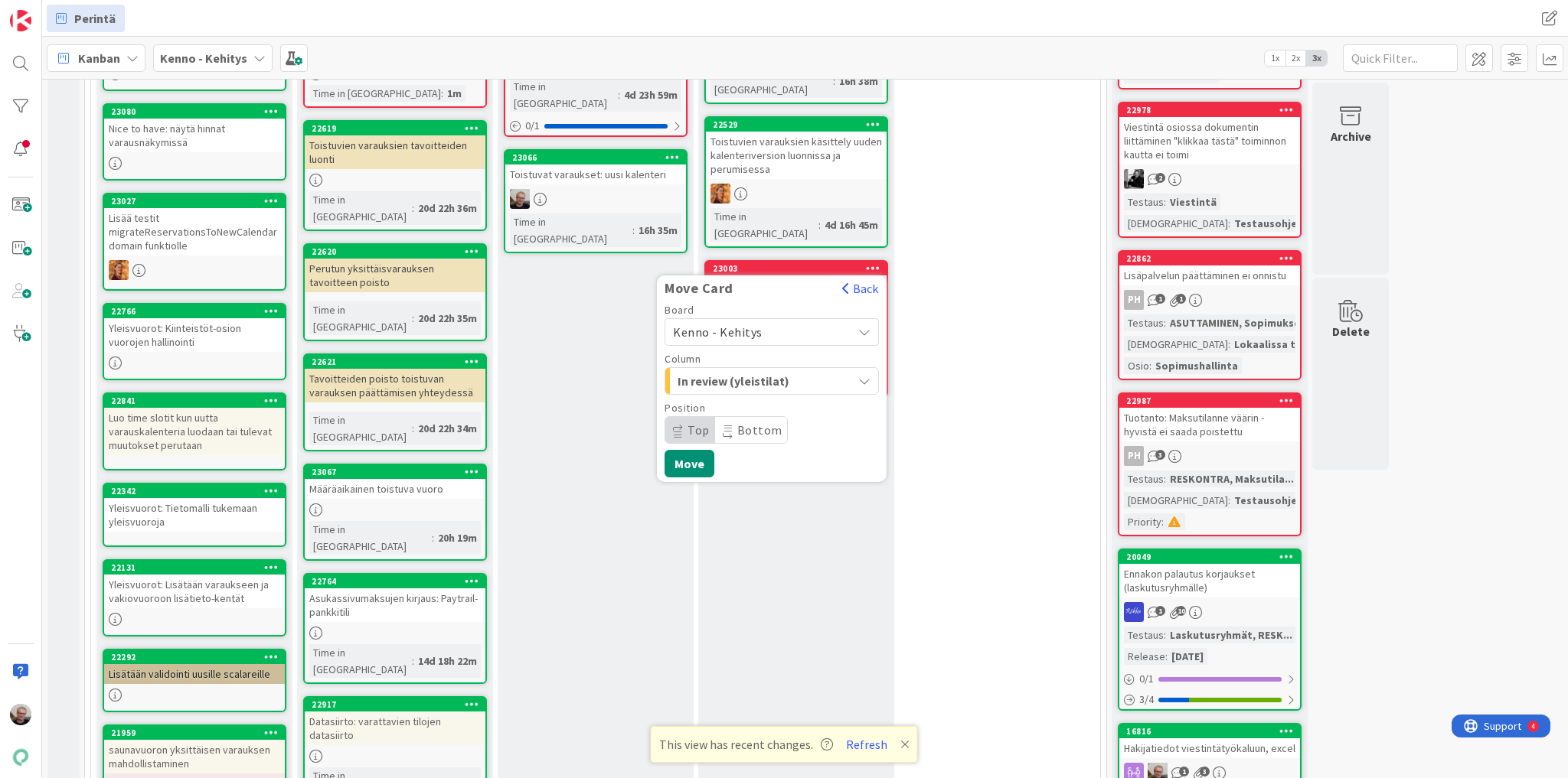
click at [861, 375] on icon "button" at bounding box center [864, 380] width 12 height 12
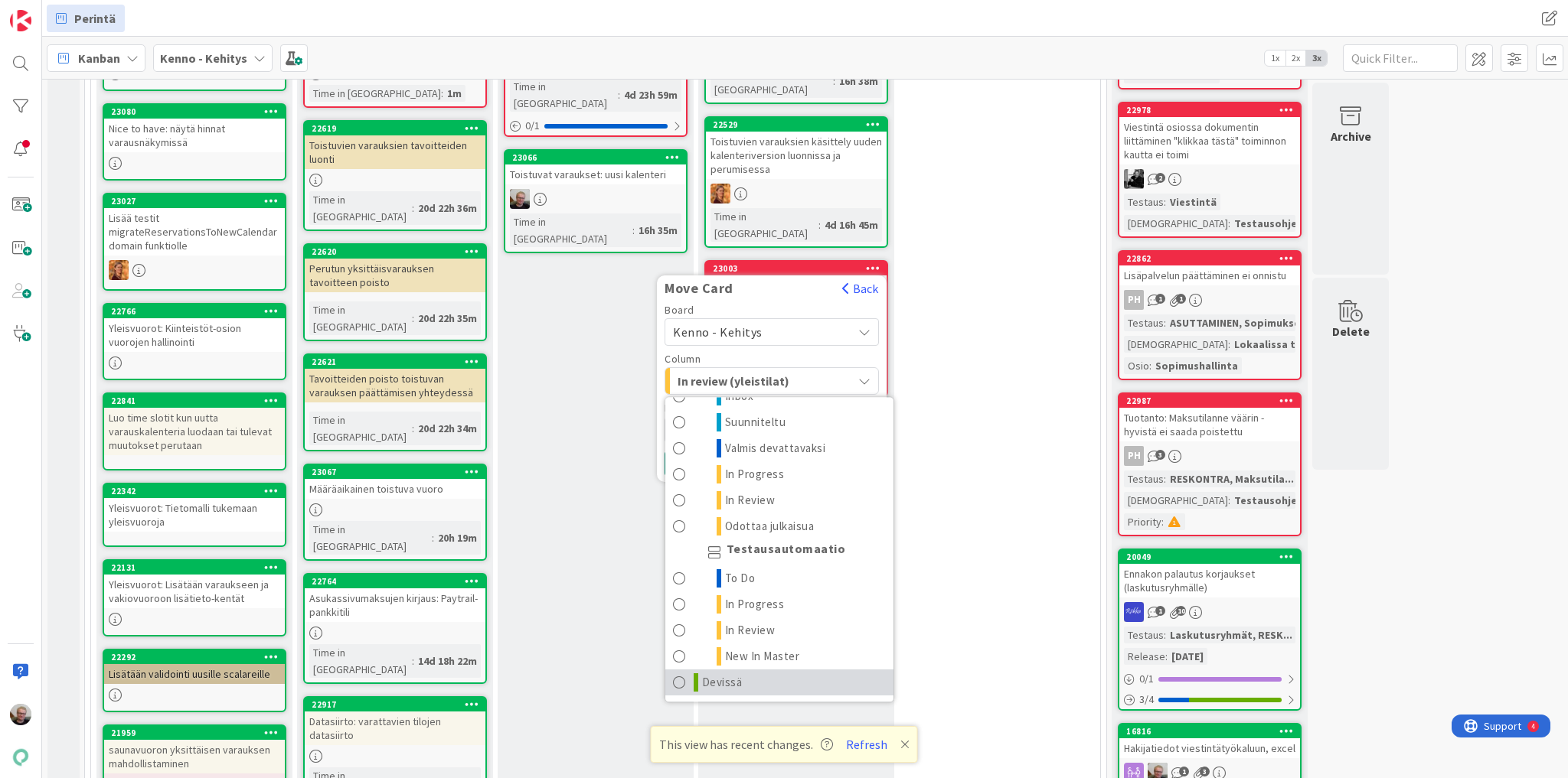
click at [770, 483] on link "Devissä" at bounding box center [779, 682] width 228 height 26
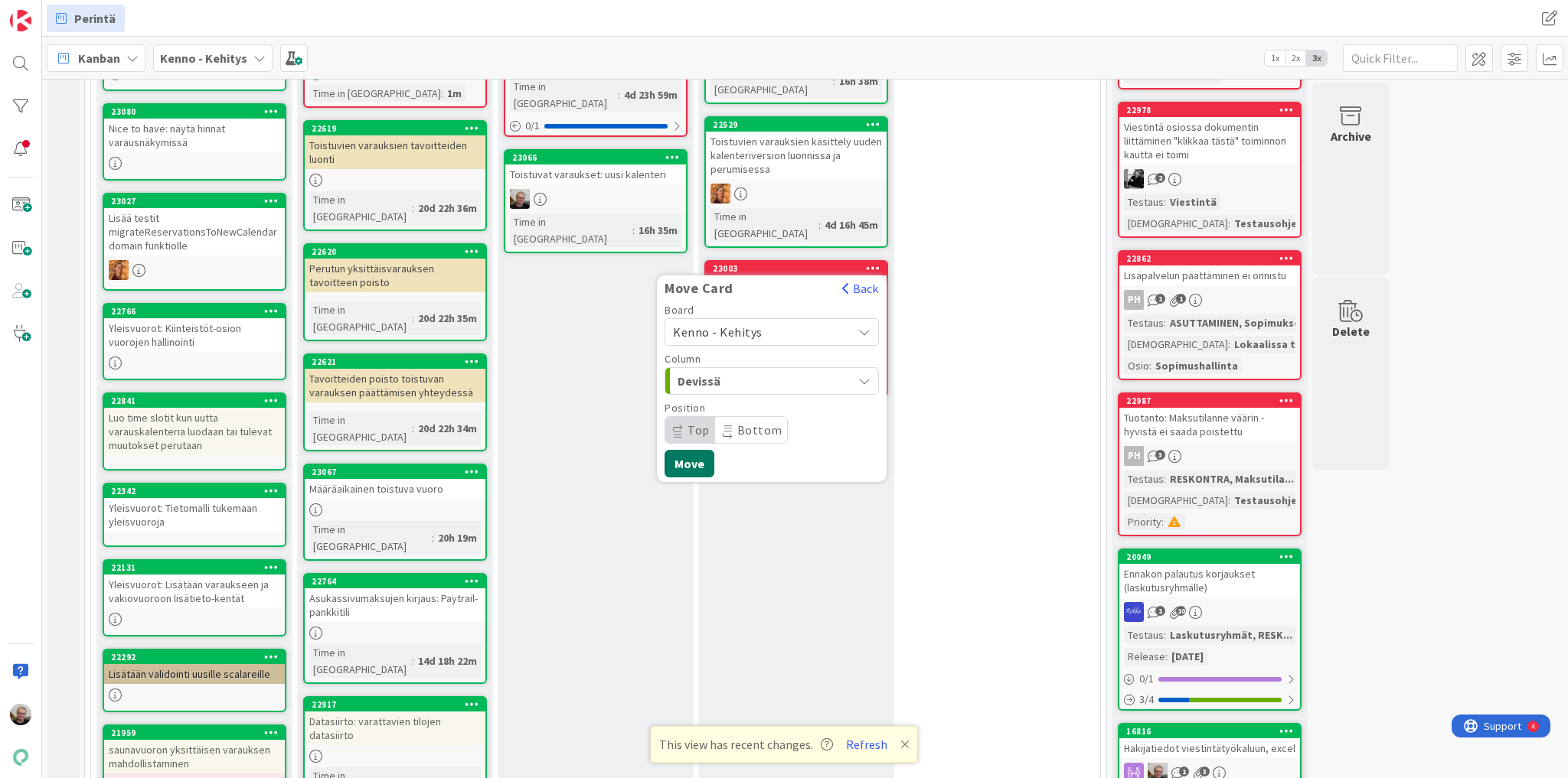
click at [696, 450] on button "Move" at bounding box center [689, 463] width 50 height 28
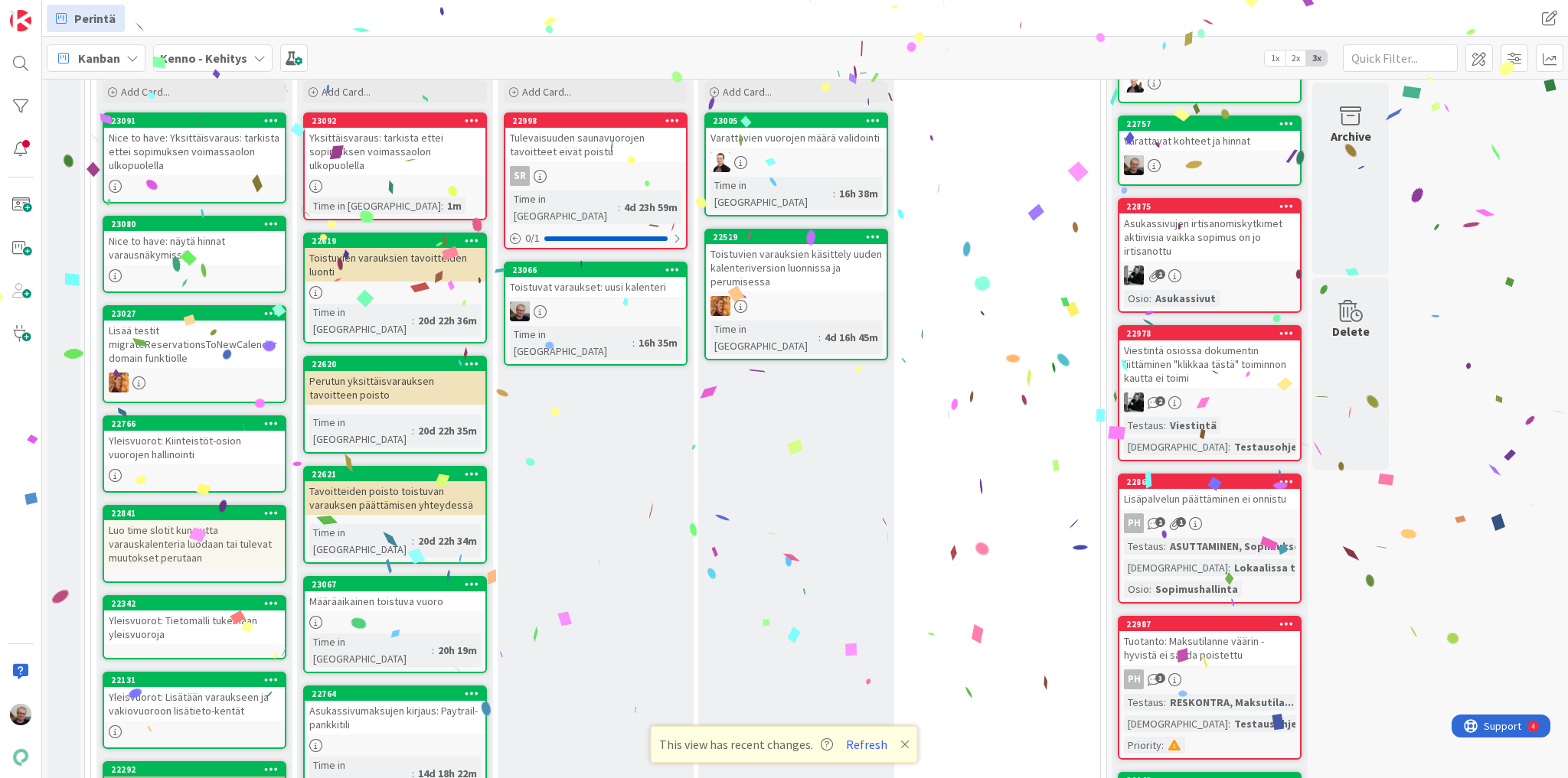
scroll to position [364, 0]
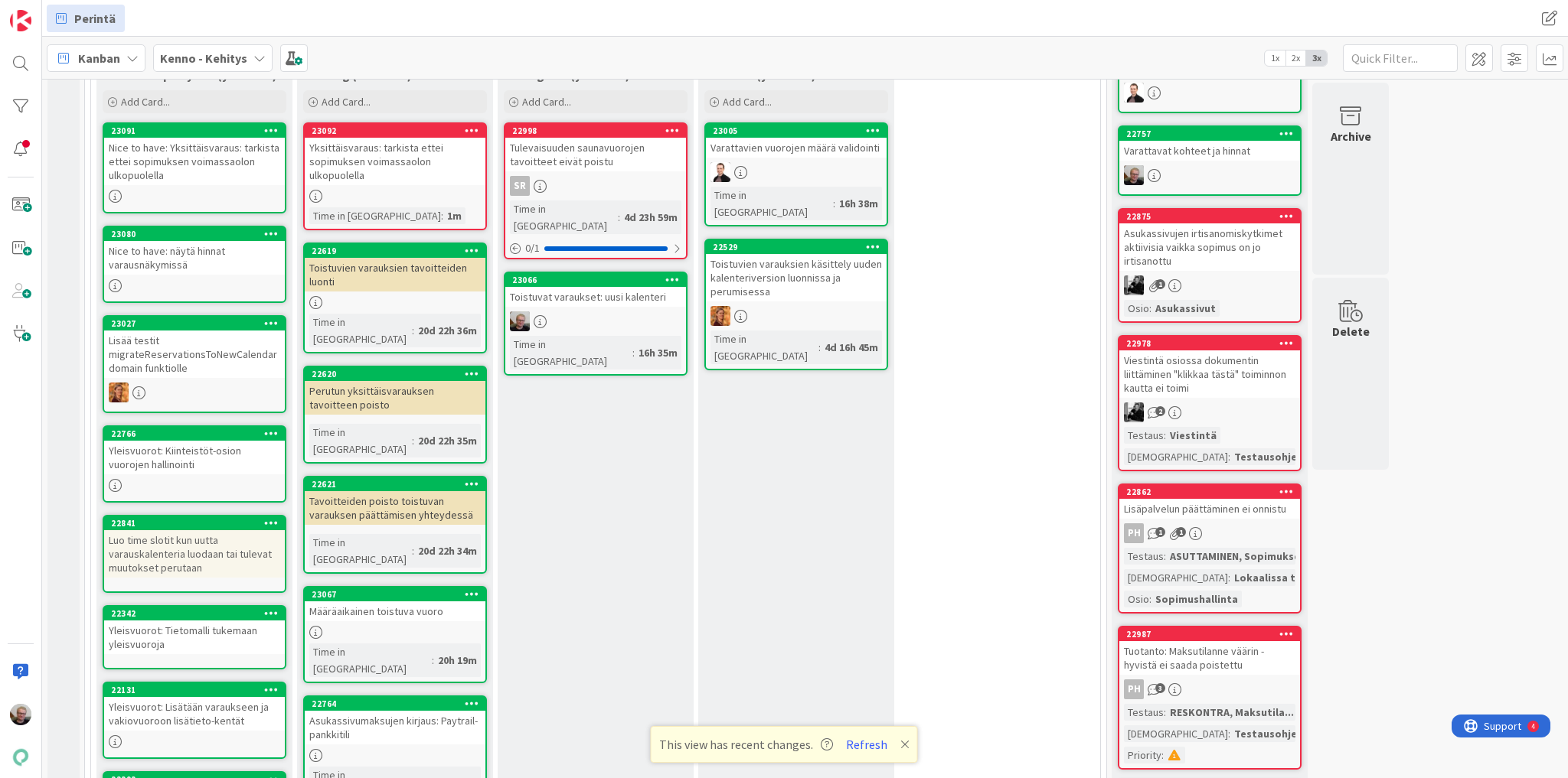
click at [781, 254] on div "Toistuvien varauksien käsittely uuden kalenteriversion luonnissa ja perumisessa" at bounding box center [796, 278] width 181 height 48
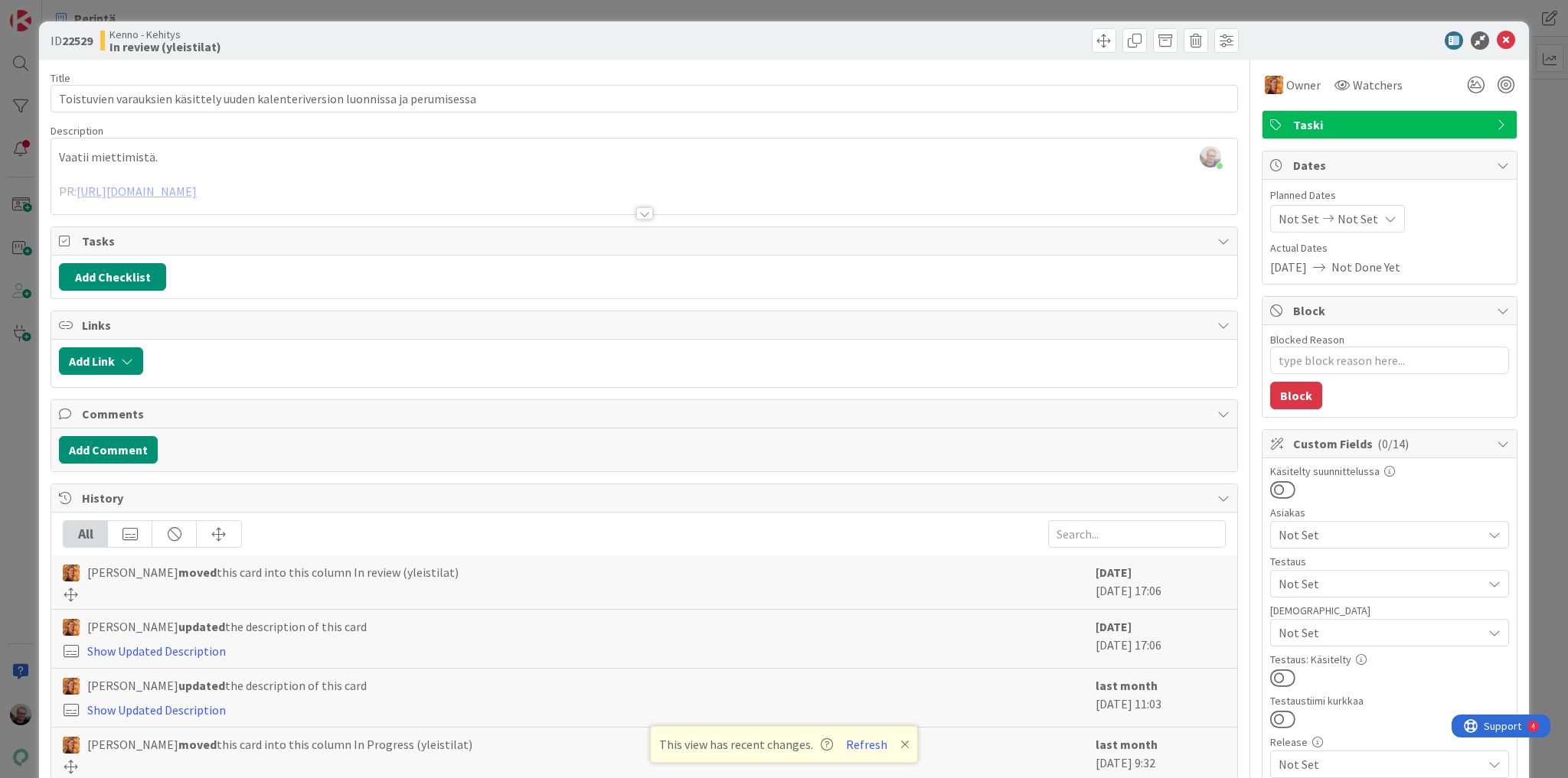
click at [214, 189] on div at bounding box center [644, 194] width 1186 height 39
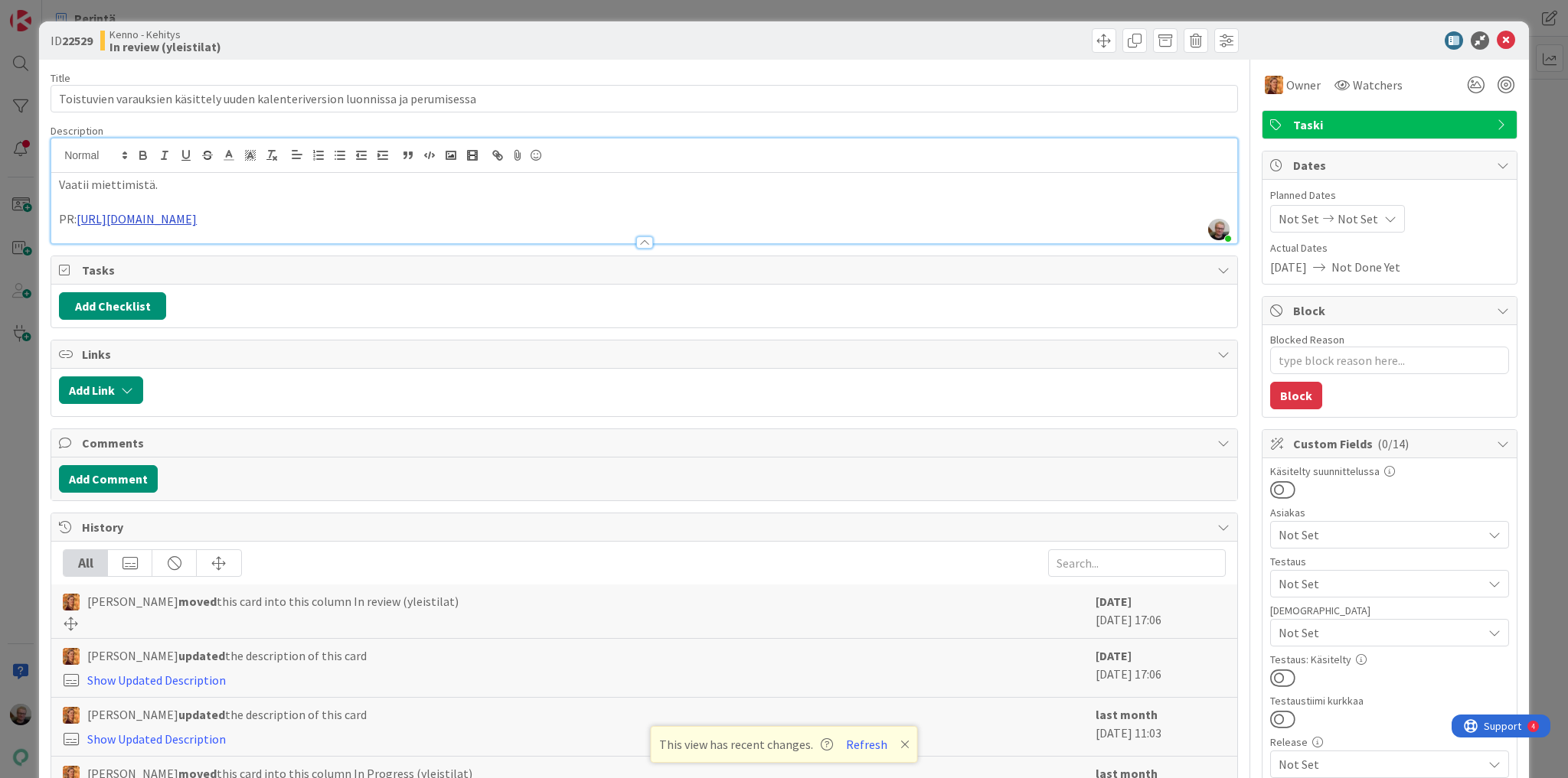
click at [197, 218] on link "[URL][DOMAIN_NAME]" at bounding box center [137, 219] width 120 height 15
click at [187, 251] on link "[URL][DOMAIN_NAME]" at bounding box center [155, 248] width 105 height 20
